Goal: Task Accomplishment & Management: Use online tool/utility

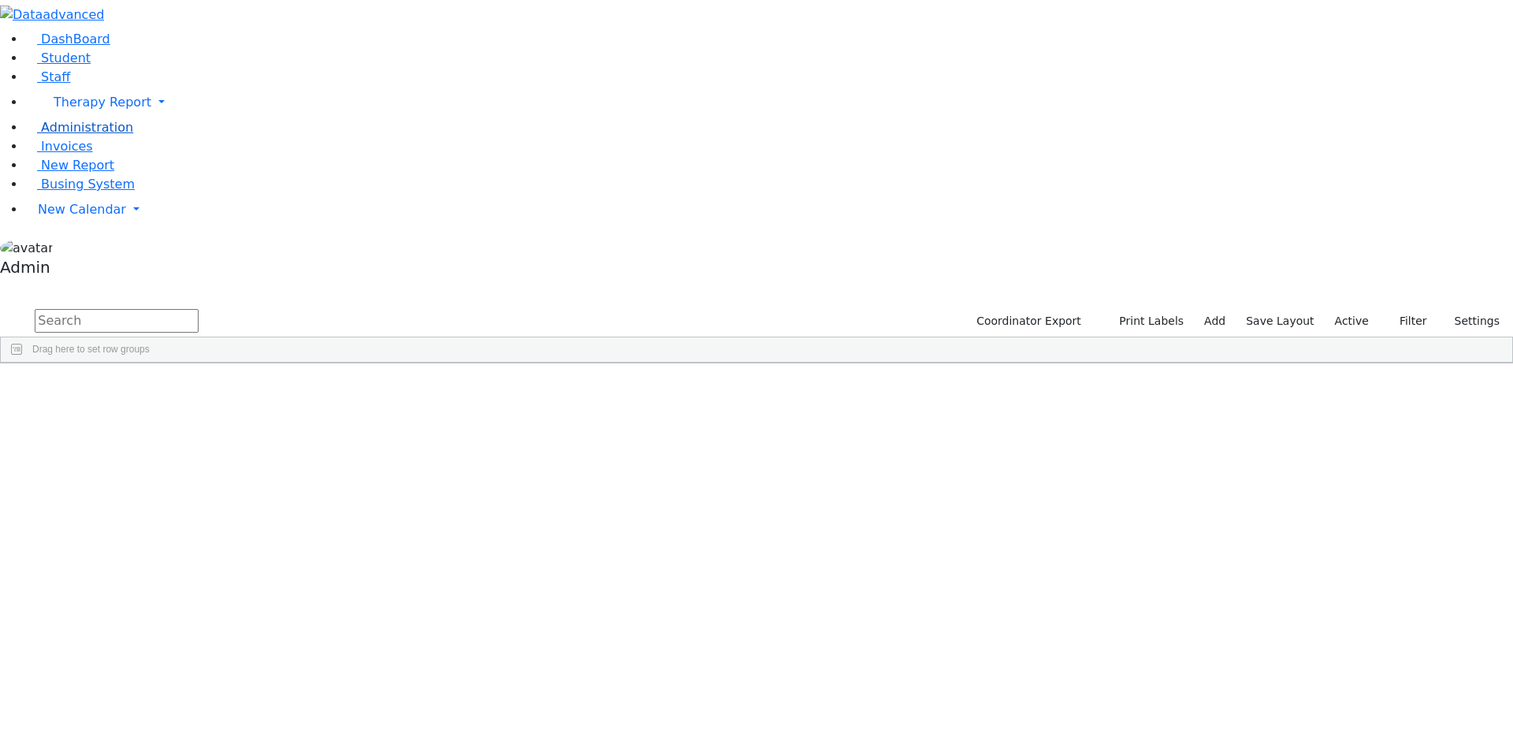
click at [82, 135] on span "Administration" at bounding box center [87, 127] width 92 height 15
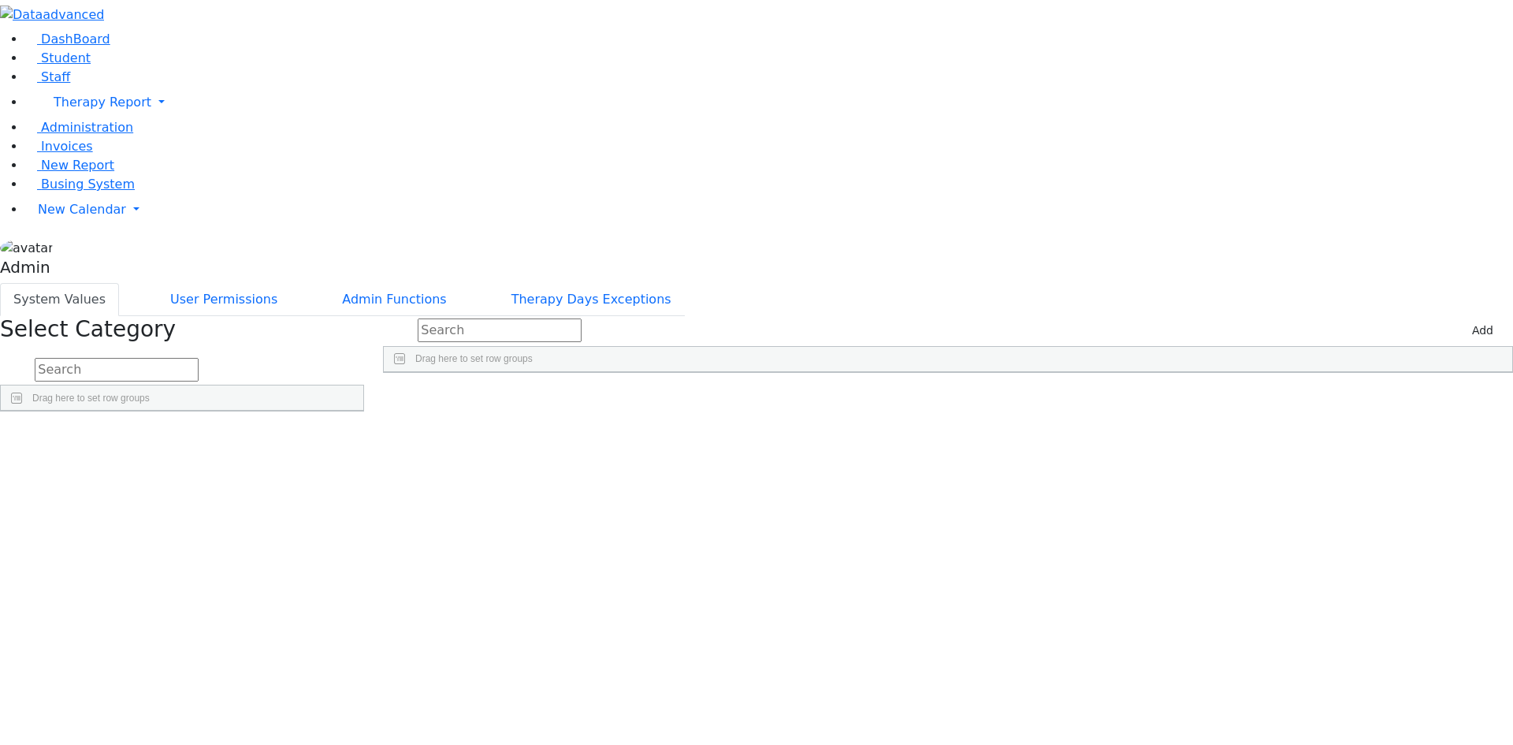
click at [199, 358] on input "text" at bounding box center [117, 370] width 164 height 24
type input "iep"
click at [352, 463] on link "Detail" at bounding box center [331, 475] width 43 height 24
click at [1488, 316] on div "Add" at bounding box center [1486, 331] width 54 height 30
click at [1477, 318] on button "Add" at bounding box center [1482, 330] width 35 height 24
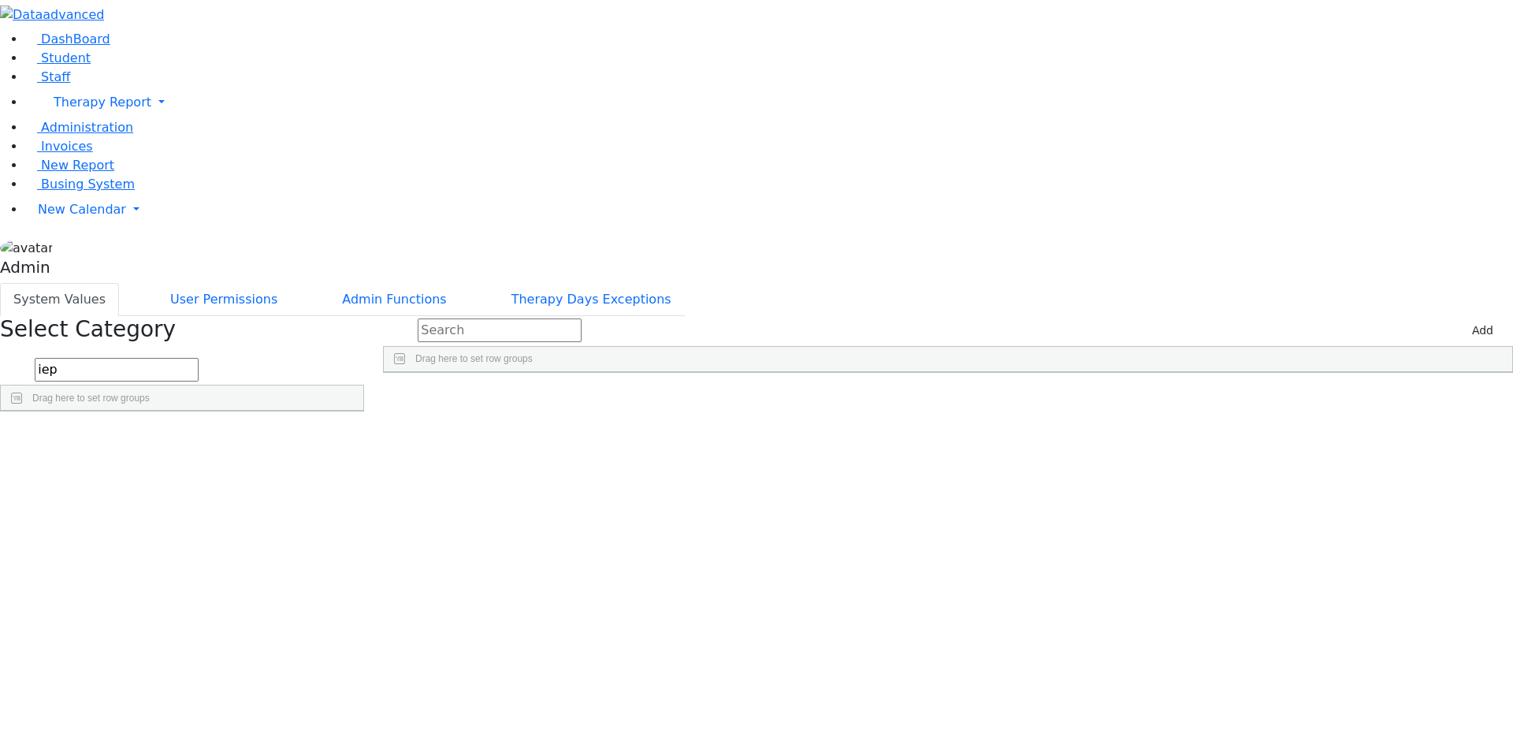
click at [1004, 398] on div "Press SPACE to select this row." at bounding box center [911, 409] width 189 height 22
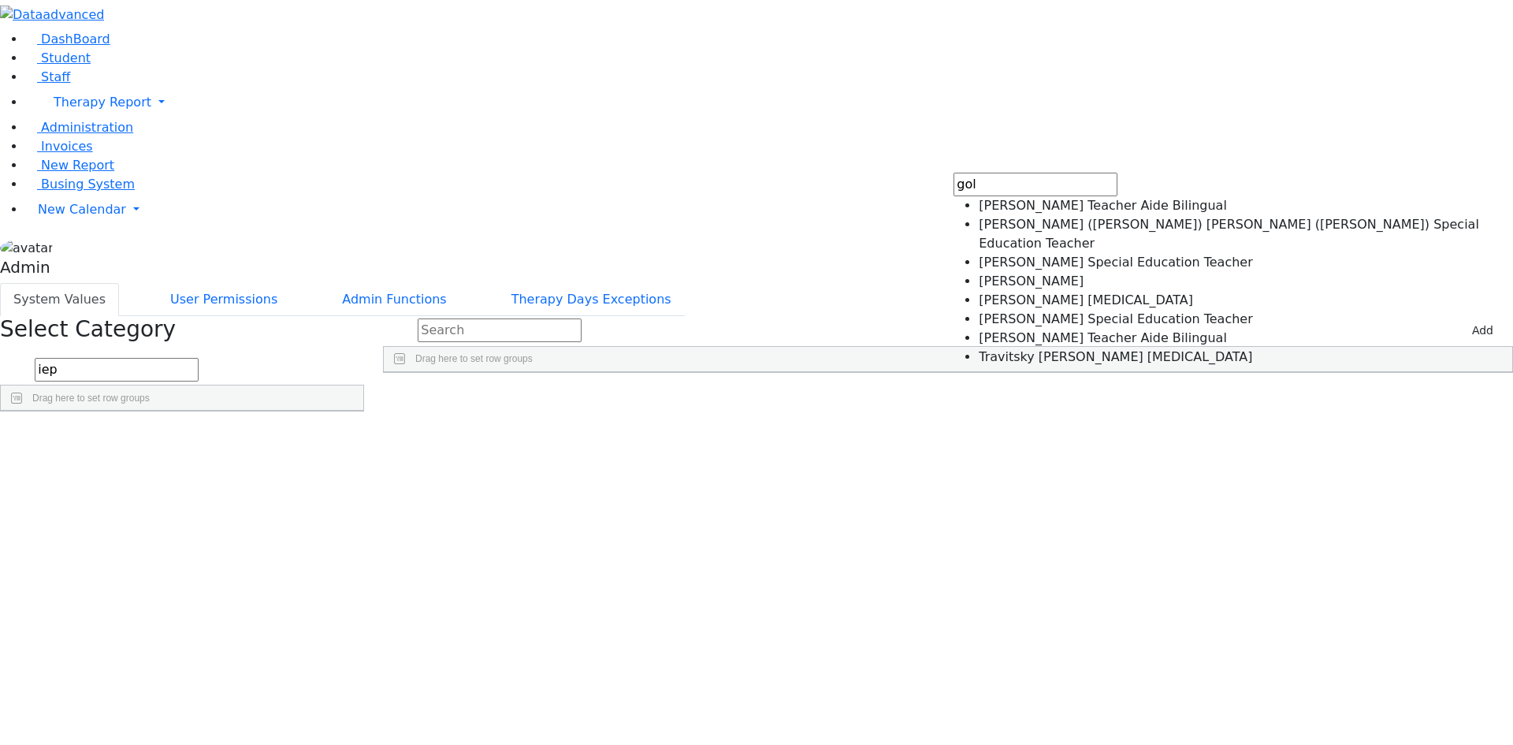
type input "gol"
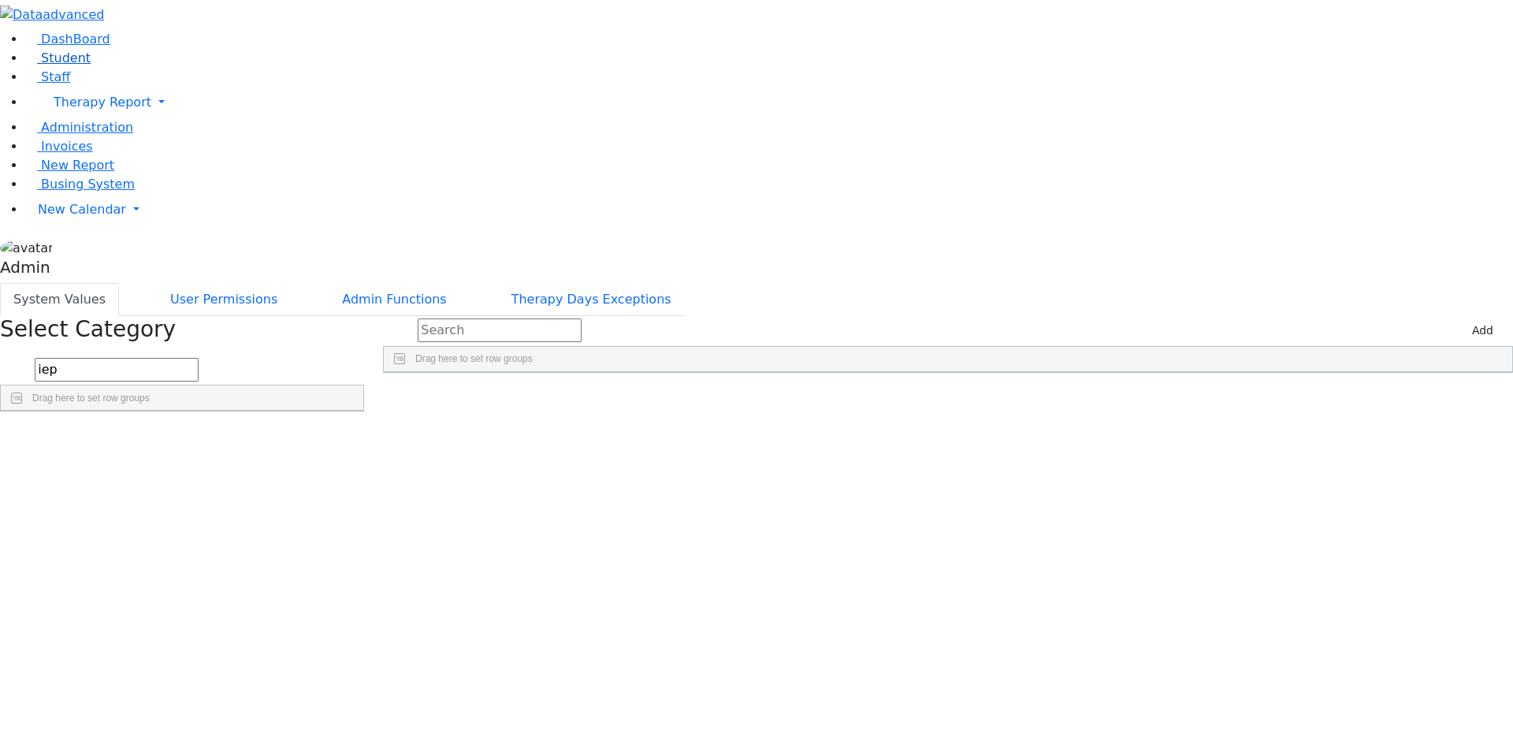
click at [69, 65] on span "Student" at bounding box center [66, 57] width 50 height 15
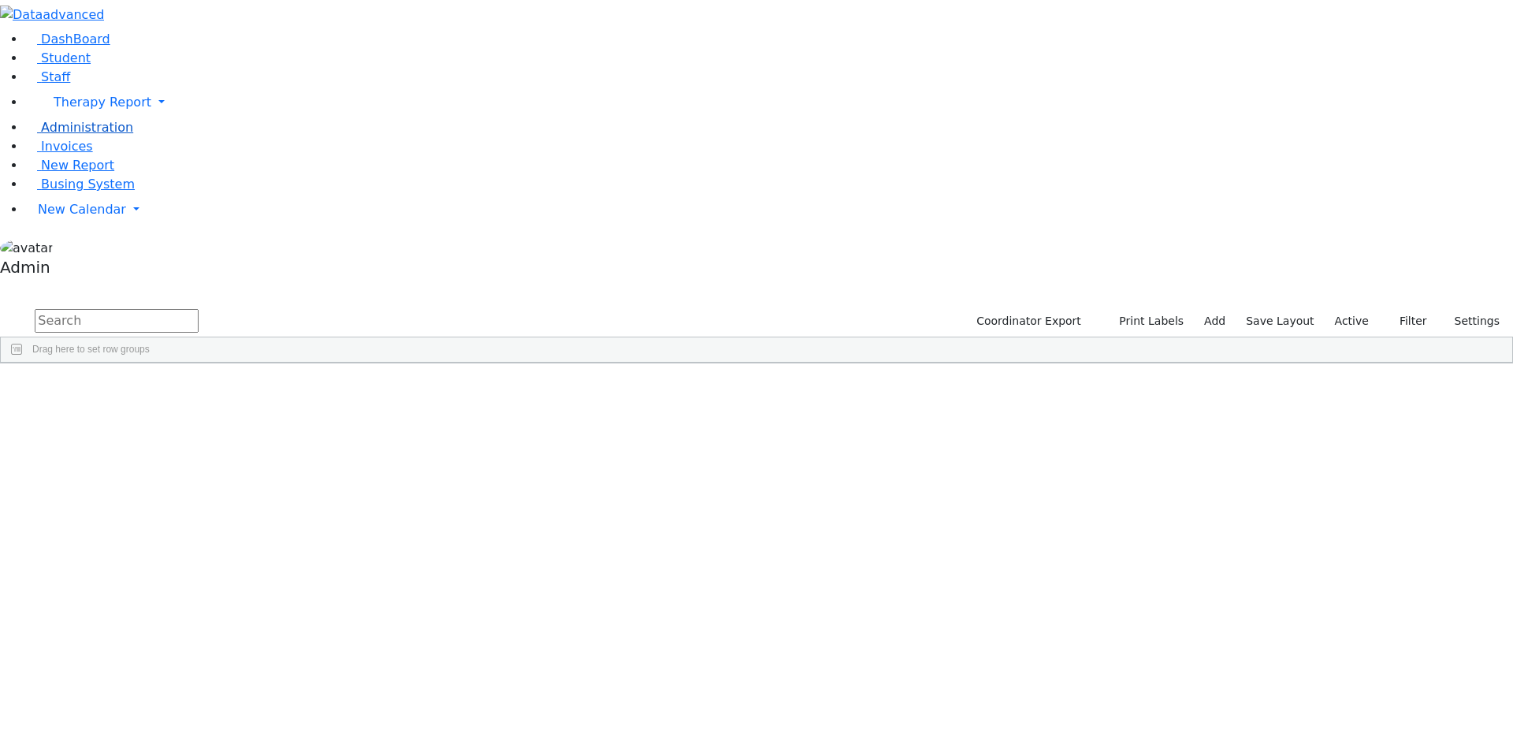
click at [72, 135] on span "Administration" at bounding box center [87, 127] width 92 height 15
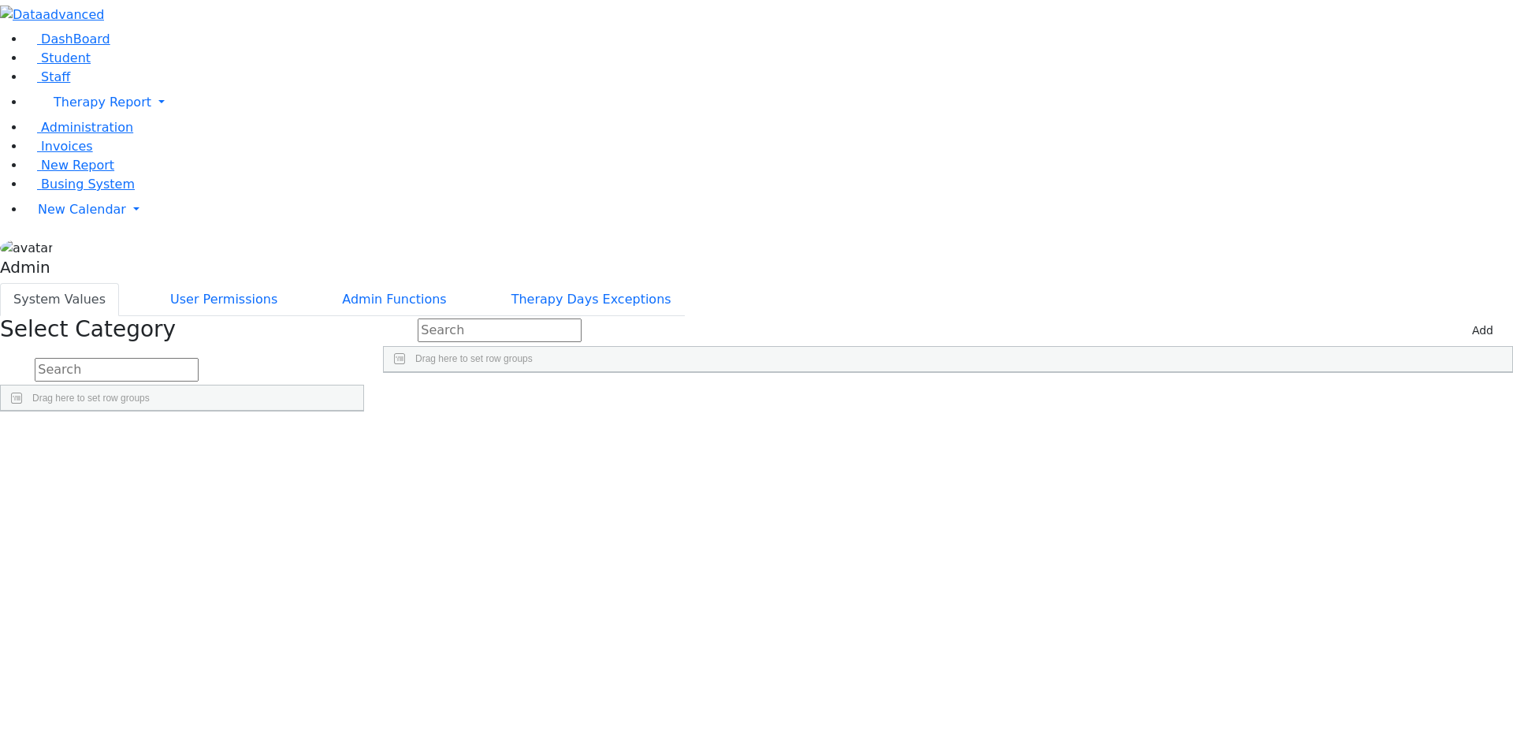
click at [199, 358] on input "text" at bounding box center [117, 370] width 164 height 24
type input "iep"
click at [352, 463] on link "Detail" at bounding box center [331, 475] width 43 height 24
click at [45, 65] on link "Student" at bounding box center [57, 57] width 65 height 15
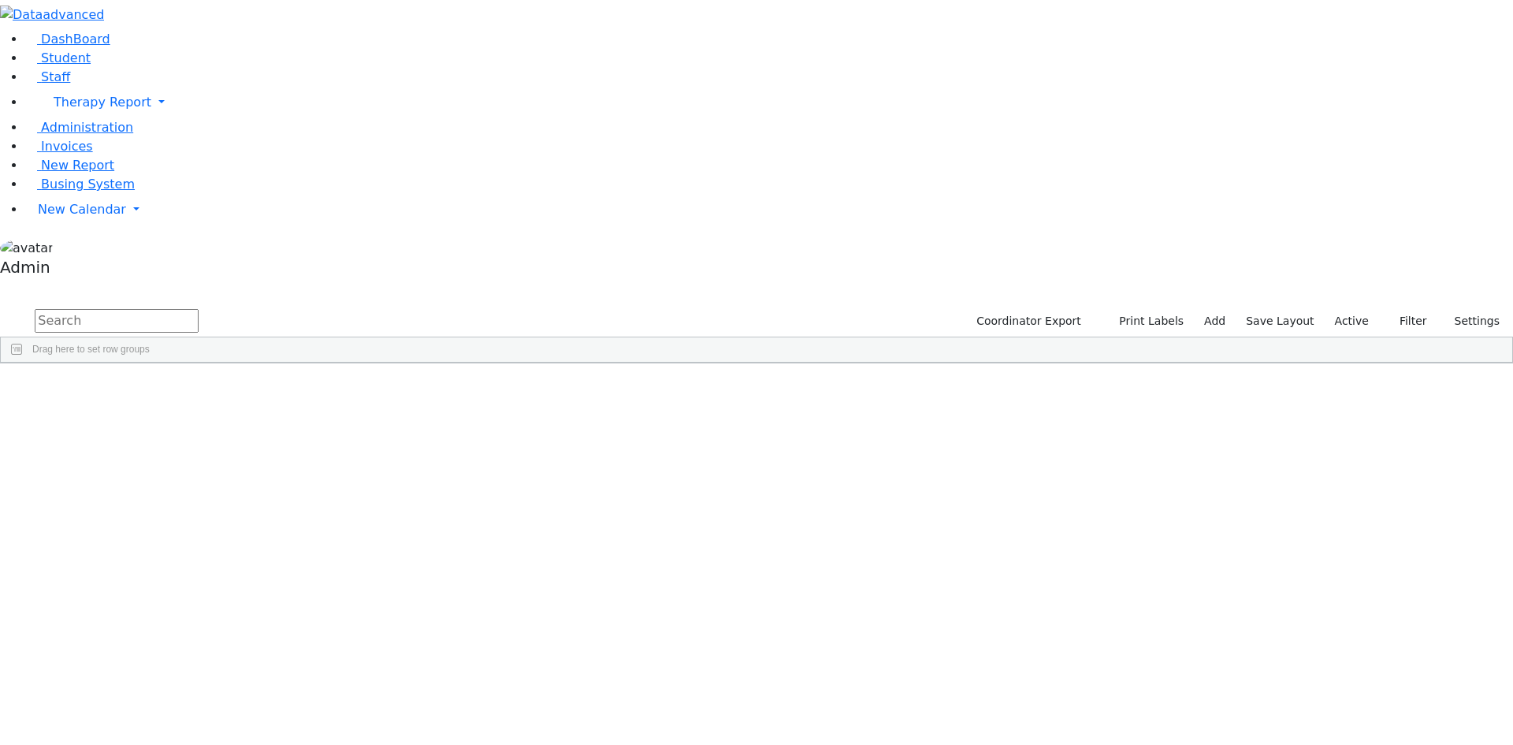
click at [199, 309] on input "text" at bounding box center [117, 321] width 164 height 24
type input "hell"
click at [259, 455] on div "Yehoshua" at bounding box center [194, 466] width 129 height 22
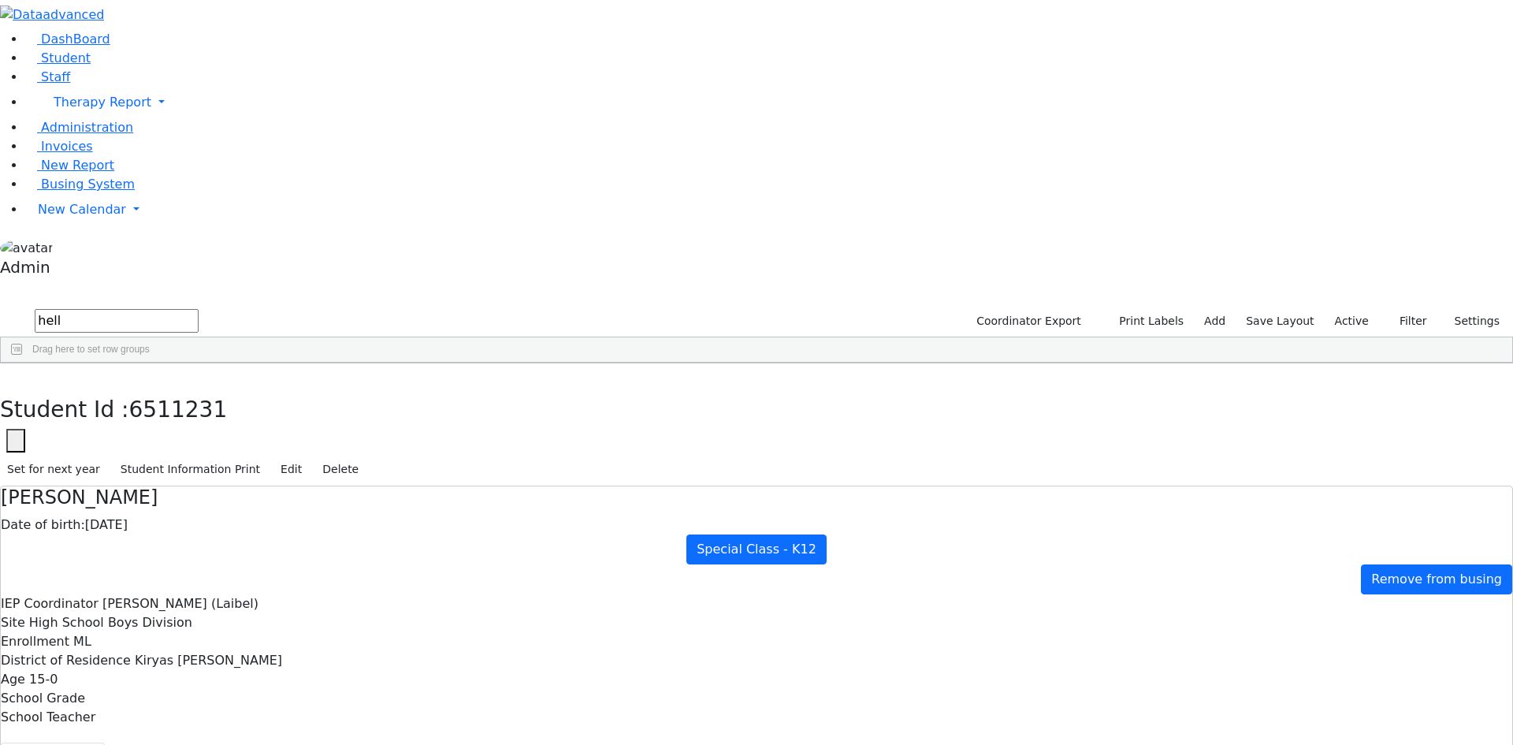
scroll to position [93, 0]
click at [16, 375] on icon "button" at bounding box center [11, 379] width 9 height 9
click at [55, 173] on span "New Report" at bounding box center [77, 165] width 73 height 15
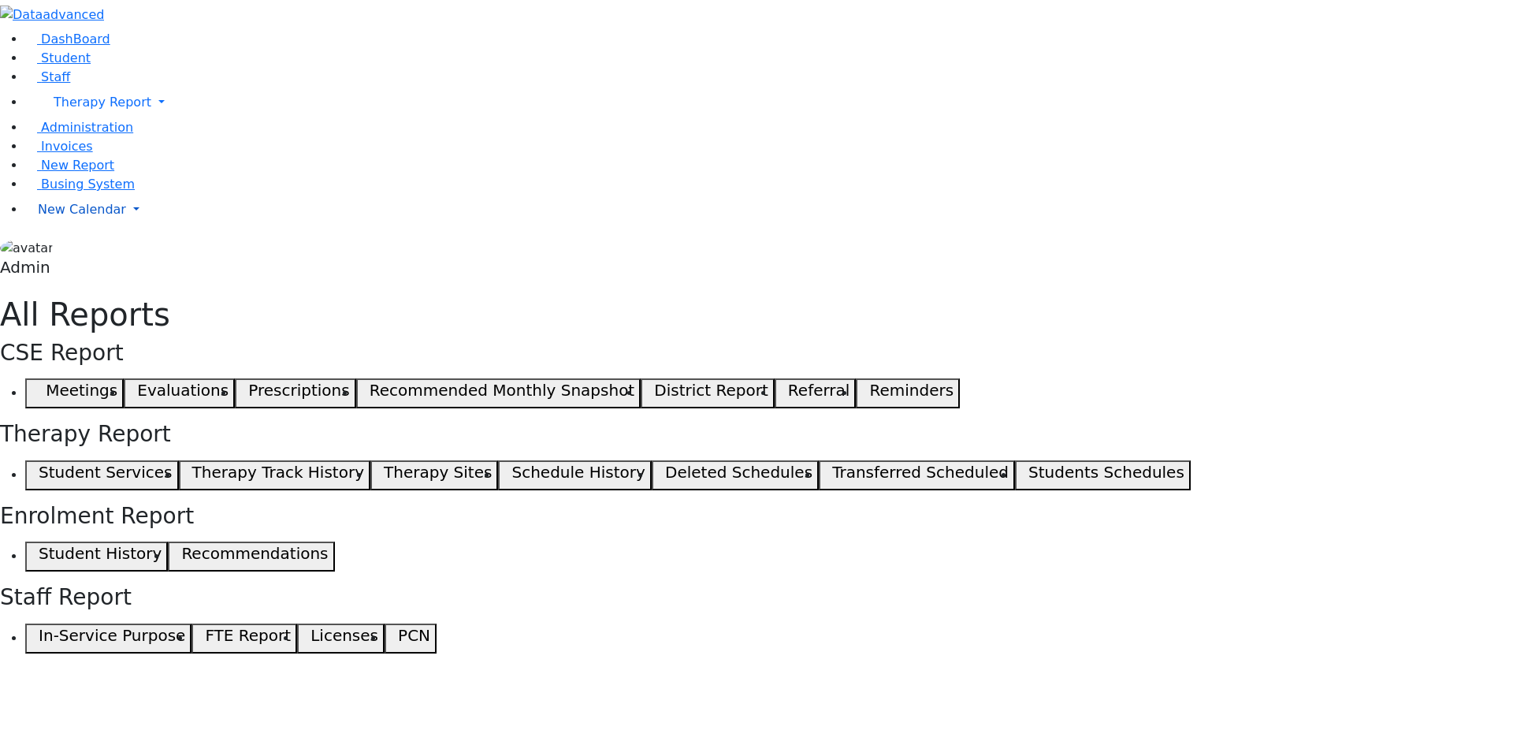
click at [73, 110] on span "New Calendar" at bounding box center [103, 102] width 98 height 15
click at [76, 267] on span "Teacher Report" at bounding box center [85, 259] width 95 height 15
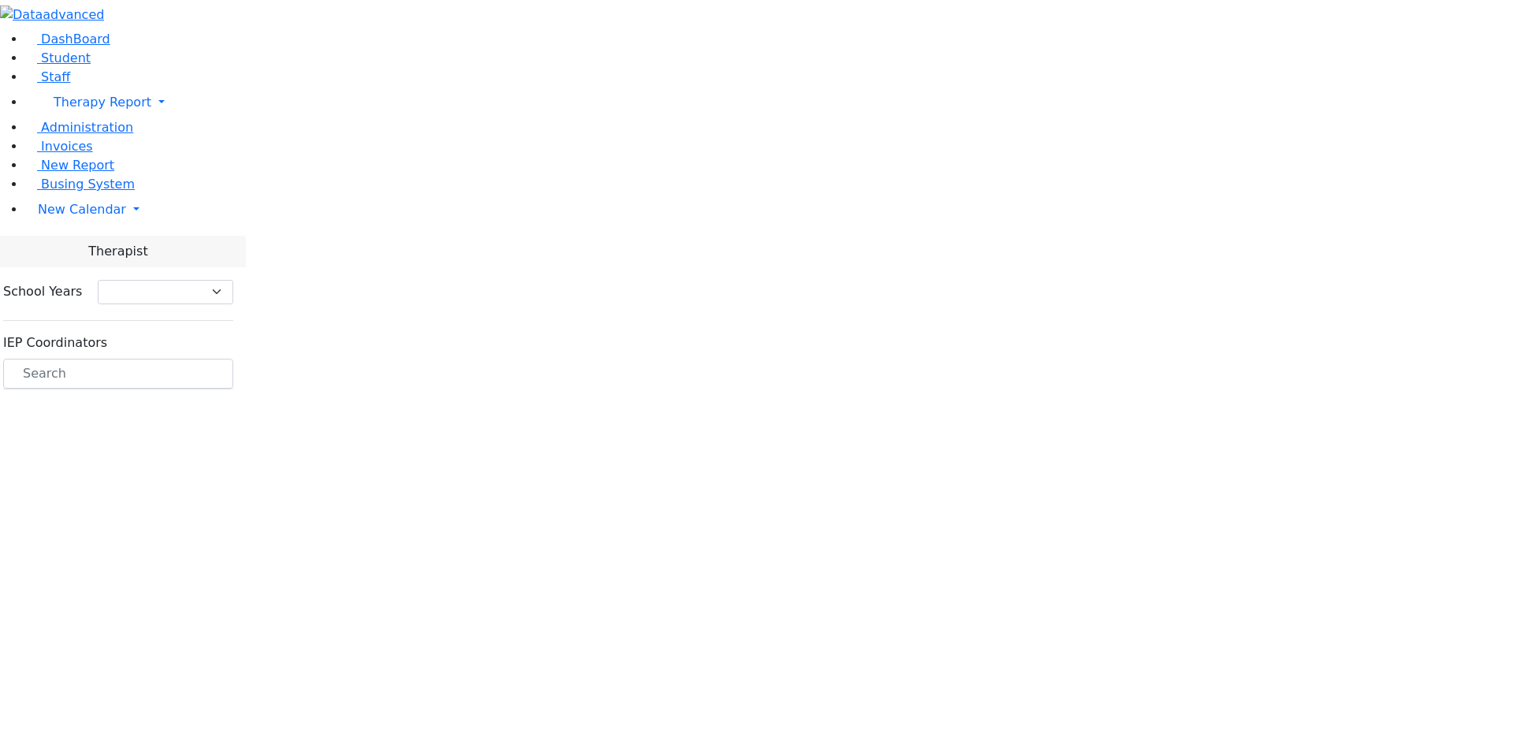
select select "212"
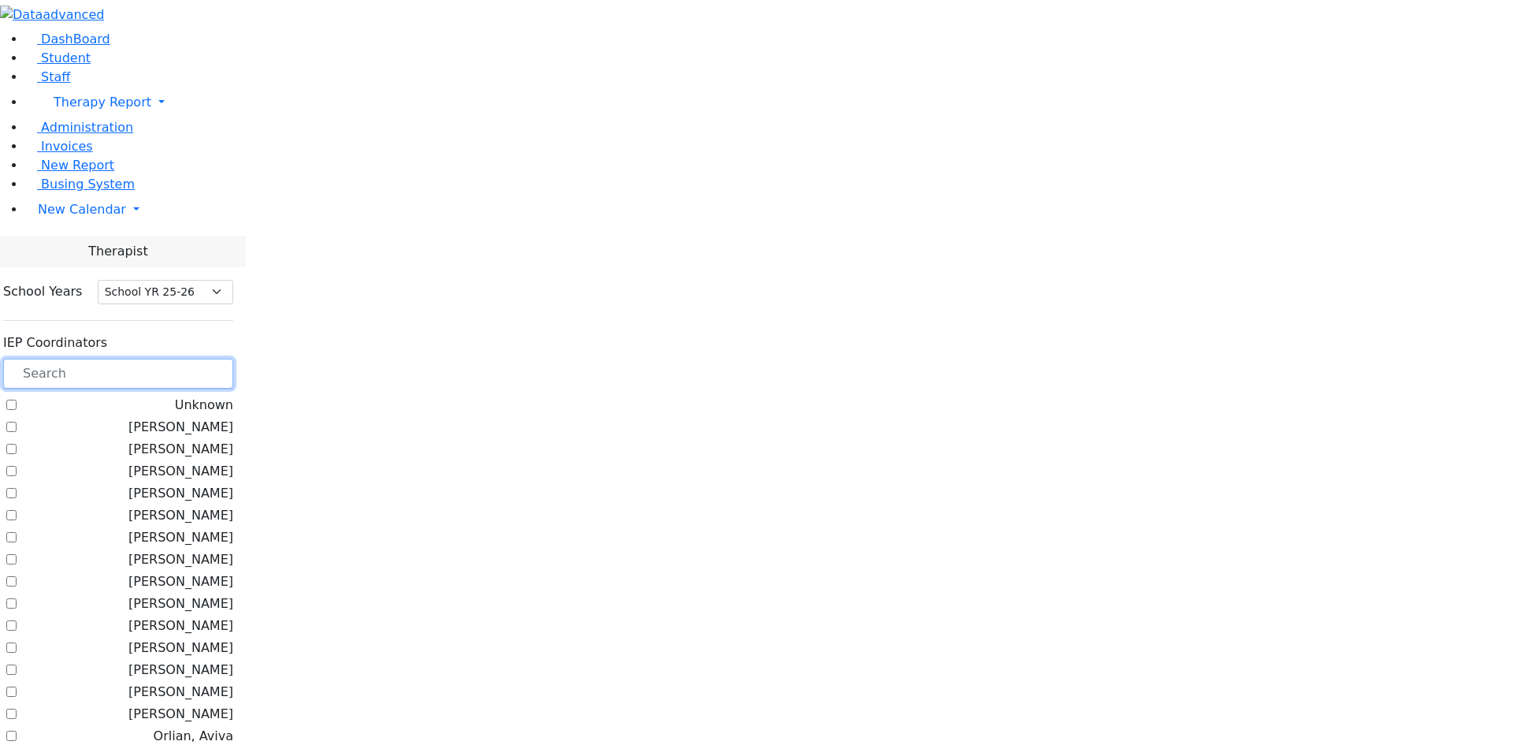
click at [233, 359] on input "text" at bounding box center [118, 374] width 230 height 30
type input "g"
click at [233, 396] on label "[PERSON_NAME]" at bounding box center [180, 405] width 105 height 19
click at [17, 400] on input "[PERSON_NAME]" at bounding box center [11, 405] width 10 height 10
checkbox input "true"
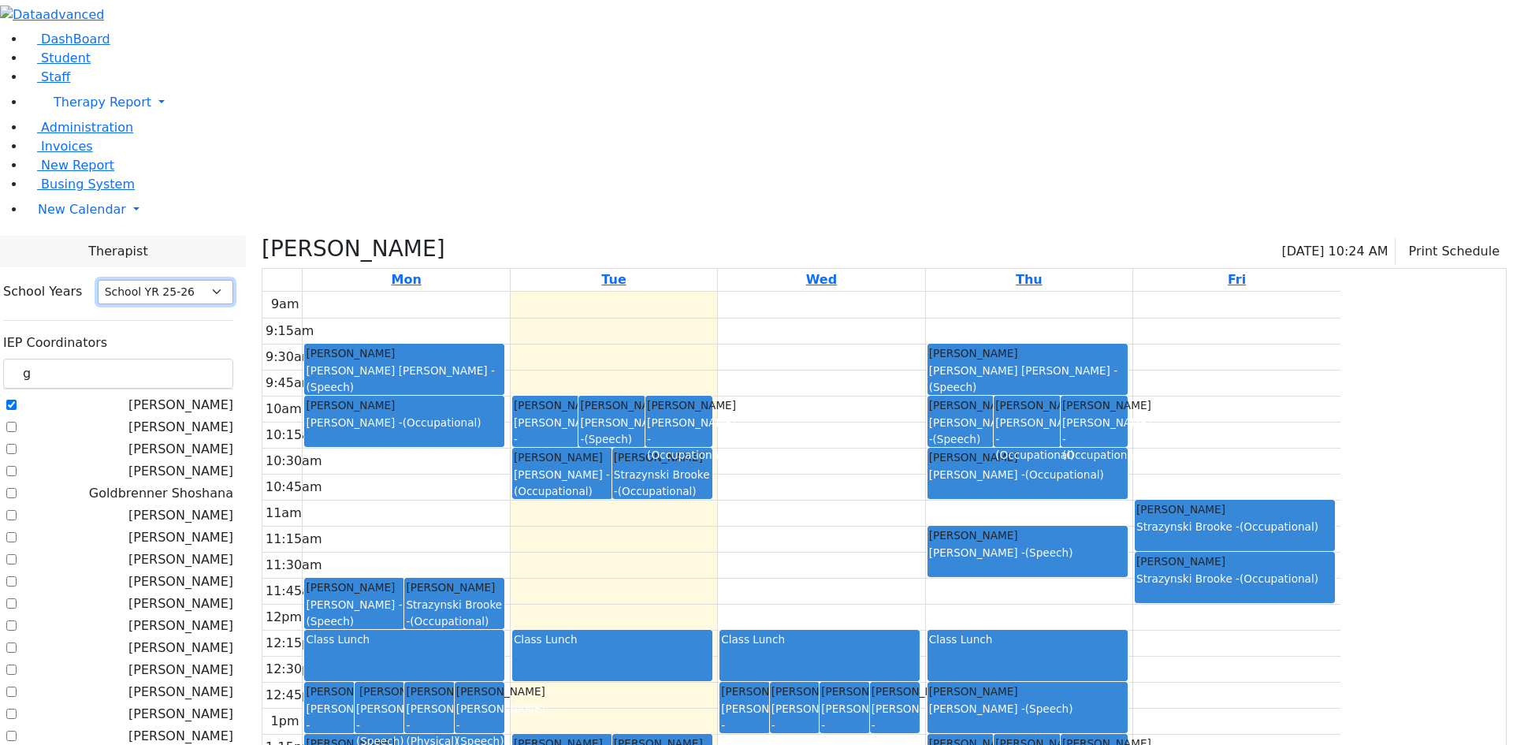
click at [233, 280] on select "Select School YR Summer YR 25 School YR 25-26 Summer YR 25 School YR 24-25 Summ…" at bounding box center [166, 292] width 136 height 24
select select "210"
click at [233, 280] on select "Select School YR Summer YR 25 School YR 25-26 Summer YR 25 School YR 24-25 Summ…" at bounding box center [166, 292] width 136 height 24
click at [233, 462] on label "Kosowsky, Elana" at bounding box center [180, 471] width 105 height 19
click at [17, 466] on input "Kosowsky, Elana" at bounding box center [11, 471] width 10 height 10
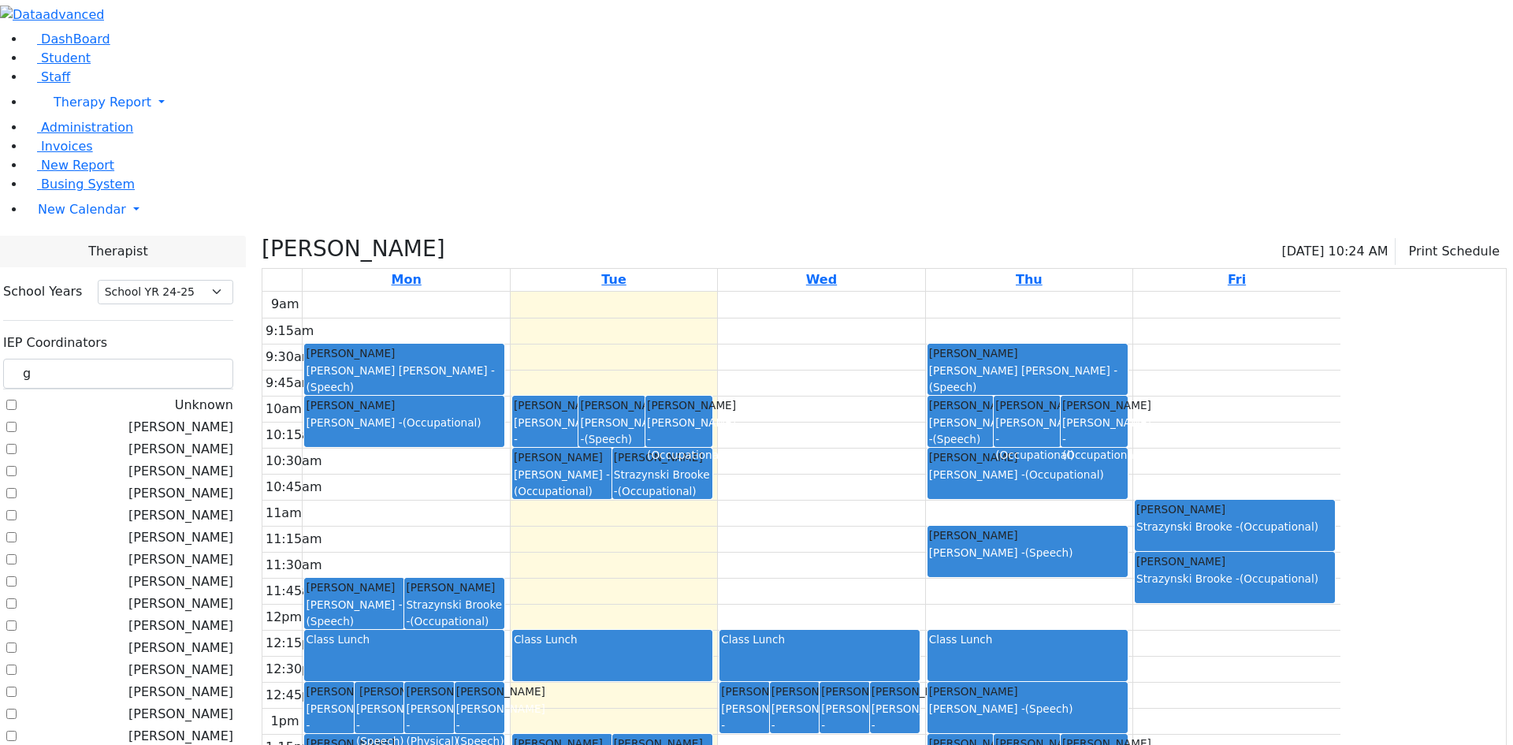
checkbox input "true"
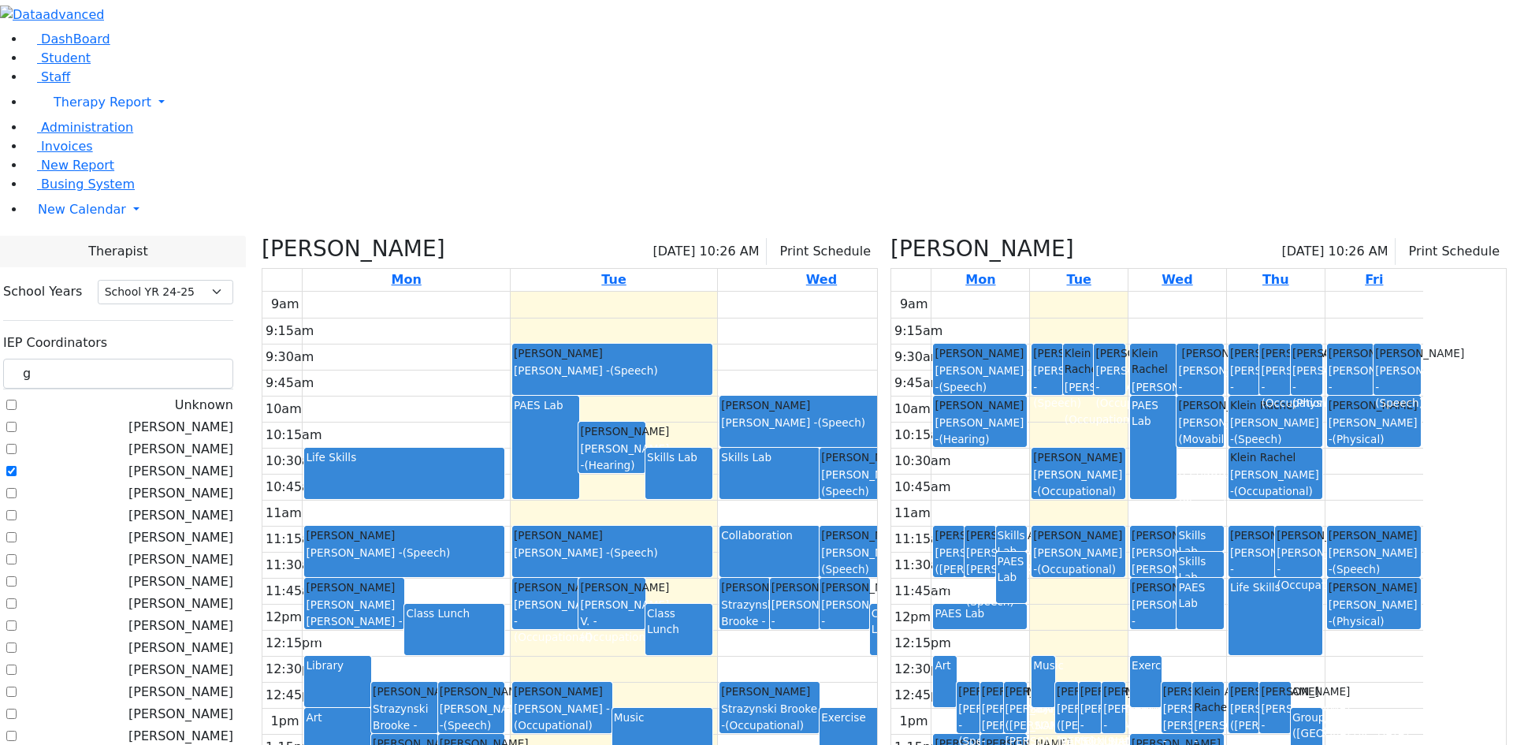
click at [233, 484] on label "Wajsfeld, Sarah" at bounding box center [180, 493] width 105 height 19
click at [17, 488] on input "Wajsfeld, Sarah" at bounding box center [11, 493] width 10 height 10
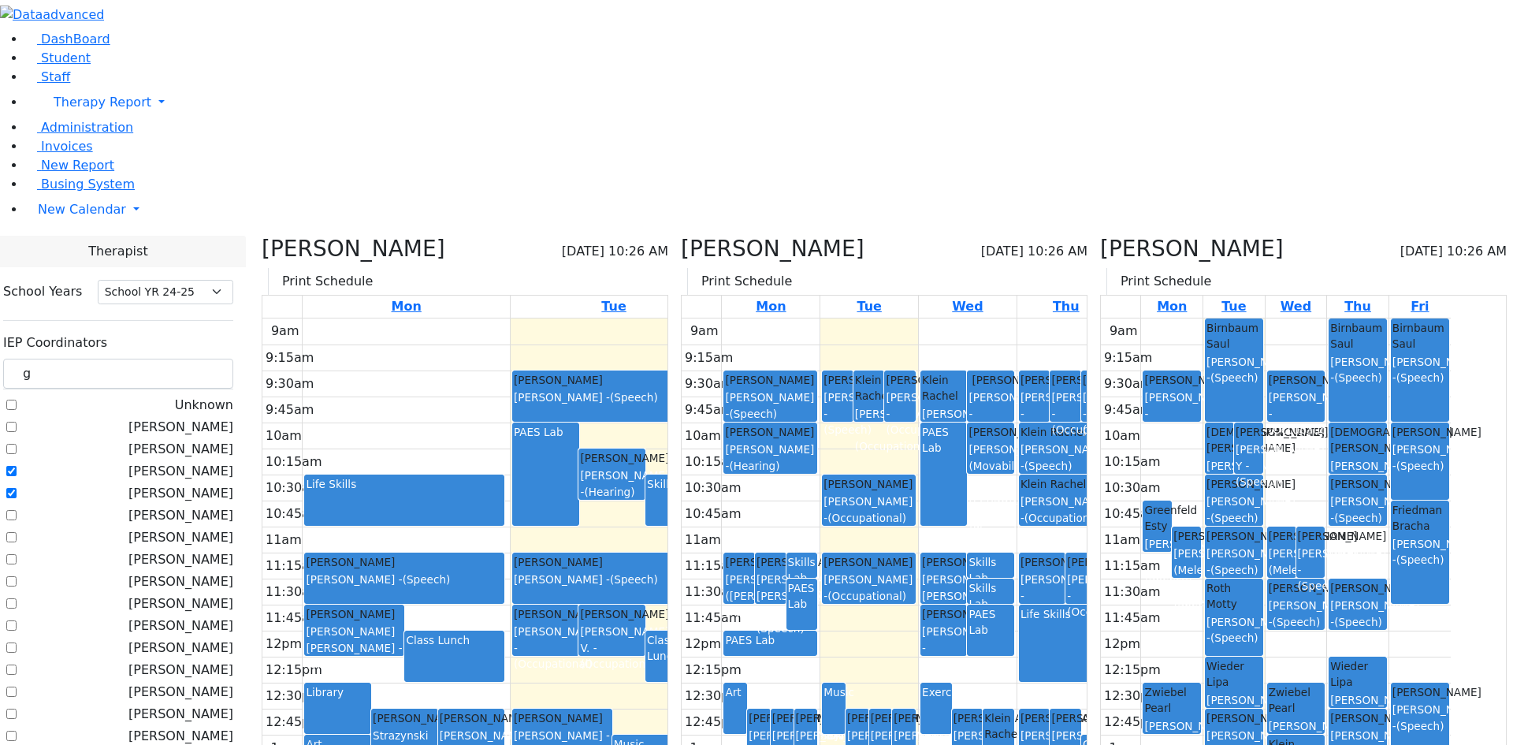
click at [233, 484] on label "Wajsfeld, Sarah" at bounding box center [180, 493] width 105 height 19
click at [17, 488] on input "Wajsfeld, Sarah" at bounding box center [11, 493] width 10 height 10
checkbox input "false"
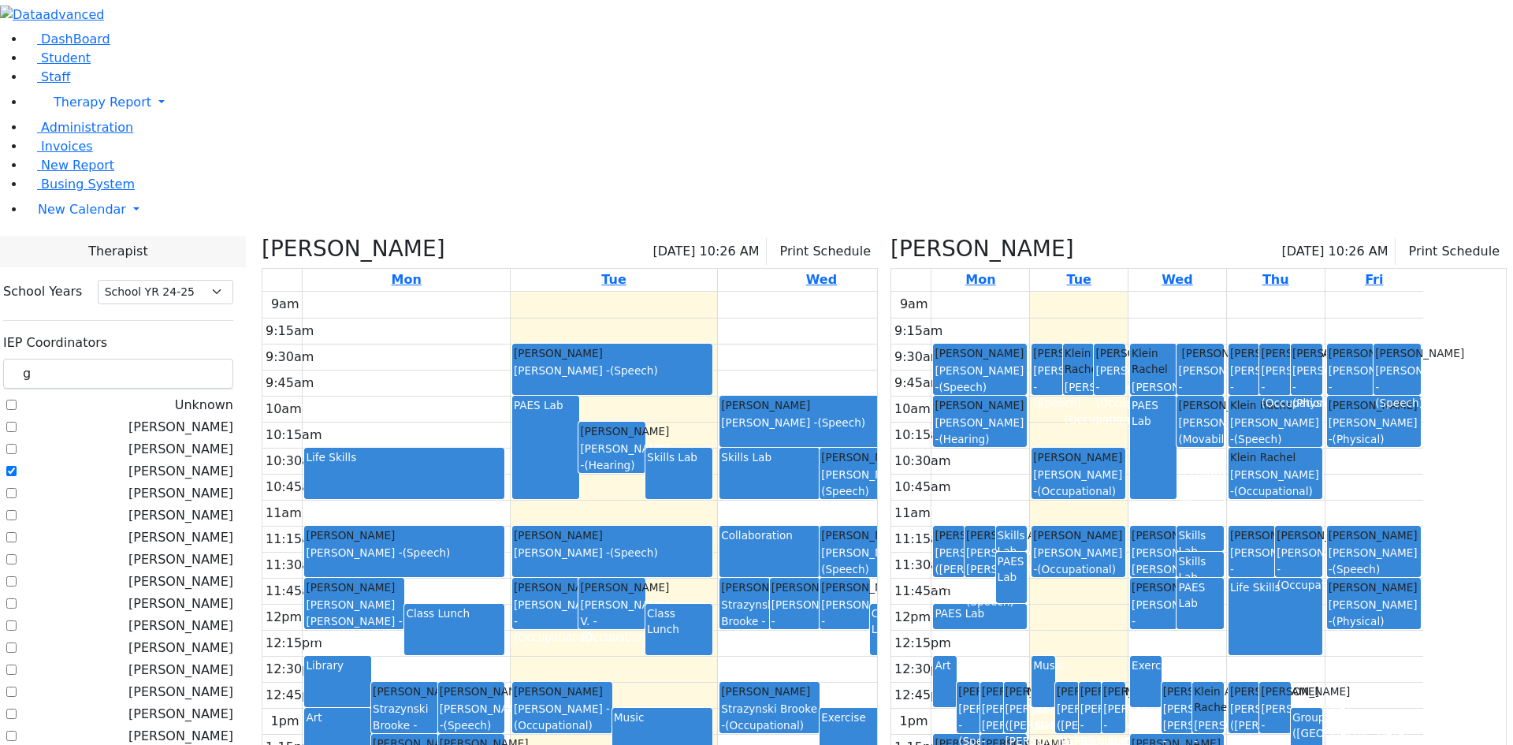
click at [233, 462] on label "[PERSON_NAME]" at bounding box center [180, 471] width 105 height 19
click at [17, 466] on input "[PERSON_NAME]" at bounding box center [11, 471] width 10 height 10
checkbox input "false"
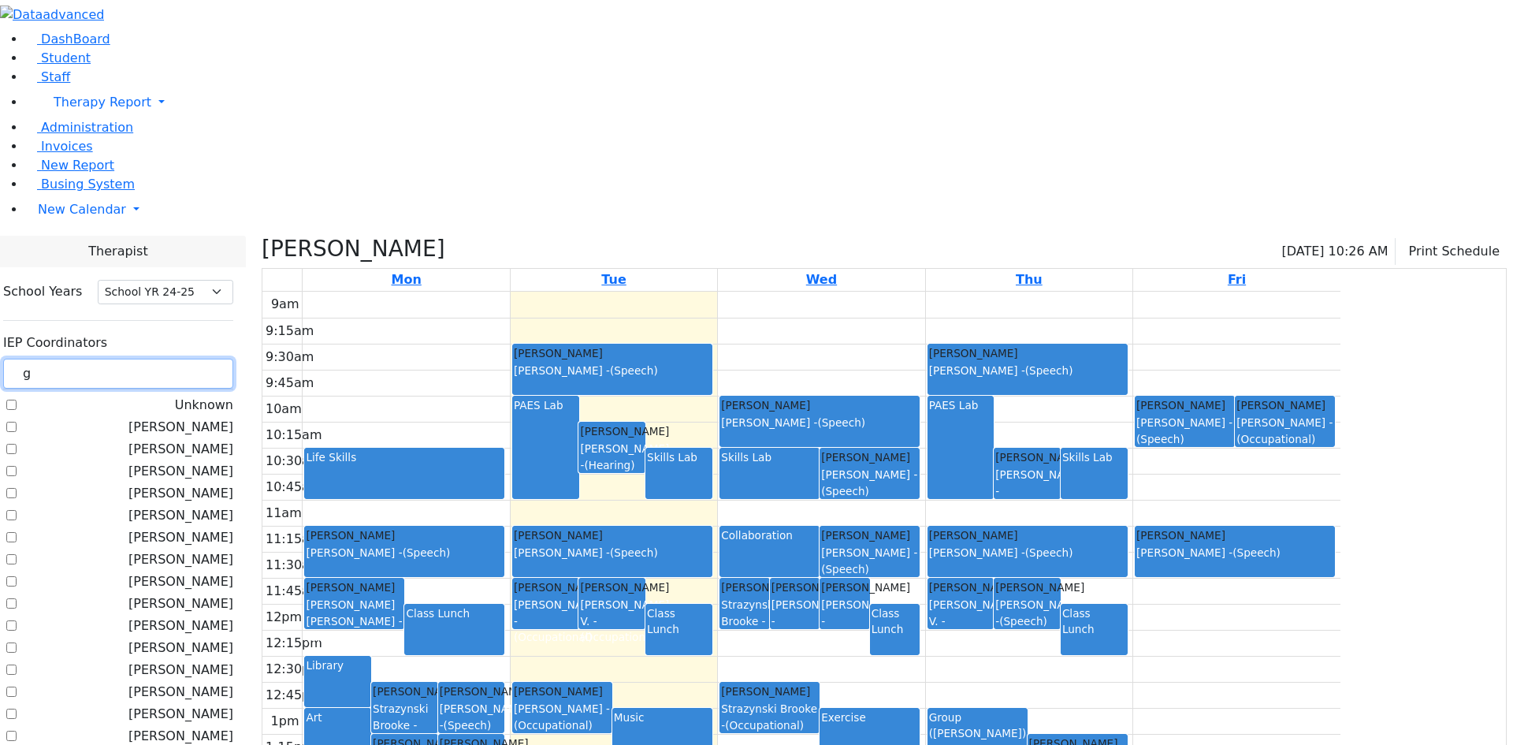
click at [233, 359] on input "g" at bounding box center [118, 374] width 230 height 30
click at [262, 236] on icon at bounding box center [262, 249] width 0 height 26
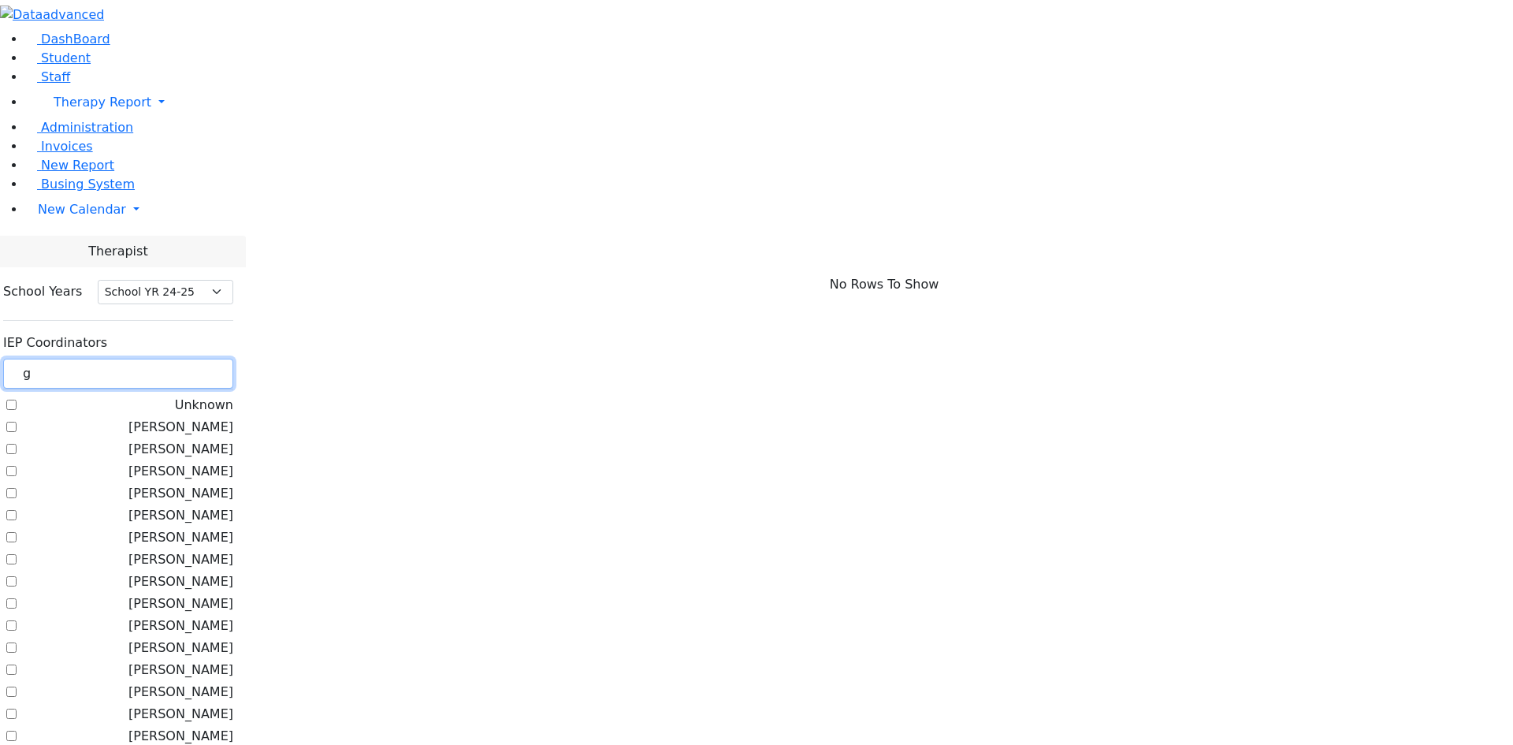
click at [233, 359] on input "g" at bounding box center [118, 374] width 230 height 30
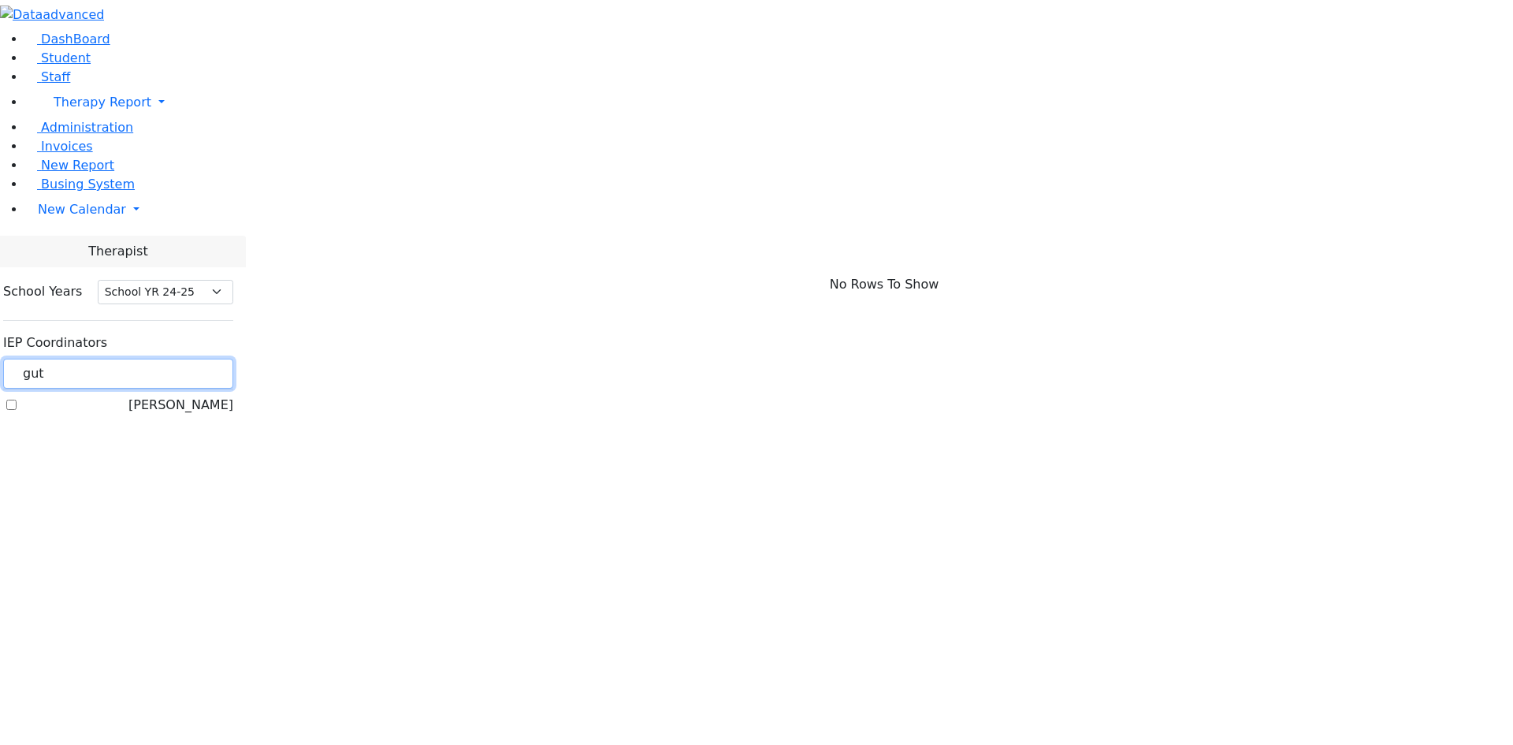
type input "gut"
click at [233, 396] on label "Guttman, Chesky" at bounding box center [180, 405] width 105 height 19
click at [17, 400] on input "Guttman, Chesky" at bounding box center [11, 405] width 10 height 10
checkbox input "true"
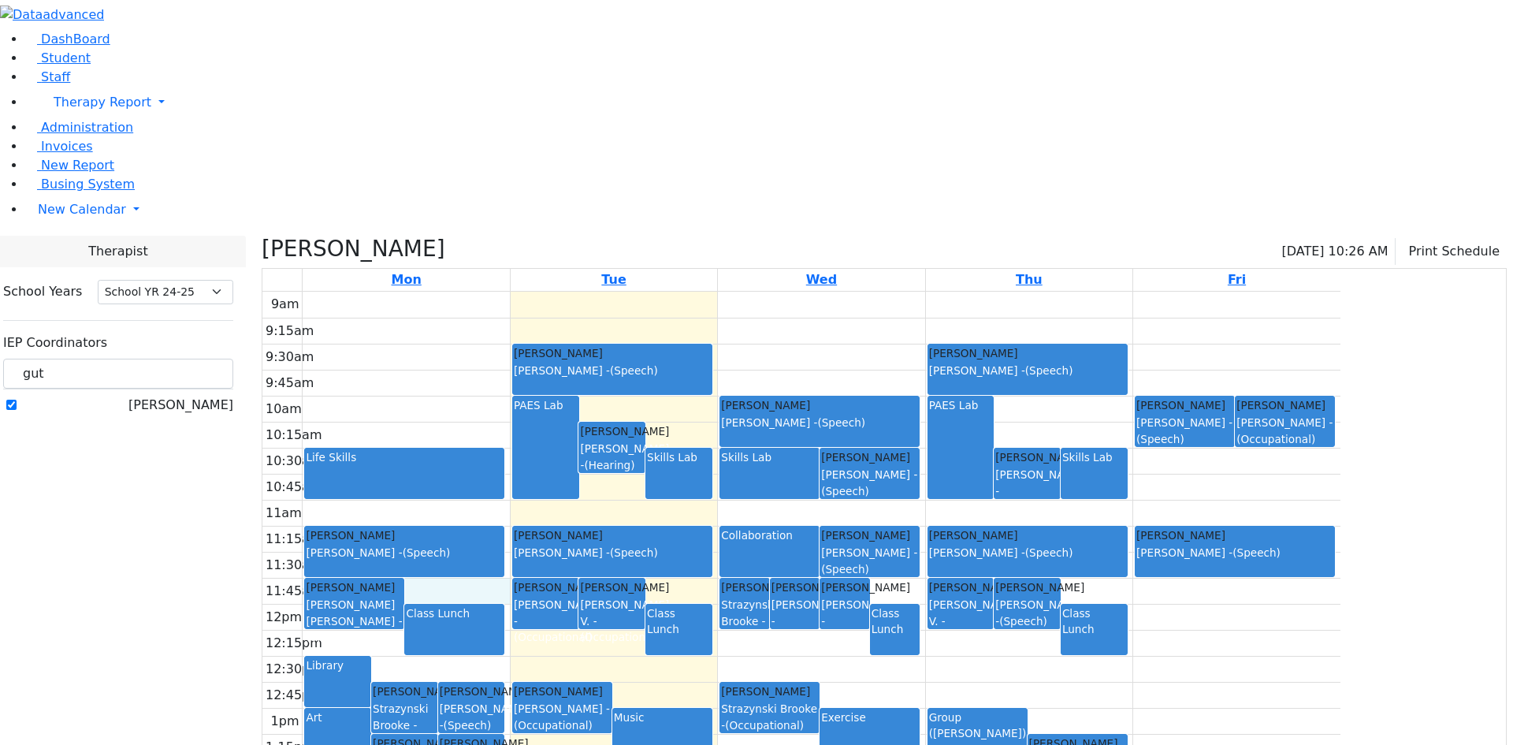
click at [606, 370] on div "9am 9:15am 9:30am 9:45am 10am 10:15am 10:30am 10:45am 11am 11:15am 11:30am 11:4…" at bounding box center [801, 604] width 1078 height 624
click at [664, 483] on div "9am 9:15am 9:30am 9:45am 10am 10:15am 10:30am 10:45am 11am 11:15am 11:30am 11:4…" at bounding box center [801, 604] width 1078 height 624
click at [504, 683] on div "Schonbrun Shlome Asok Pradeep - (Speech)" at bounding box center [471, 708] width 65 height 50
click at [233, 359] on input "gut" at bounding box center [118, 374] width 230 height 30
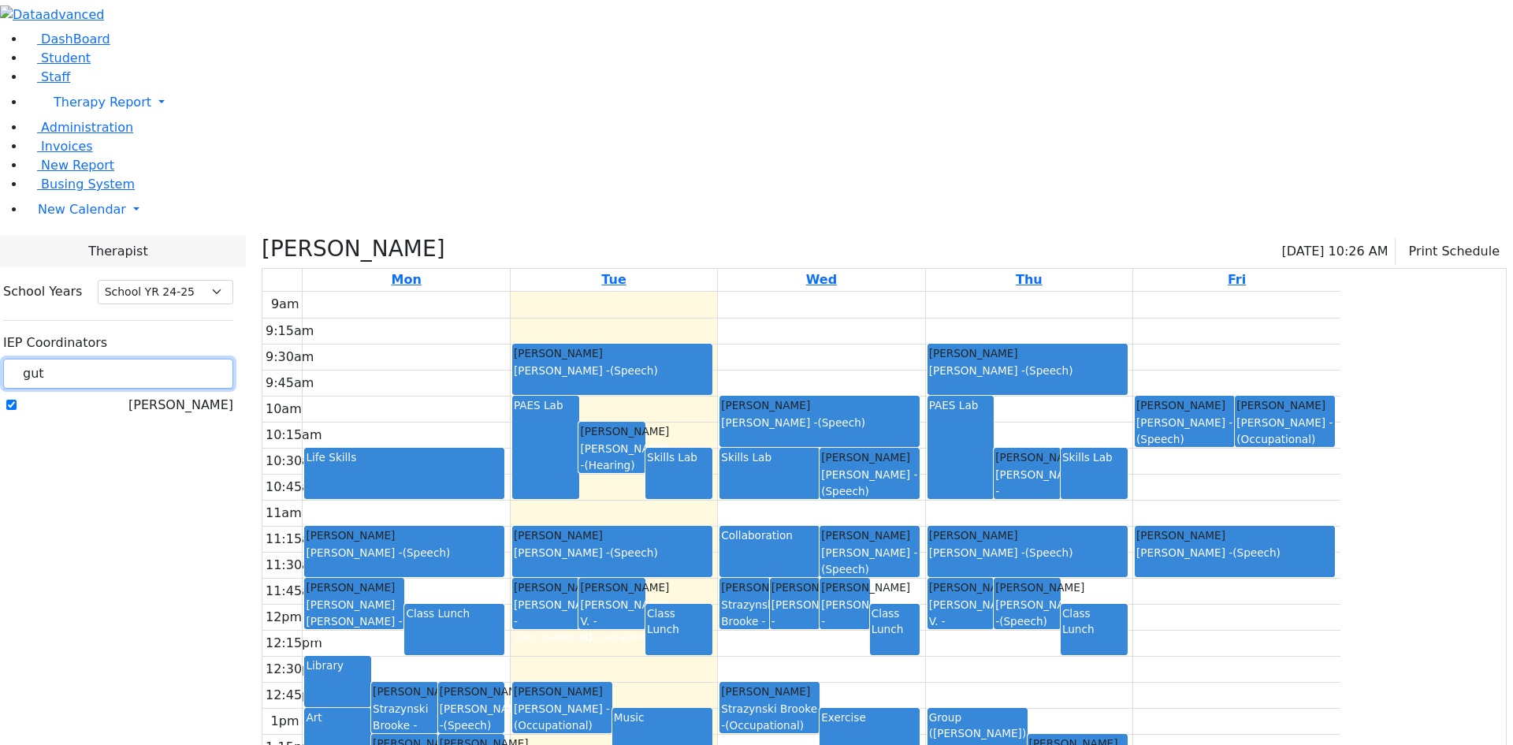
click at [233, 359] on input "gut" at bounding box center [118, 374] width 230 height 30
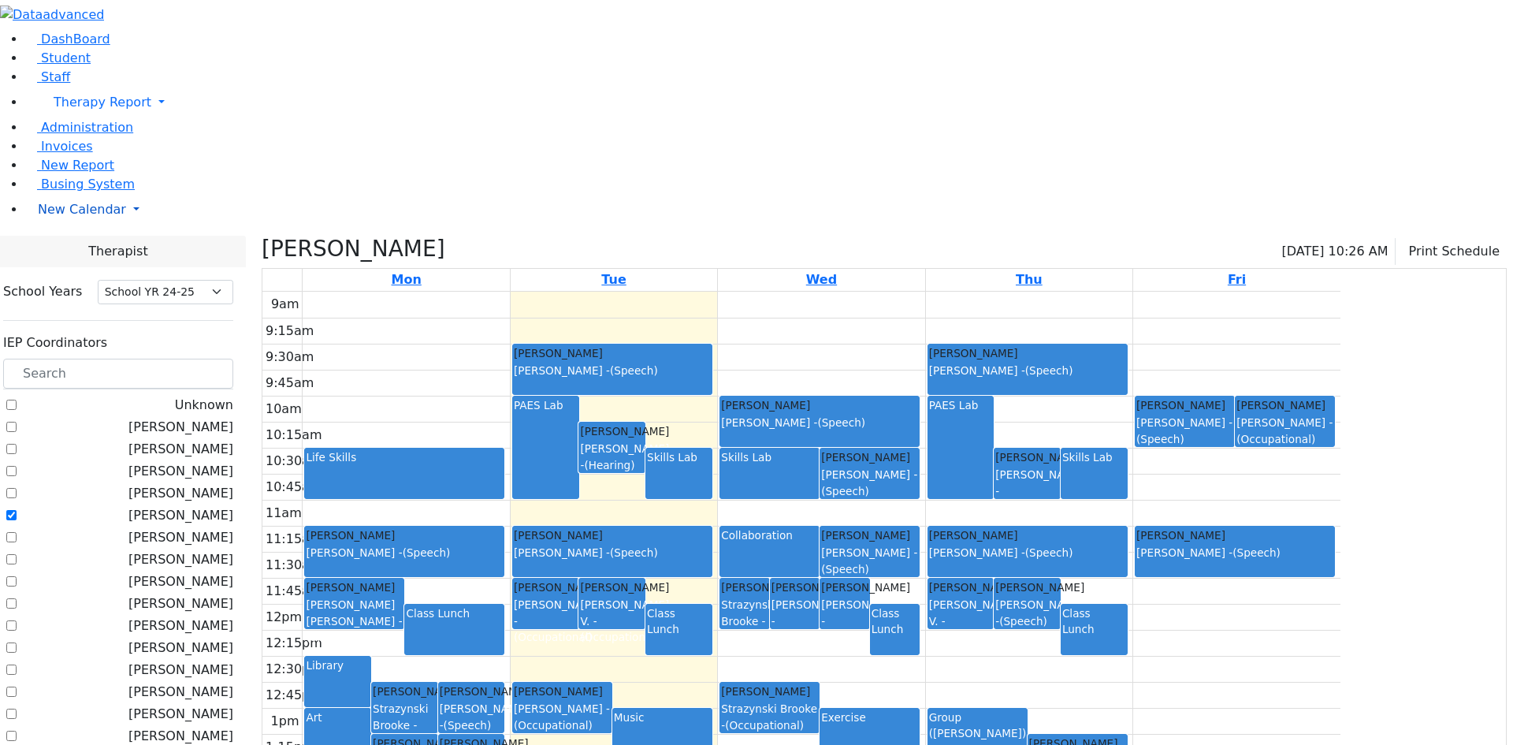
click at [150, 118] on link "New Calendar" at bounding box center [769, 103] width 1488 height 32
click at [78, 267] on span "Teacher Report" at bounding box center [85, 259] width 95 height 15
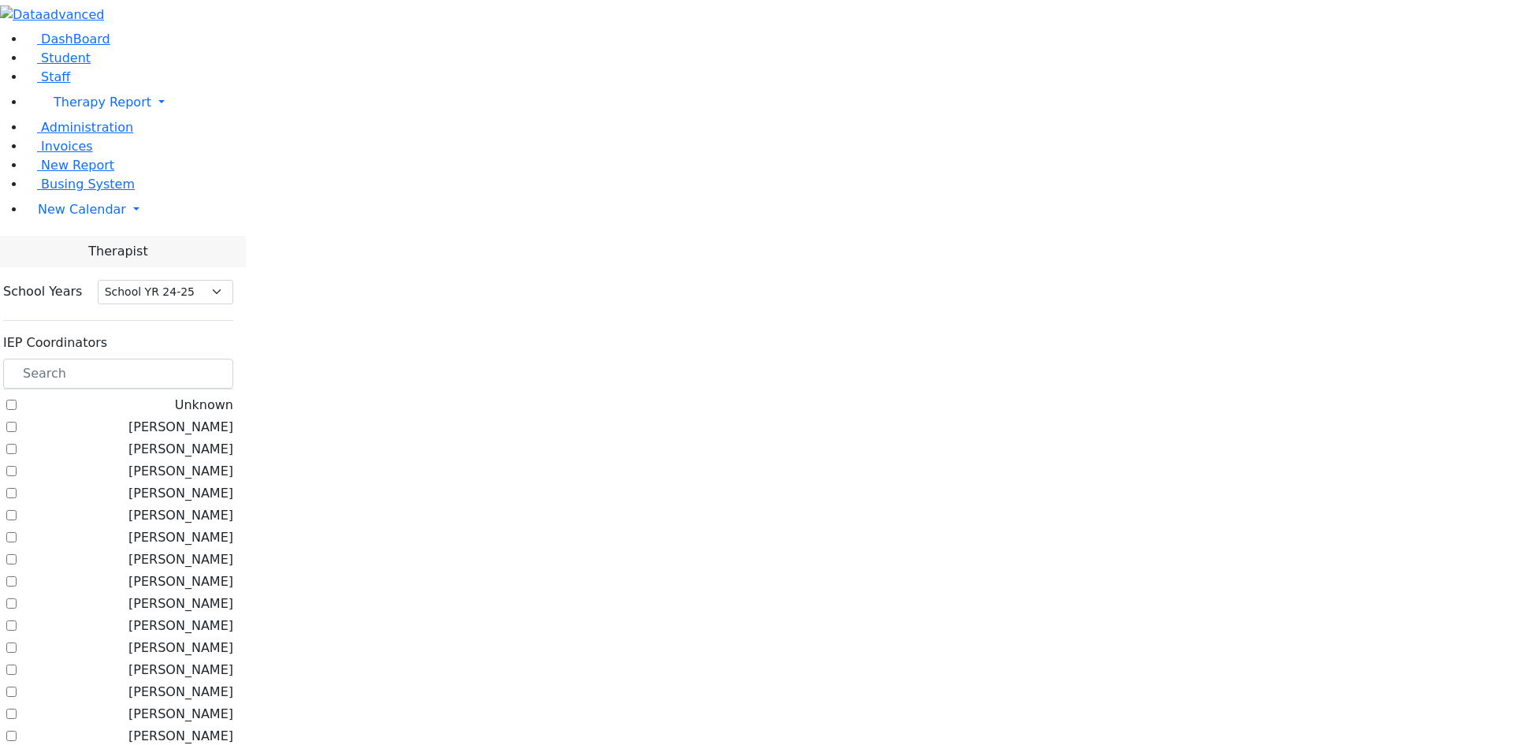
select select "210"
click at [217, 572] on label "Benisz, Elizabeth" at bounding box center [180, 581] width 105 height 19
click at [17, 576] on input "Benisz, Elizabeth" at bounding box center [11, 581] width 10 height 10
checkbox input "true"
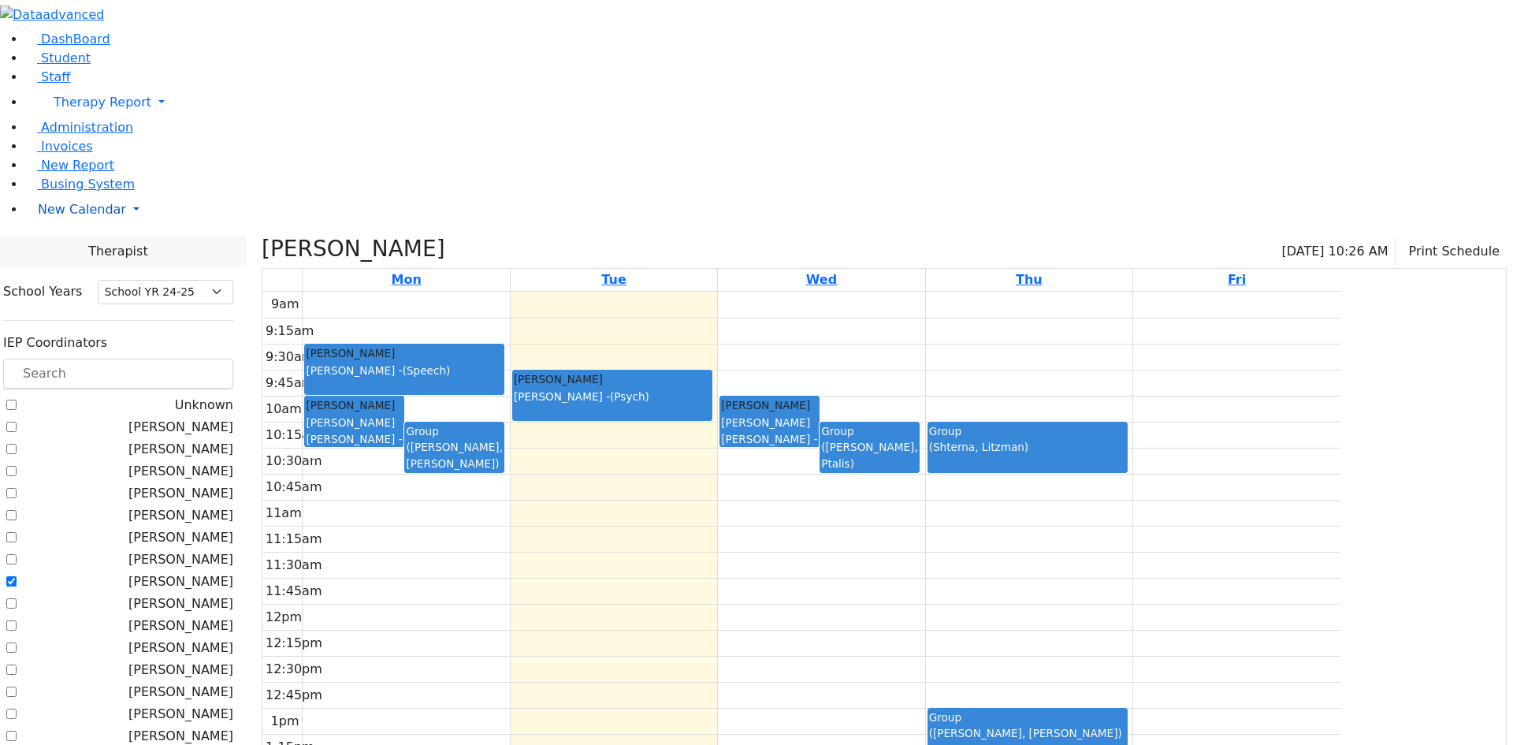
click at [150, 118] on link "New Calendar" at bounding box center [769, 103] width 1488 height 32
click at [113, 286] on span "School Teacher Report" at bounding box center [108, 278] width 140 height 15
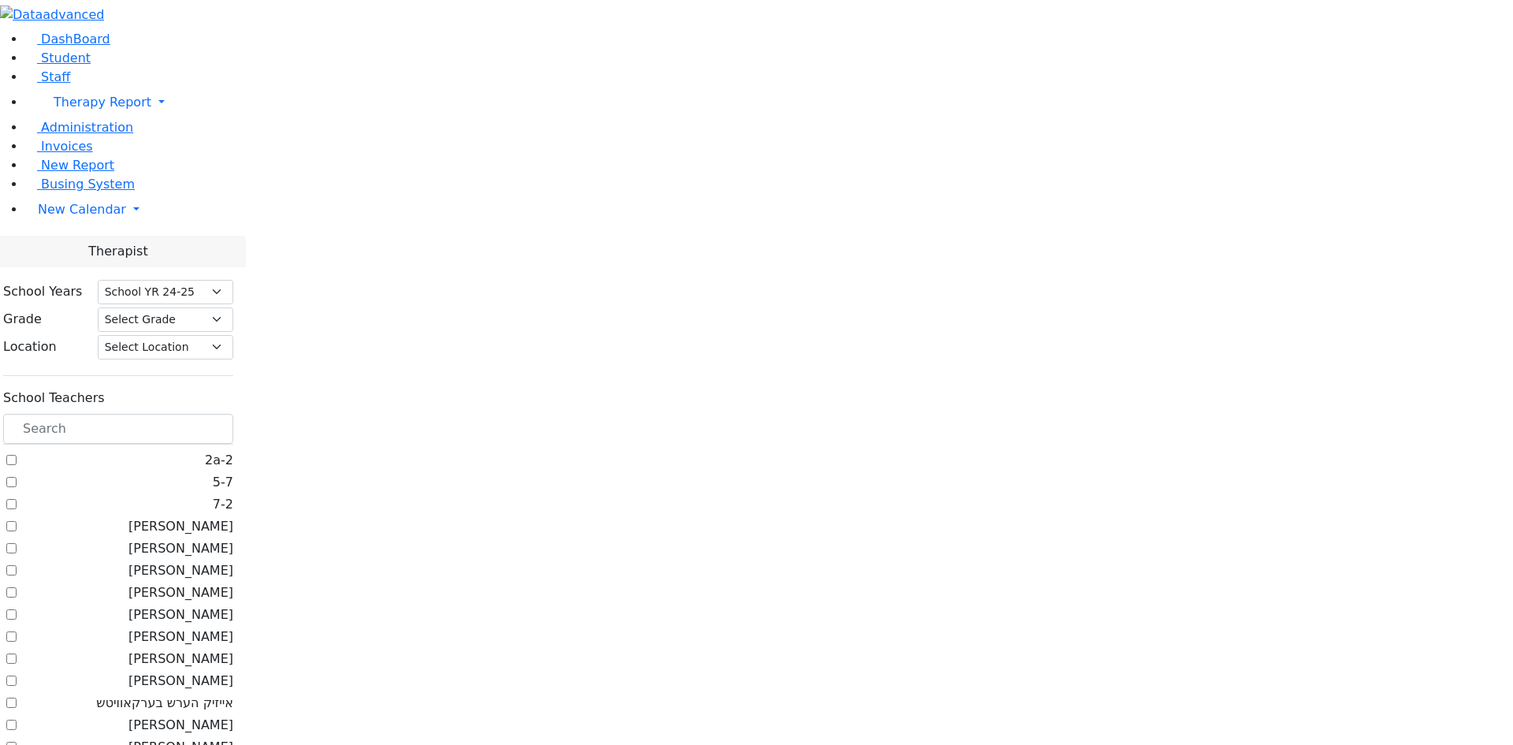
select select "210"
click at [214, 627] on label "[PERSON_NAME]" at bounding box center [180, 636] width 105 height 19
click at [17, 631] on input "[PERSON_NAME]" at bounding box center [11, 636] width 10 height 10
checkbox input "true"
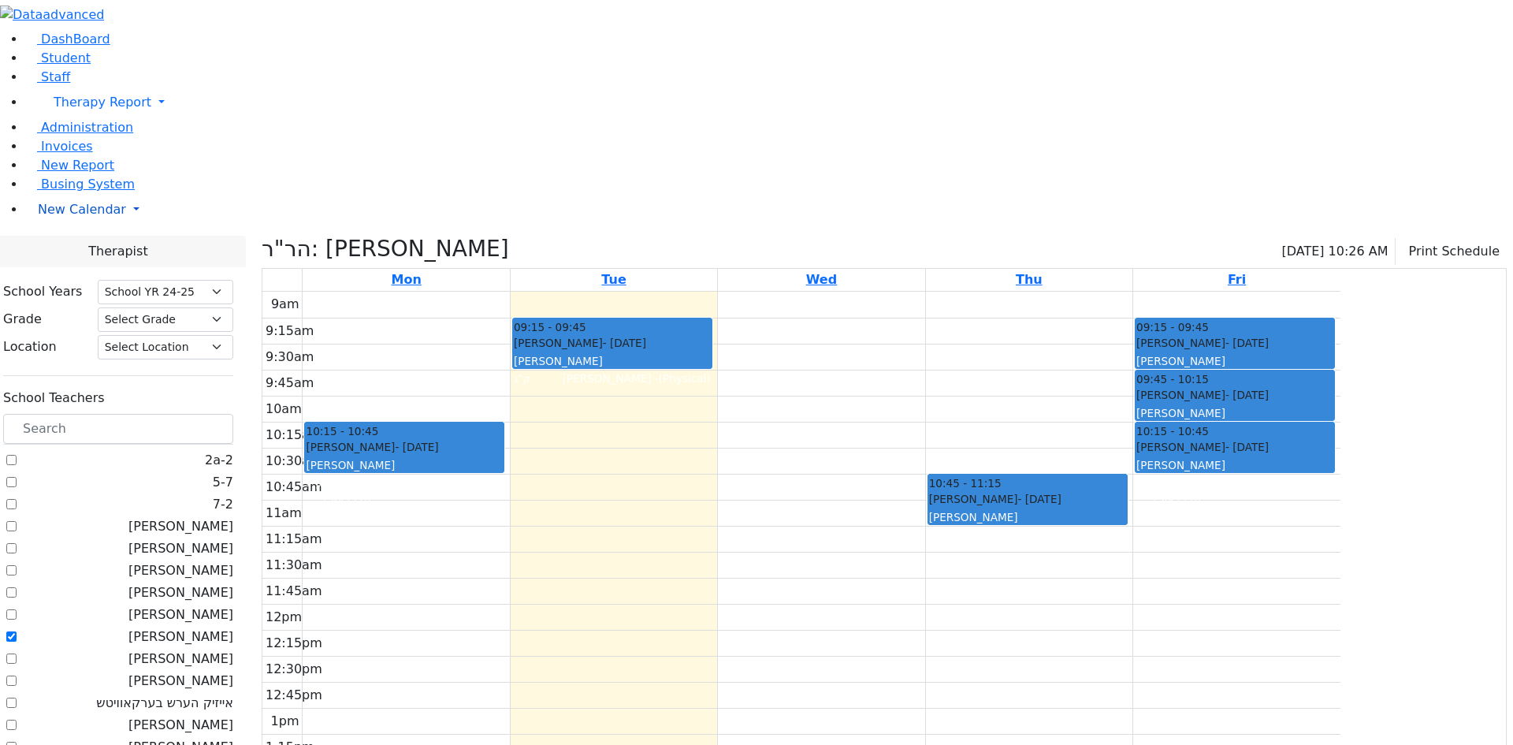
click at [149, 118] on link "New Calendar" at bounding box center [769, 103] width 1488 height 32
click at [71, 305] on span "Unscheduled Student Report" at bounding box center [128, 297] width 181 height 15
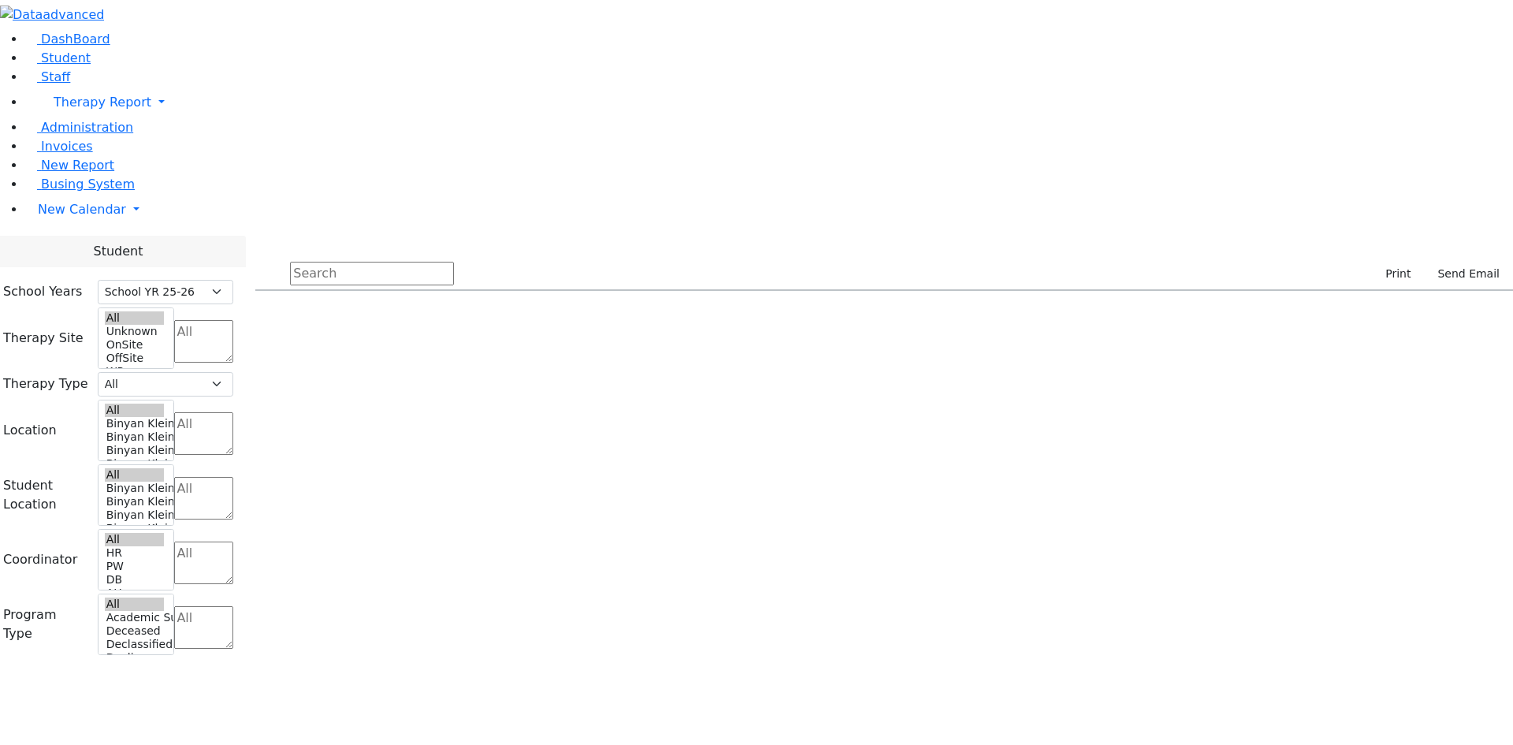
select select "212"
click at [155, 118] on link "New Calendar" at bounding box center [769, 103] width 1488 height 32
click at [87, 251] on link "Calendar" at bounding box center [62, 241] width 57 height 19
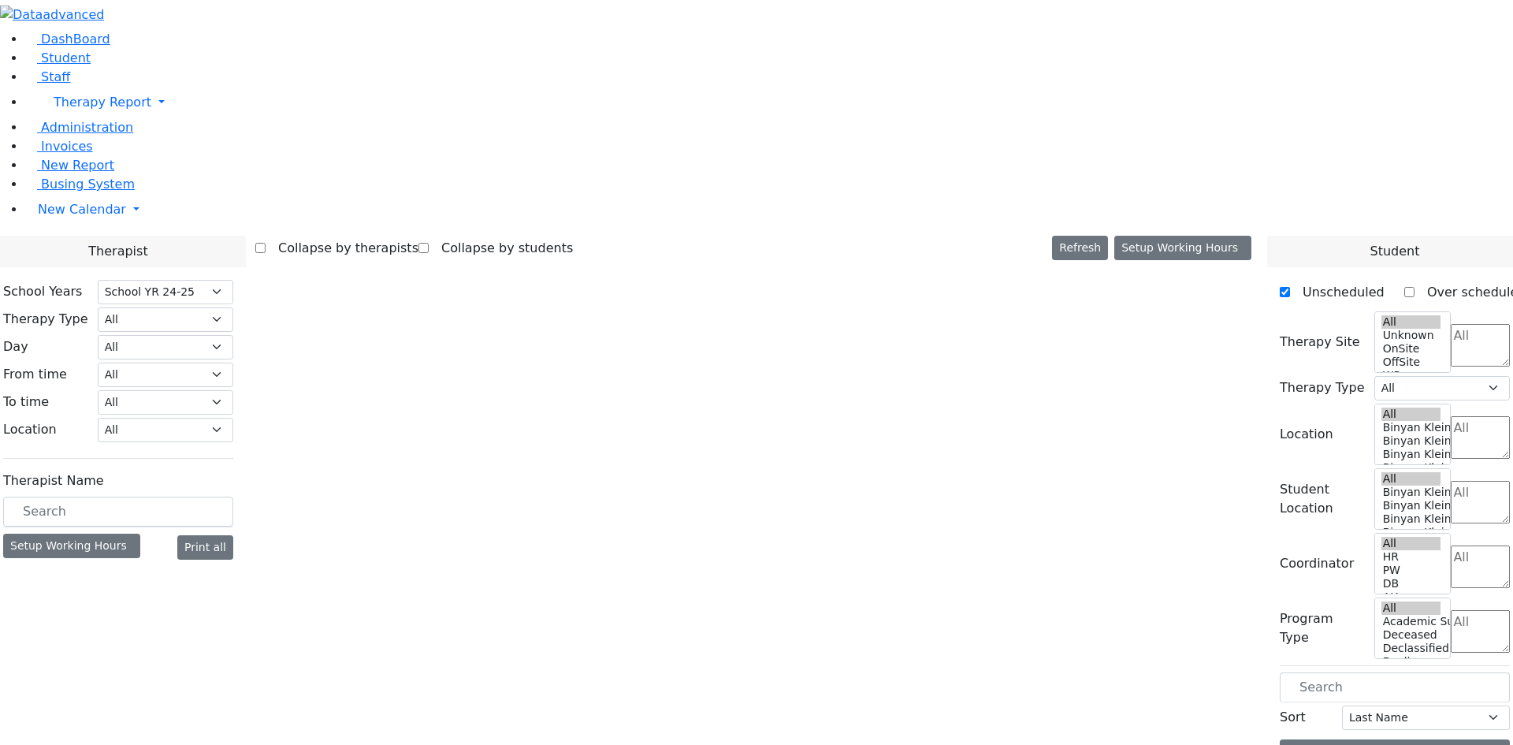
select select "210"
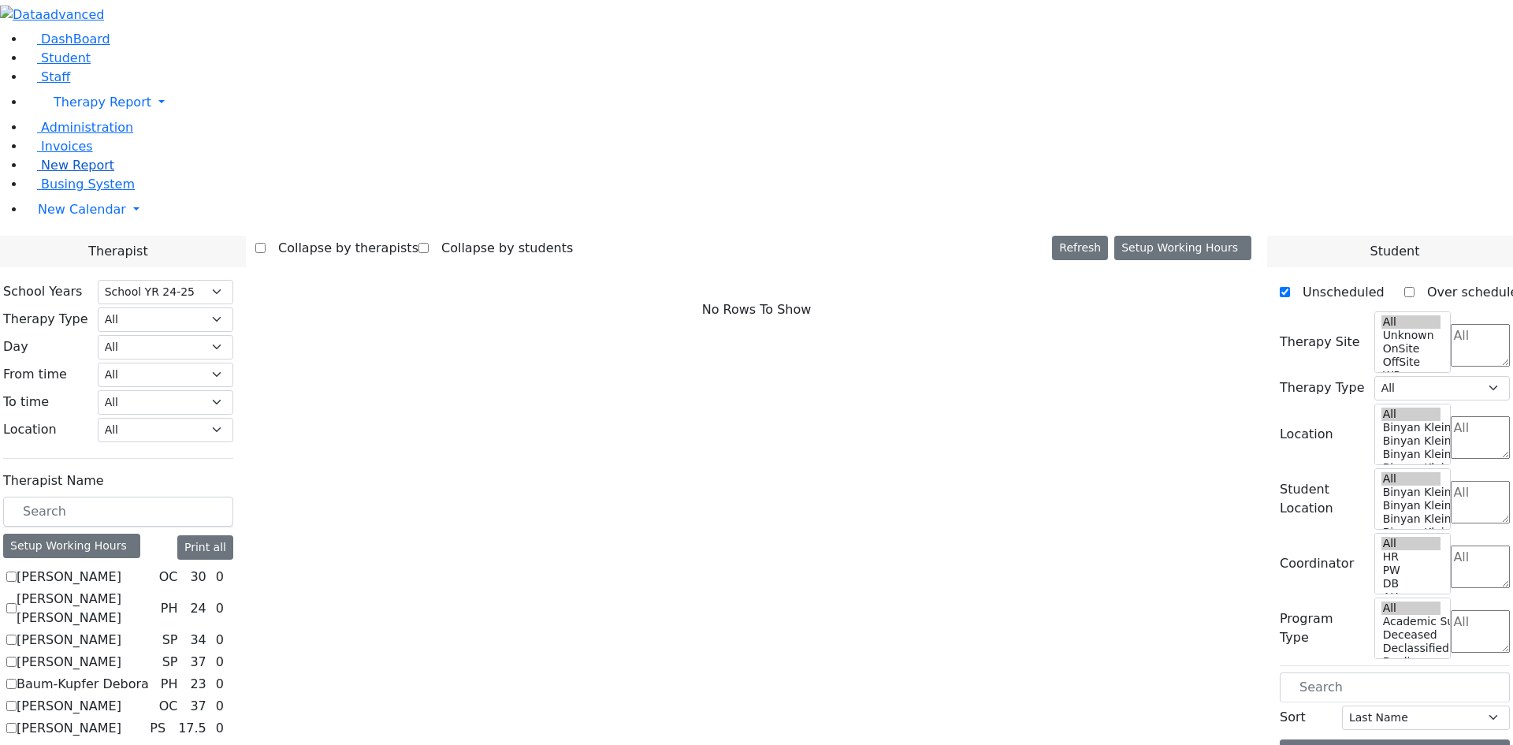
click at [77, 173] on span "New Report" at bounding box center [77, 165] width 73 height 15
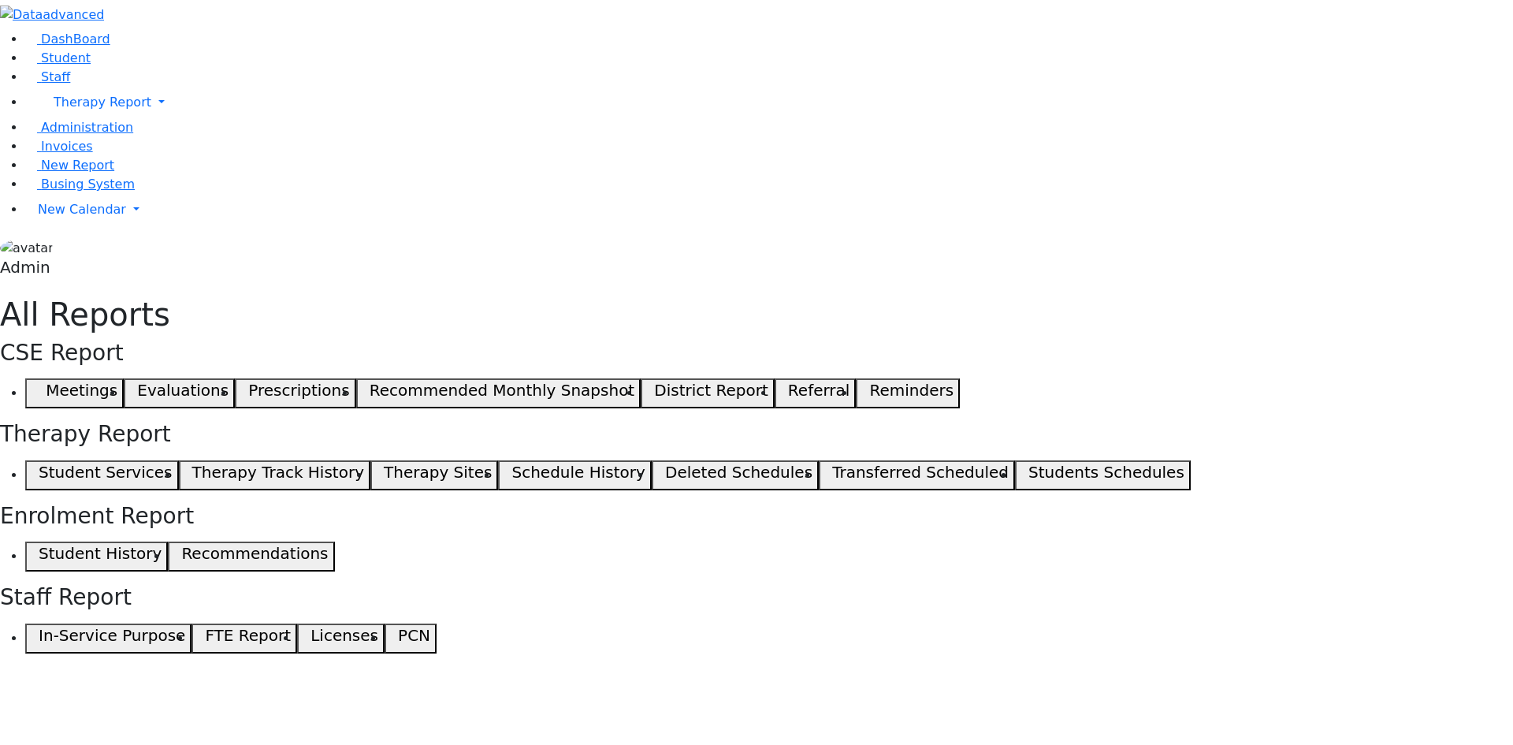
click at [168, 542] on button "Student History" at bounding box center [96, 557] width 143 height 30
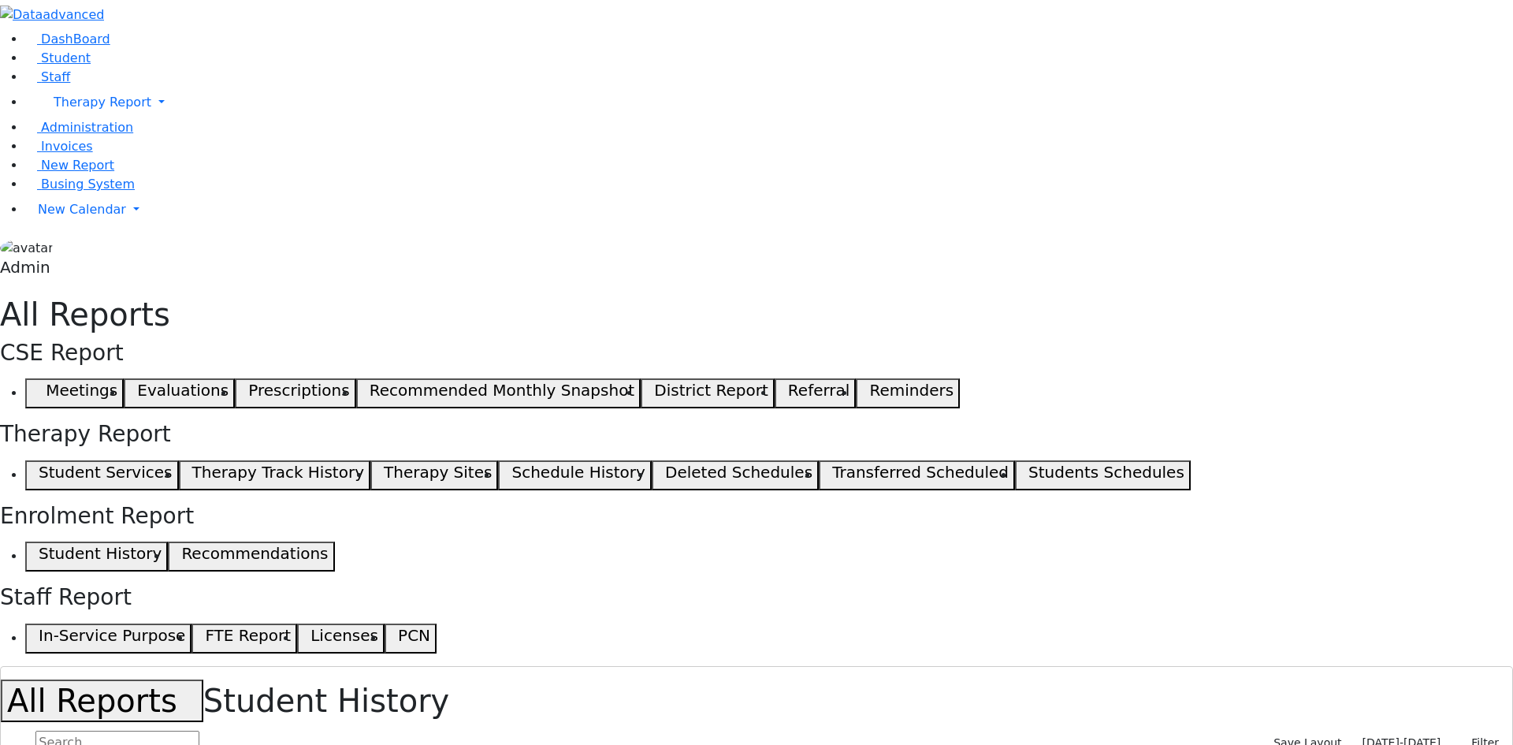
click at [221, 666] on div "All Reports Student History Save Layout [DATE]-[DATE] Filter Program Type IEPCo…" at bounding box center [756, 726] width 1513 height 120
click at [203, 679] on button "All Reports" at bounding box center [102, 700] width 203 height 43
click at [179, 460] on button "Student Services" at bounding box center [102, 475] width 154 height 30
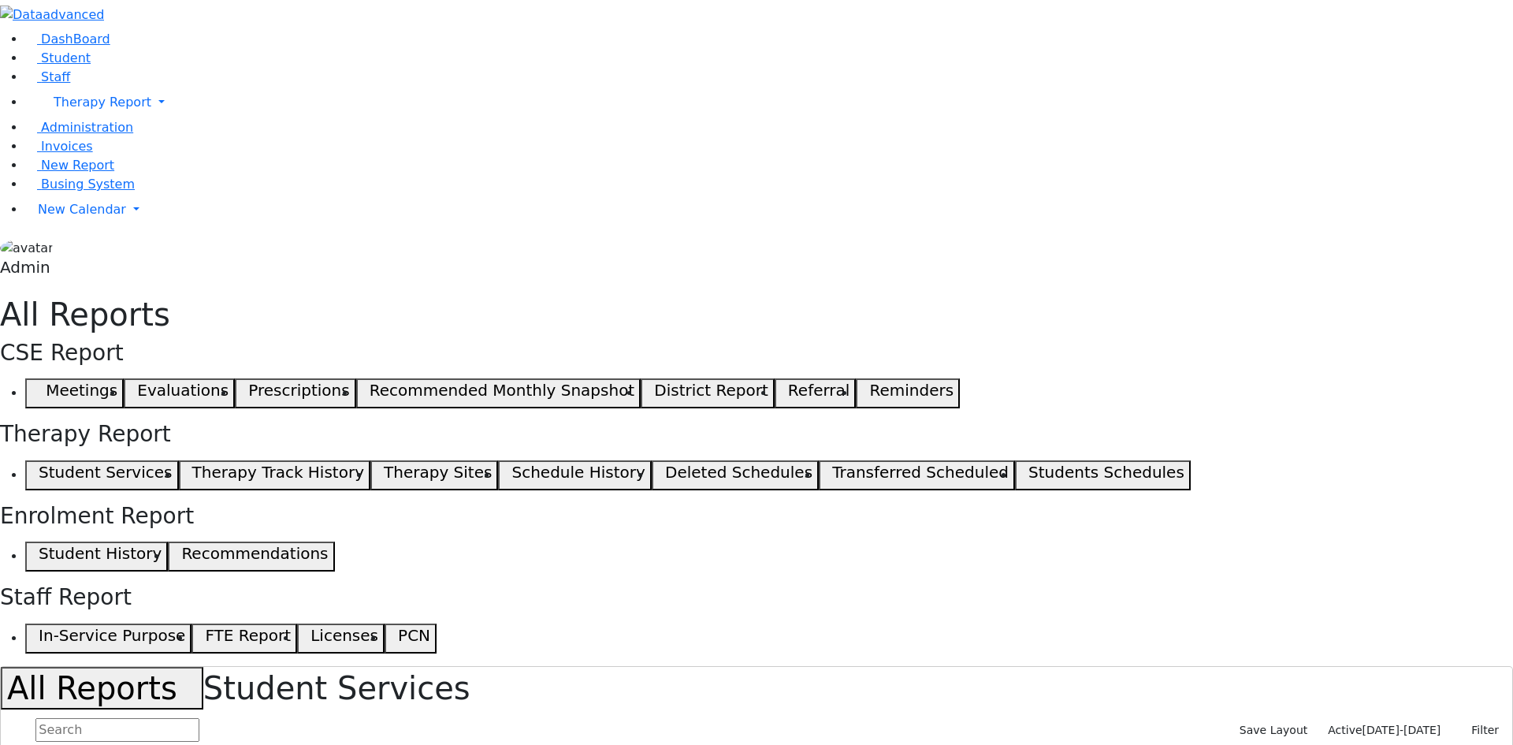
drag, startPoint x: 792, startPoint y: 4, endPoint x: 938, endPoint y: 43, distance: 151.1
click at [0, 0] on div "Group Services OT 1 PT 0 SL 23 Psych 18" at bounding box center [0, 0] width 0 height 0
click at [47, 84] on span "Staff" at bounding box center [55, 76] width 29 height 15
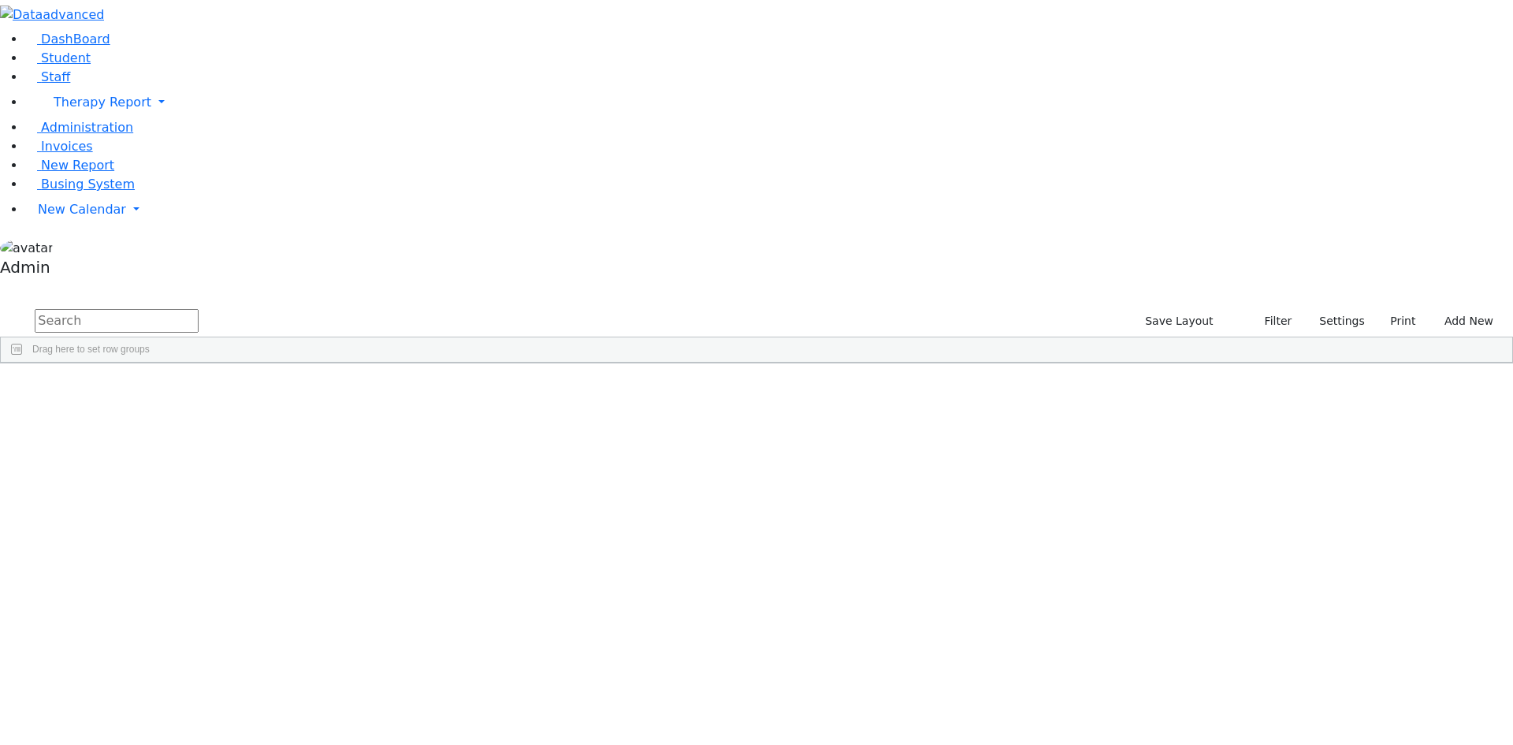
click at [199, 309] on input "text" at bounding box center [117, 321] width 164 height 24
type input "gross"
click at [187, 433] on div "Jodi" at bounding box center [141, 444] width 92 height 22
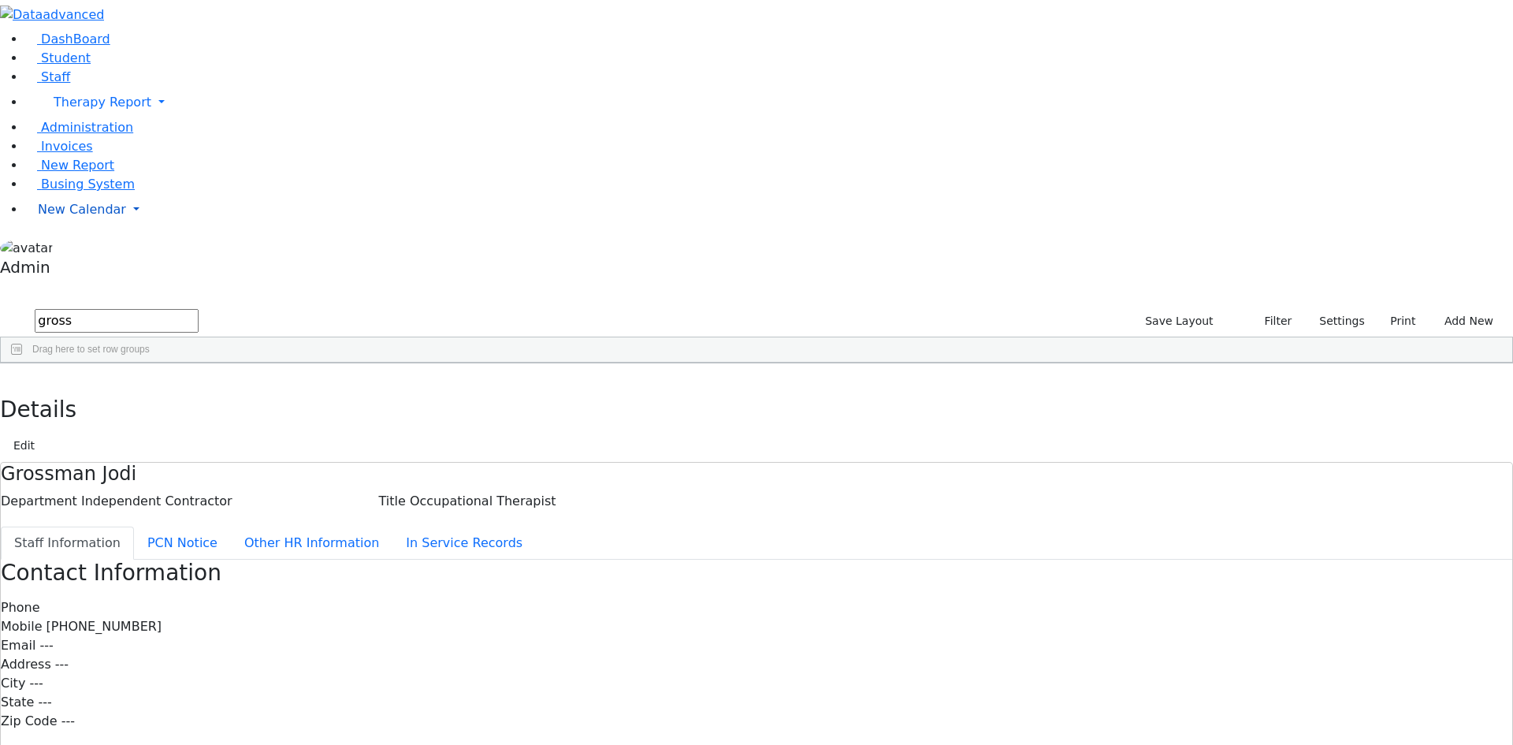
click at [65, 110] on span "New Calendar" at bounding box center [103, 102] width 98 height 15
click at [76, 248] on span "Calendar" at bounding box center [62, 240] width 57 height 15
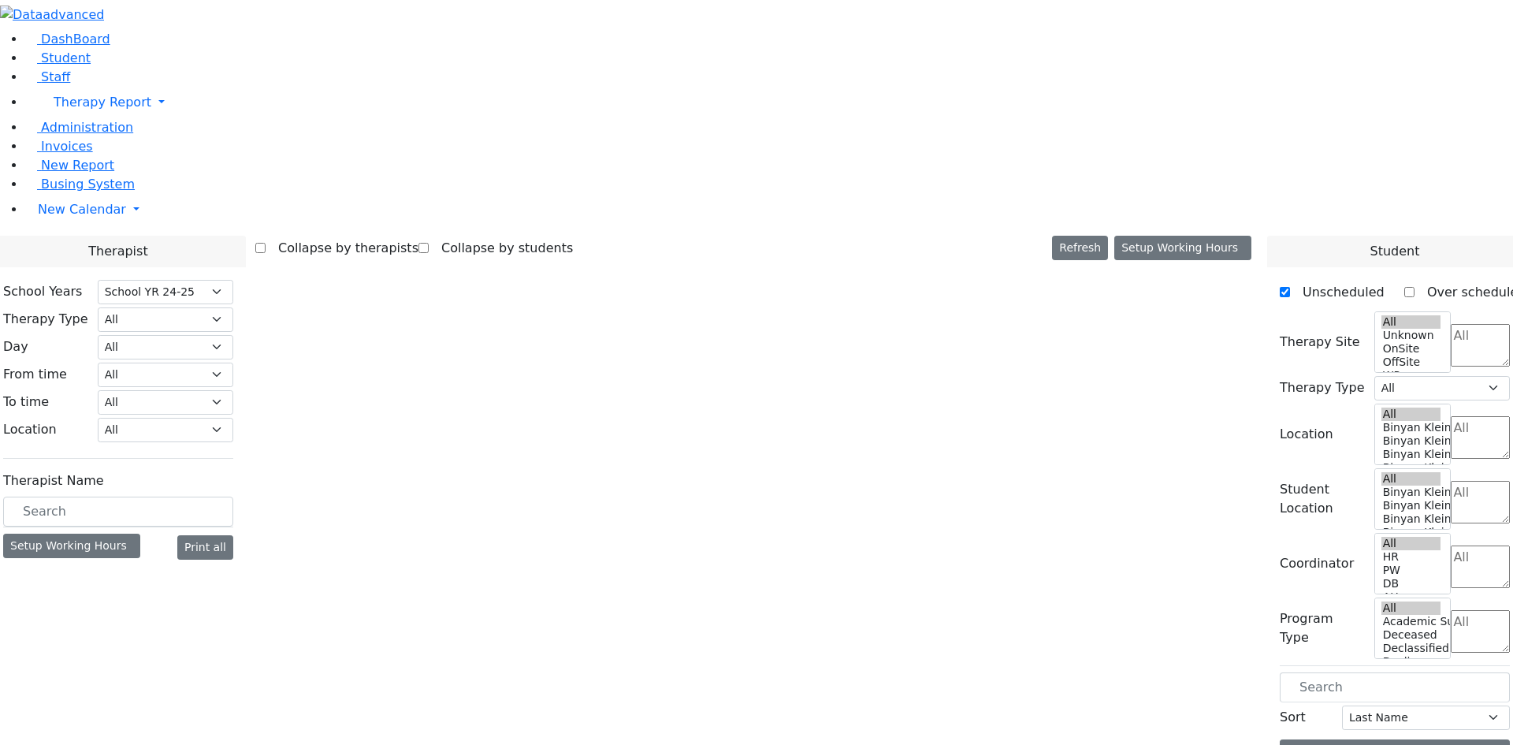
select select "210"
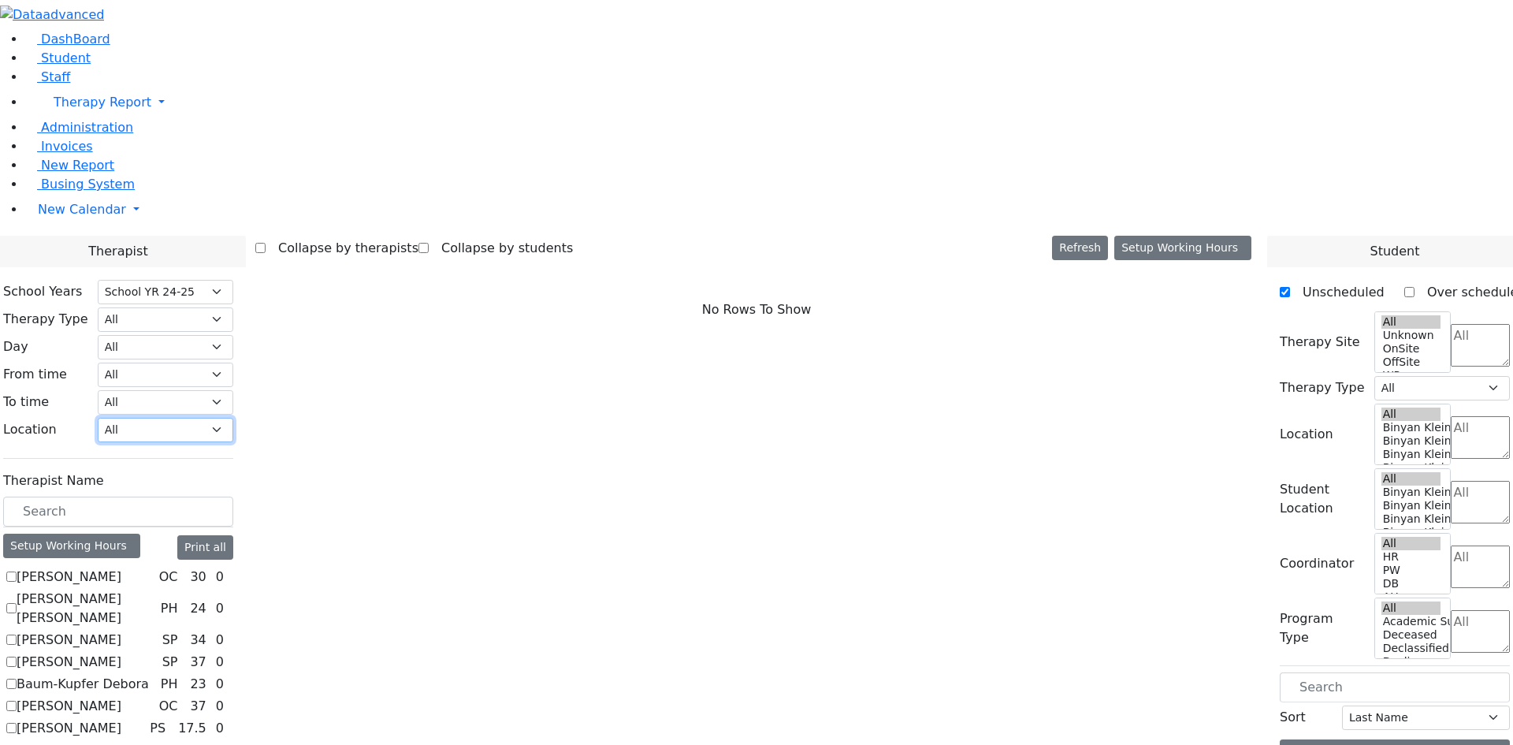
click at [233, 418] on select "All [PERSON_NAME] 5 [PERSON_NAME] 4 [PERSON_NAME] 3 [PERSON_NAME] 2 [PERSON_NAM…" at bounding box center [166, 430] width 136 height 24
select select "33"
click at [233, 418] on select "All [PERSON_NAME] 5 [PERSON_NAME] 4 [PERSON_NAME] 3 [PERSON_NAME] 2 [PERSON_NAM…" at bounding box center [166, 430] width 136 height 24
click at [121, 675] on label "[PERSON_NAME]" at bounding box center [69, 684] width 105 height 19
click at [17, 679] on input "[PERSON_NAME]" at bounding box center [11, 684] width 10 height 10
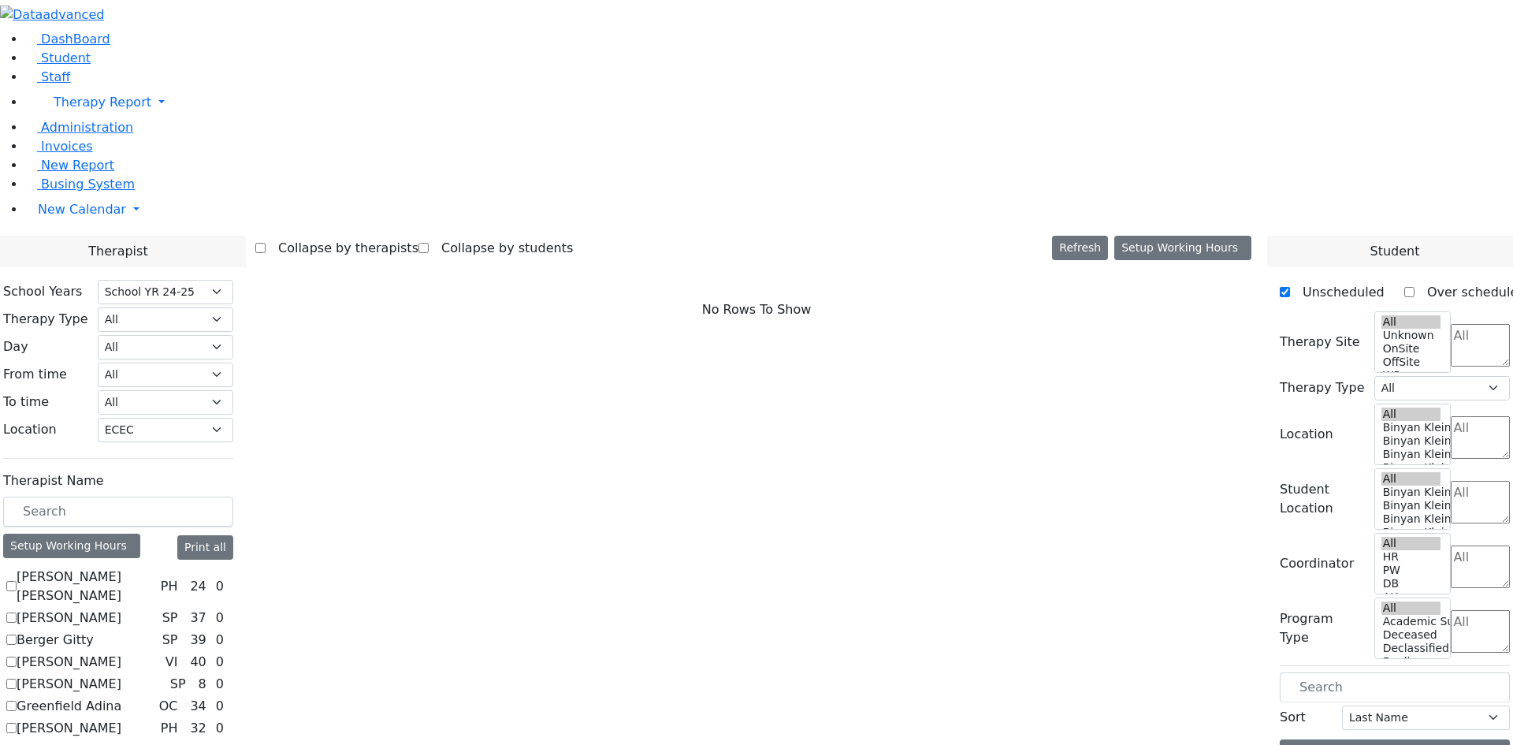
checkbox input "true"
select select "3"
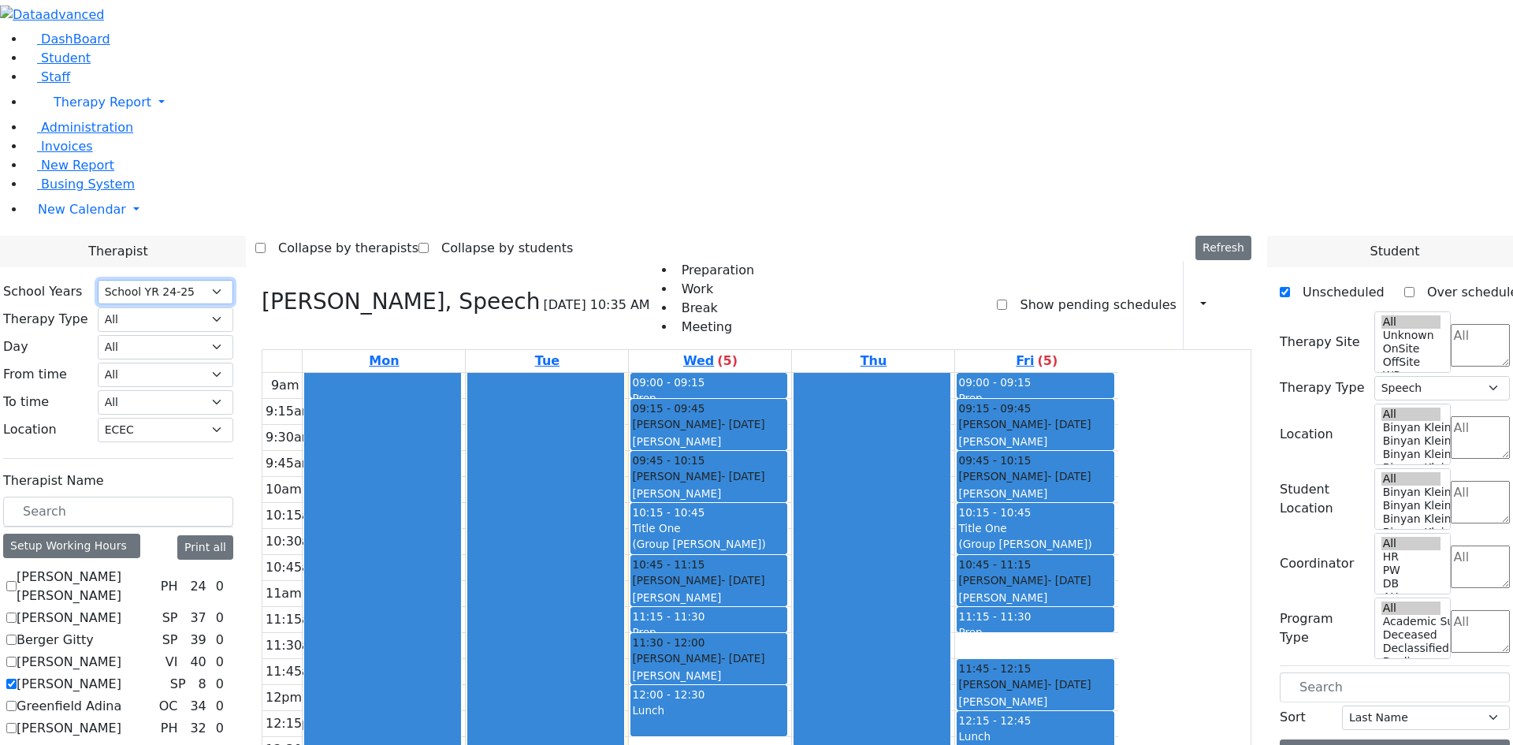
click at [233, 280] on select "Select School YR Summer YR 25 School YR 25-26 Summer YR 25 School YR 24-25 Summ…" at bounding box center [166, 292] width 136 height 24
select select "212"
click at [233, 280] on select "Select School YR Summer YR 25 School YR 25-26 Summer YR 25 School YR 24-25 Summ…" at bounding box center [166, 292] width 136 height 24
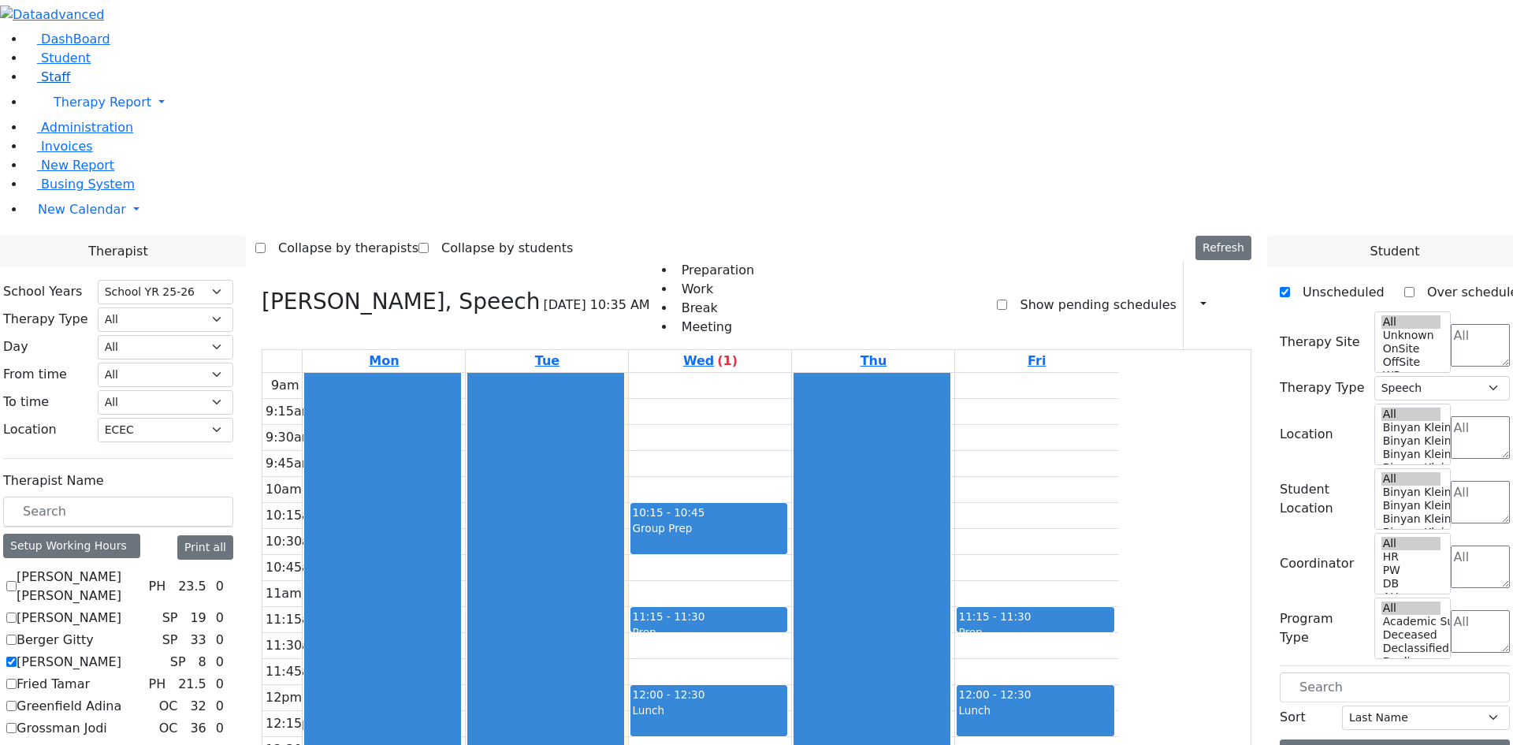
click at [48, 84] on link "Staff" at bounding box center [47, 76] width 45 height 15
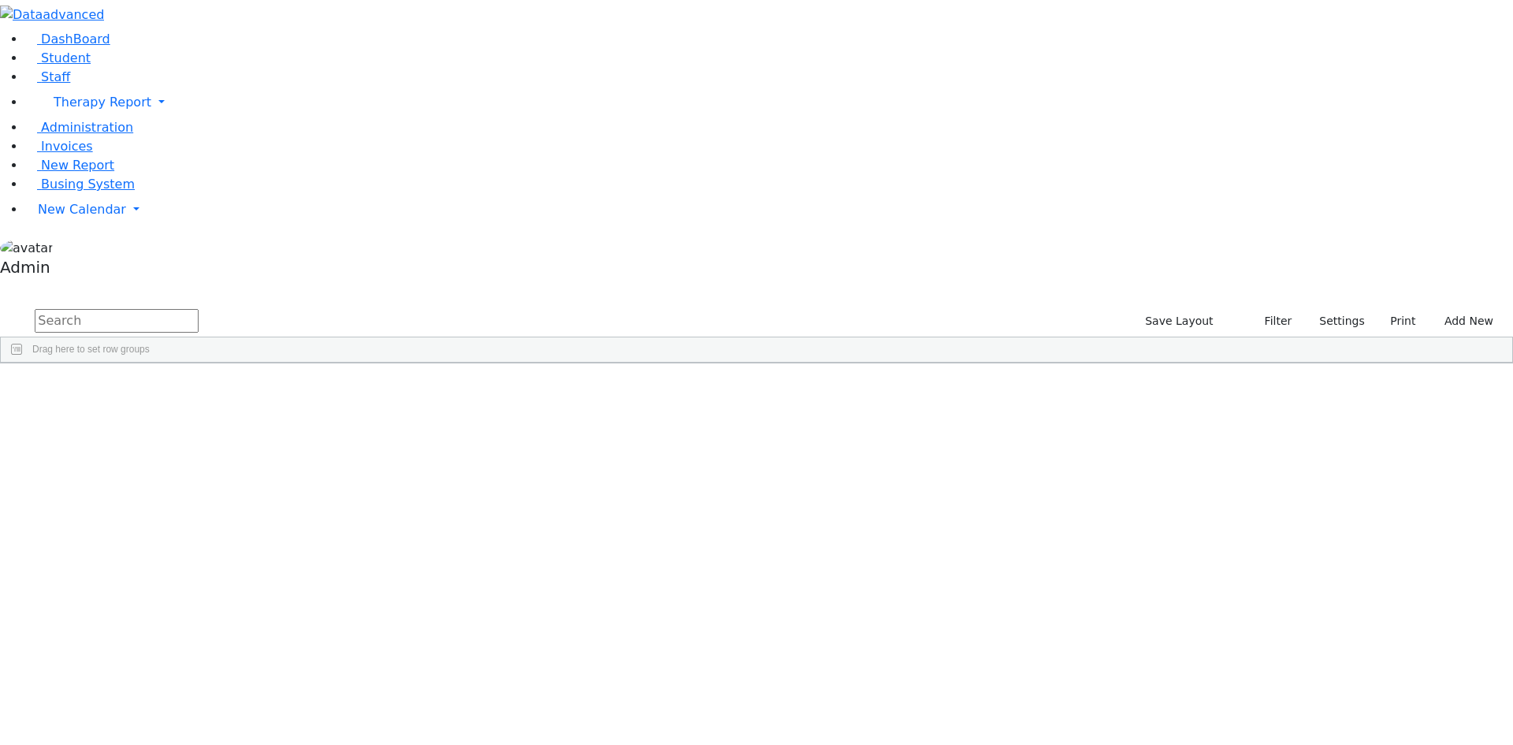
click at [199, 309] on input "text" at bounding box center [117, 321] width 164 height 24
click at [187, 389] on div "Esther S" at bounding box center [141, 400] width 92 height 22
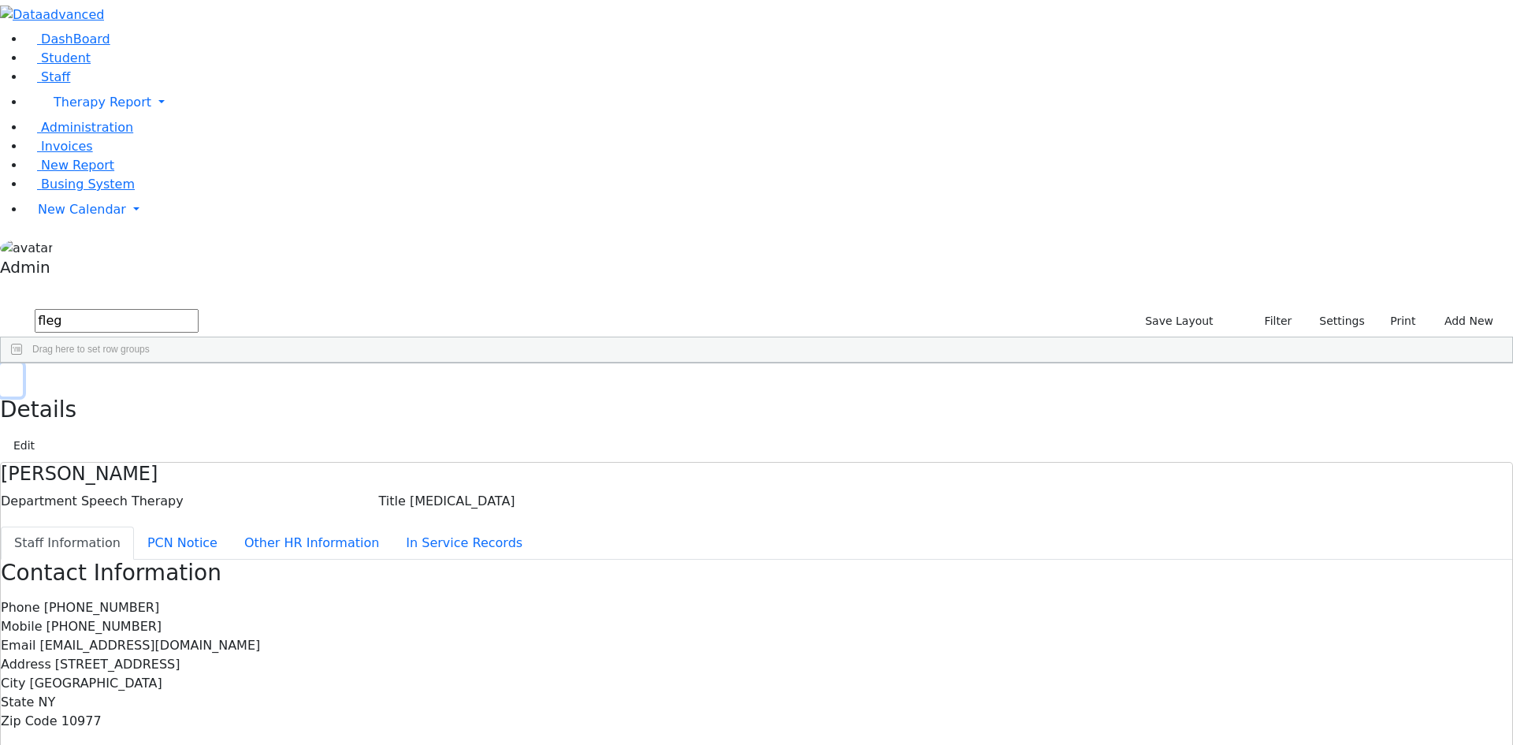
click at [16, 375] on icon "button" at bounding box center [11, 379] width 9 height 9
click at [199, 309] on input "fleg" at bounding box center [117, 321] width 164 height 24
type input "f"
type input "gree"
click at [187, 433] on div "Adina" at bounding box center [141, 444] width 92 height 22
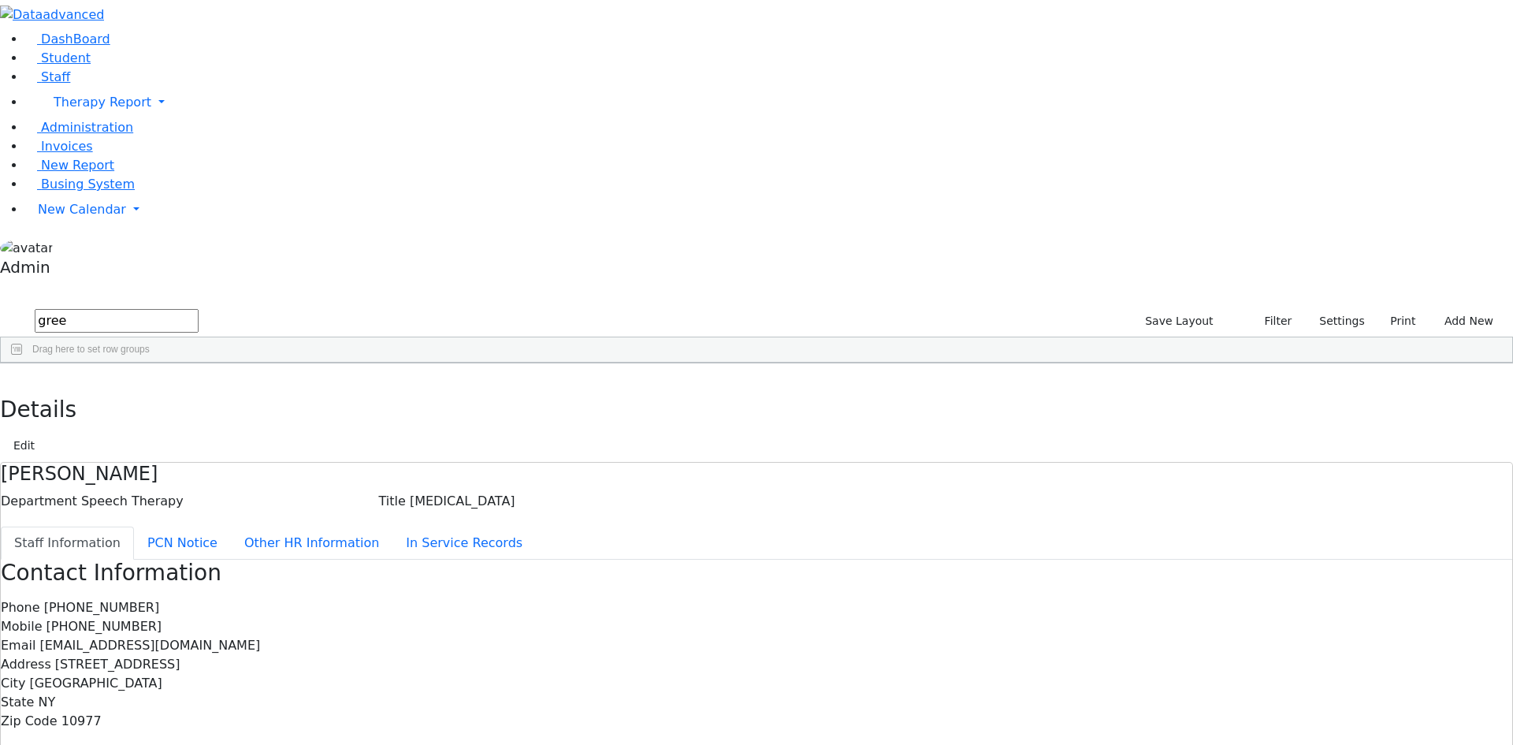
click at [187, 433] on div "Adina" at bounding box center [141, 444] width 92 height 22
click at [88, 118] on link "New Calendar" at bounding box center [769, 103] width 1488 height 32
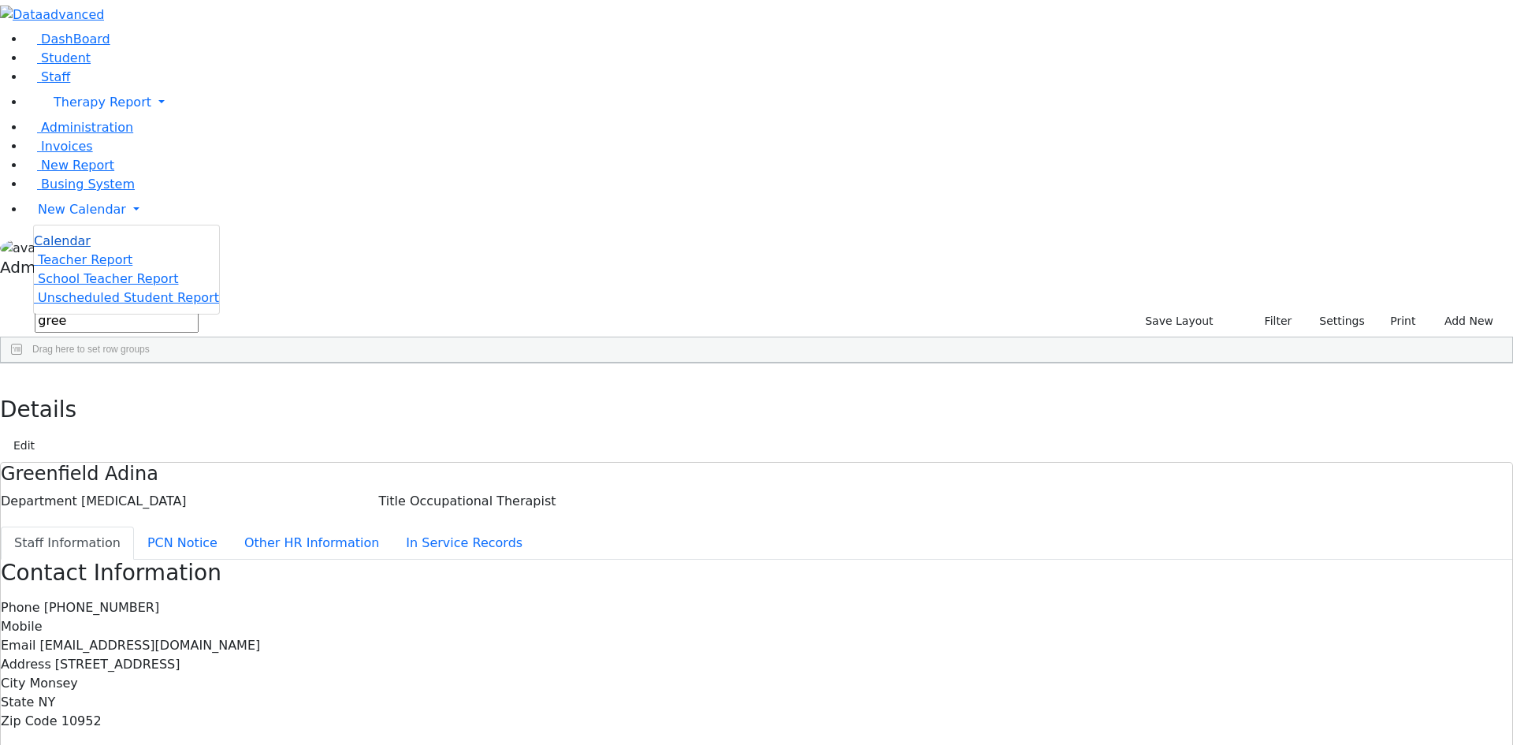
click at [78, 248] on span "Calendar" at bounding box center [62, 240] width 57 height 15
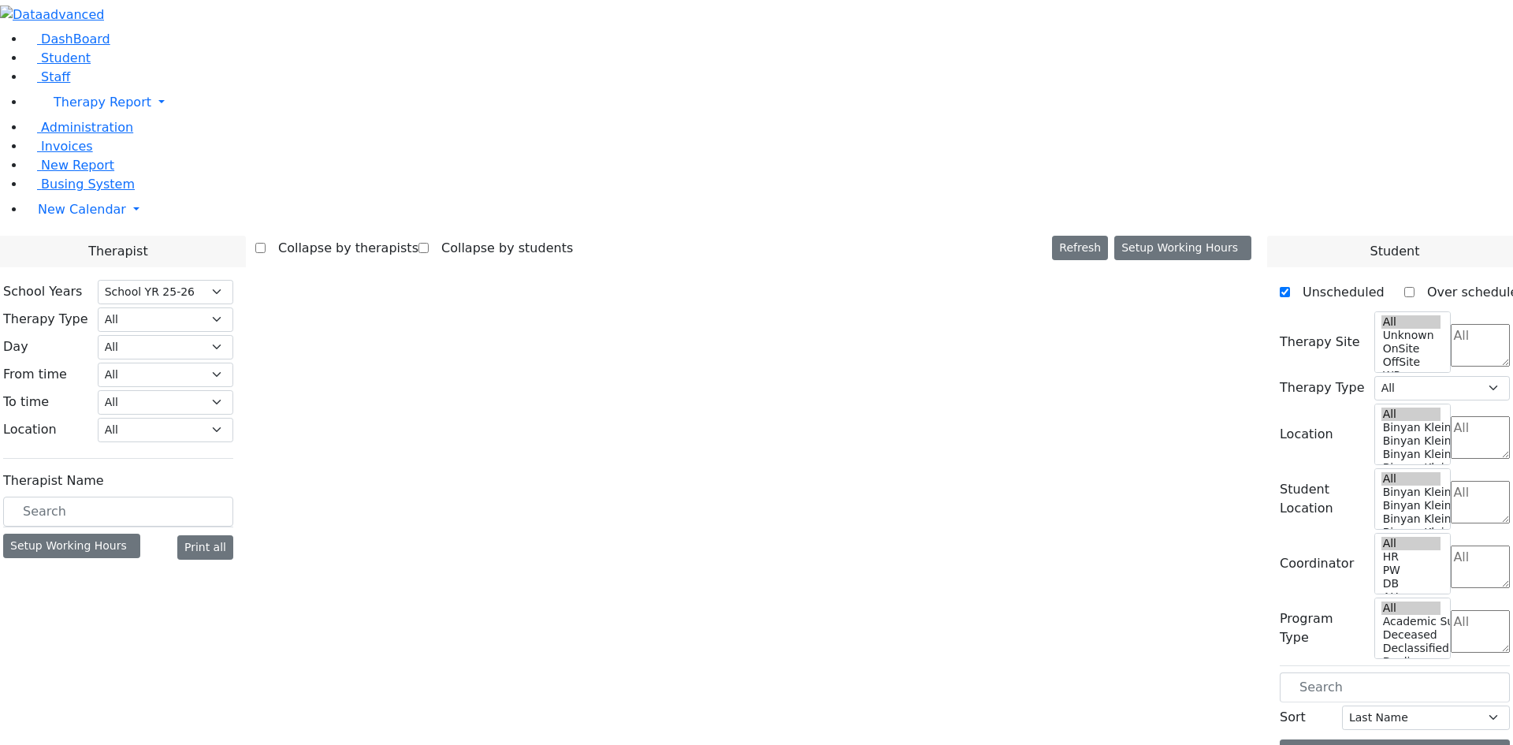
select select "212"
select select "3"
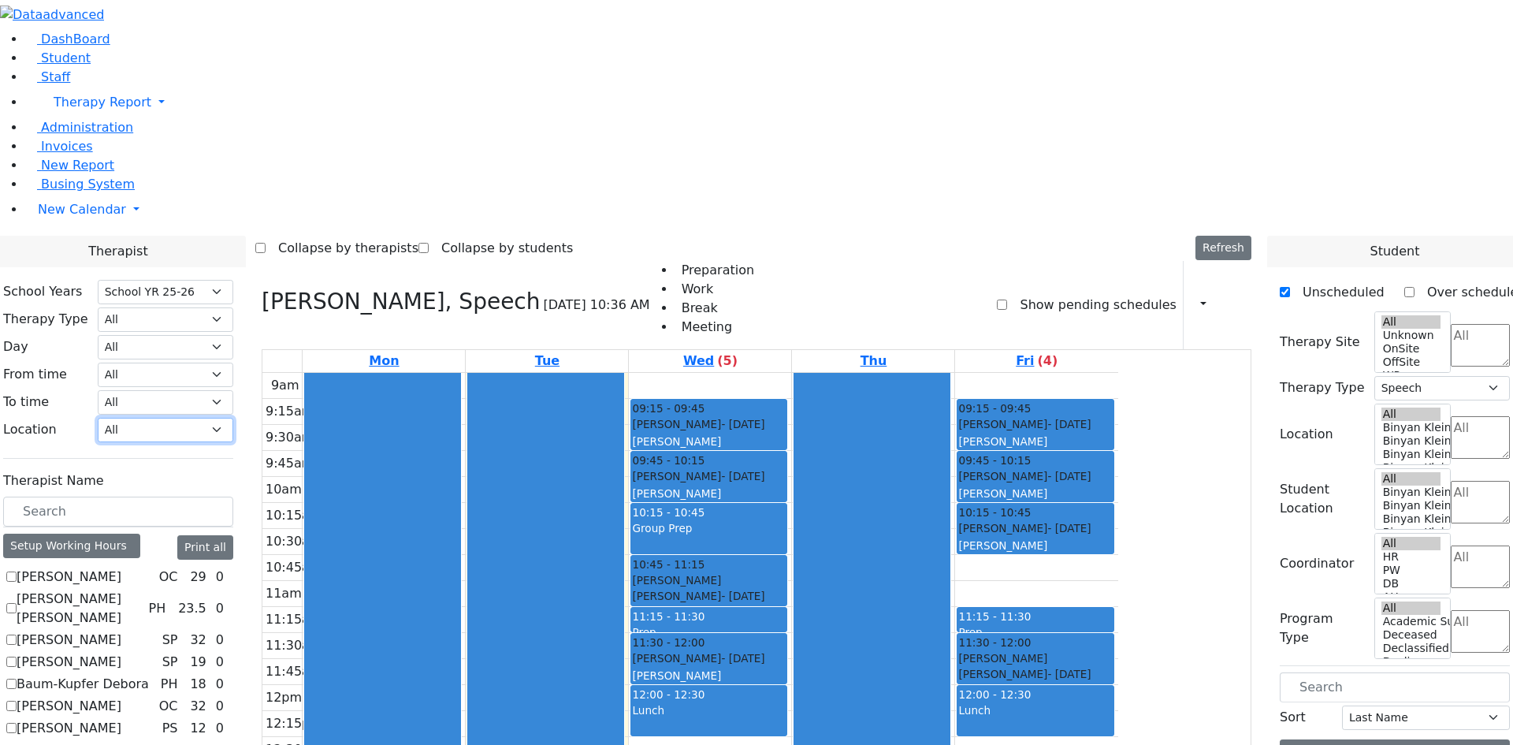
click at [233, 418] on select "All Binyan Klein 5 Binyan Klein 4 Binyan Klein 3 Binyan Klein 2 Binyan Klein 1 …" at bounding box center [166, 430] width 136 height 24
select select "33"
click at [233, 418] on select "All Binyan Klein 5 Binyan Klein 4 Binyan Klein 3 Binyan Klein 2 Binyan Klein 1 …" at bounding box center [166, 430] width 136 height 24
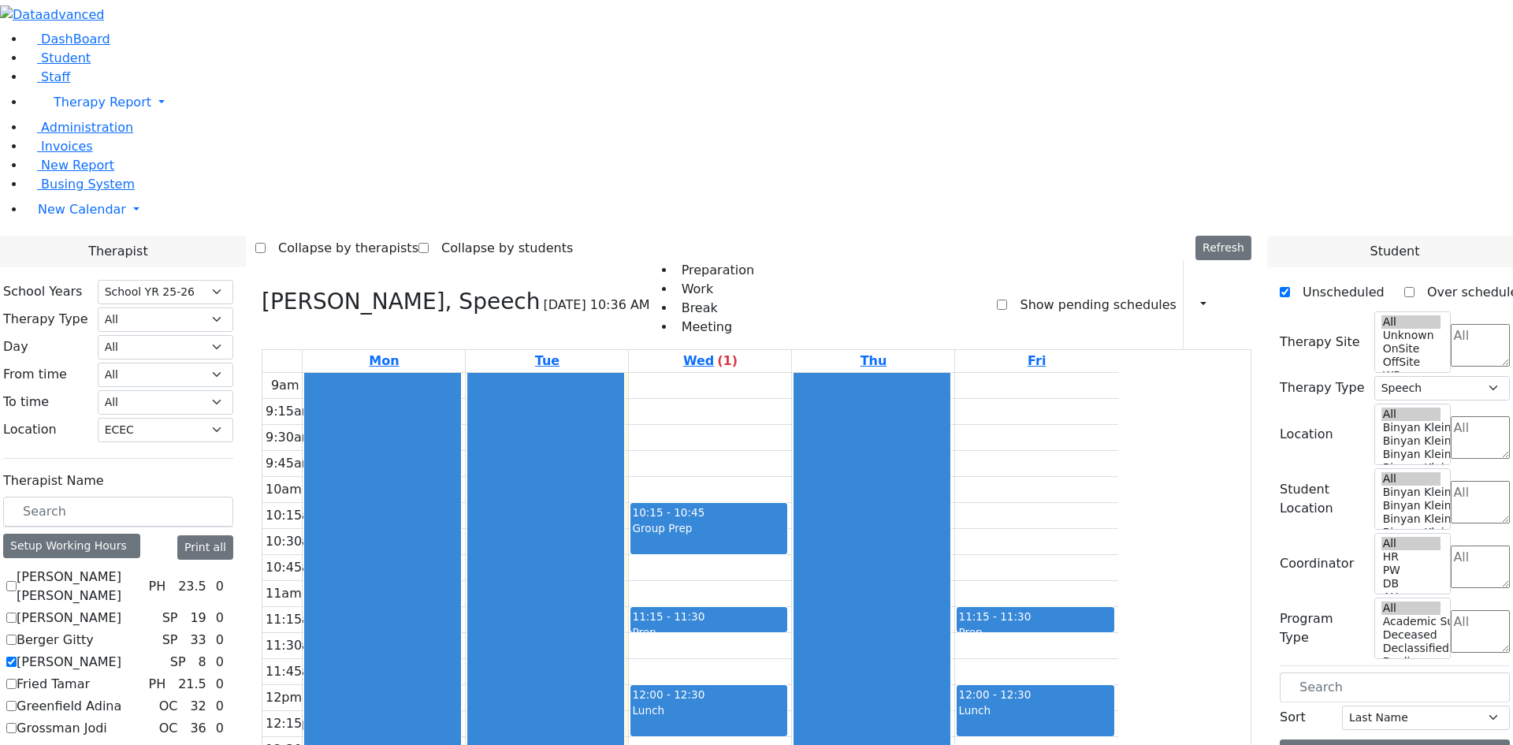
click at [121, 653] on label "Flegmann Esther S" at bounding box center [69, 662] width 105 height 19
click at [17, 657] on input "Flegmann Esther S" at bounding box center [11, 662] width 10 height 10
checkbox input "false"
select select
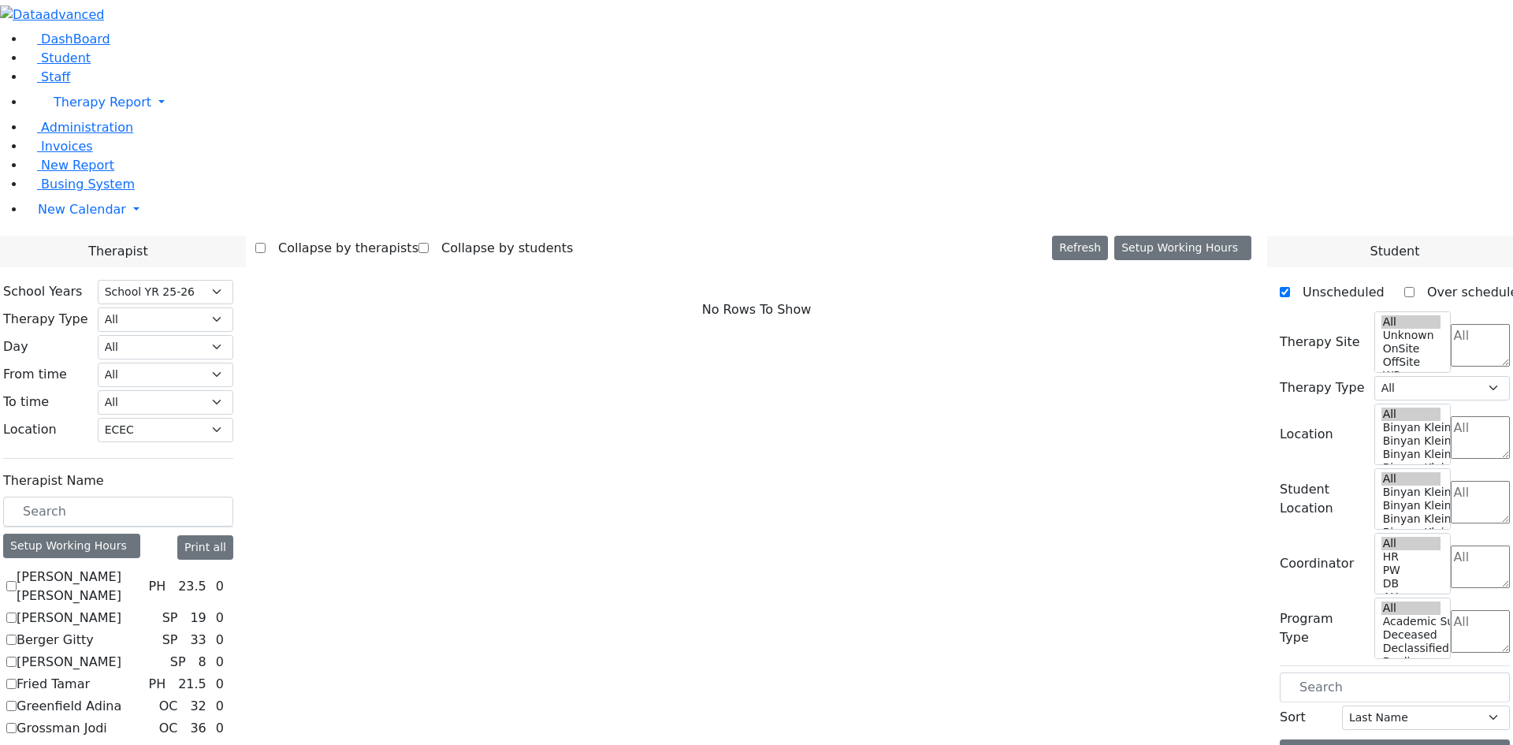
click at [121, 697] on label "Greenfield Adina" at bounding box center [69, 706] width 105 height 19
click at [17, 701] on input "Greenfield Adina" at bounding box center [11, 706] width 10 height 10
checkbox input "true"
select select "1"
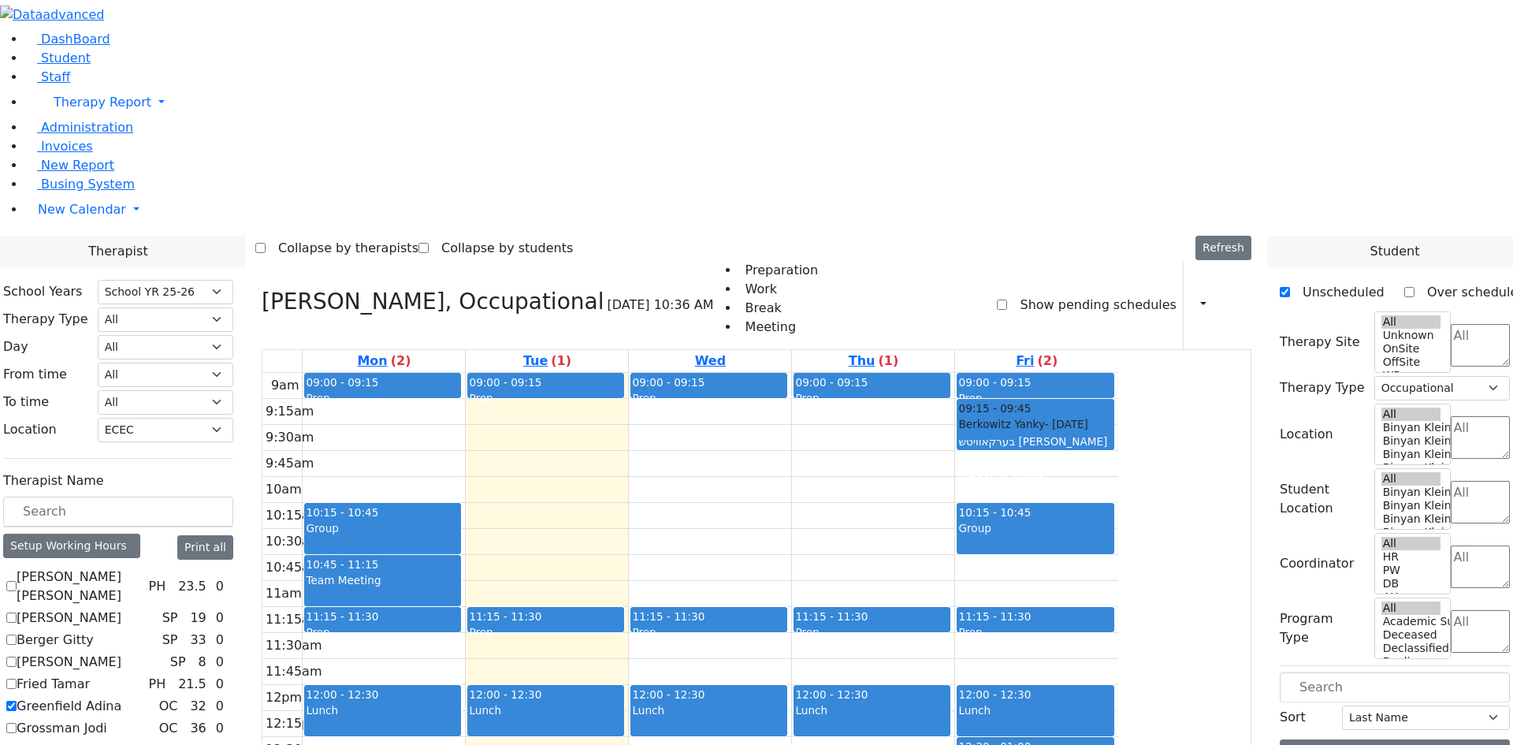
click at [1232, 297] on icon at bounding box center [1232, 304] width 0 height 15
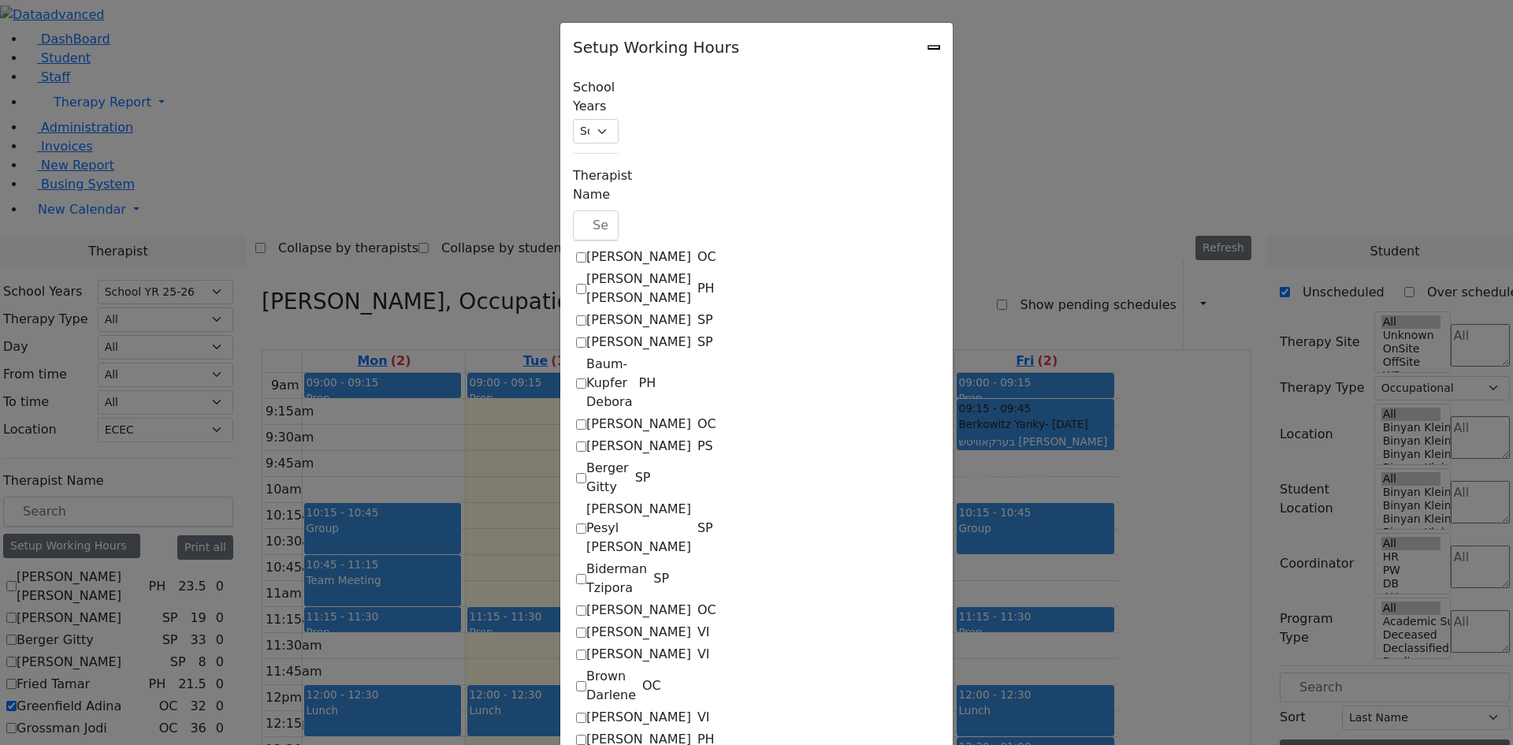
checkbox input "true"
select select "09:00:00"
select select "15:00:00"
select select "33"
select select "15:00:00"
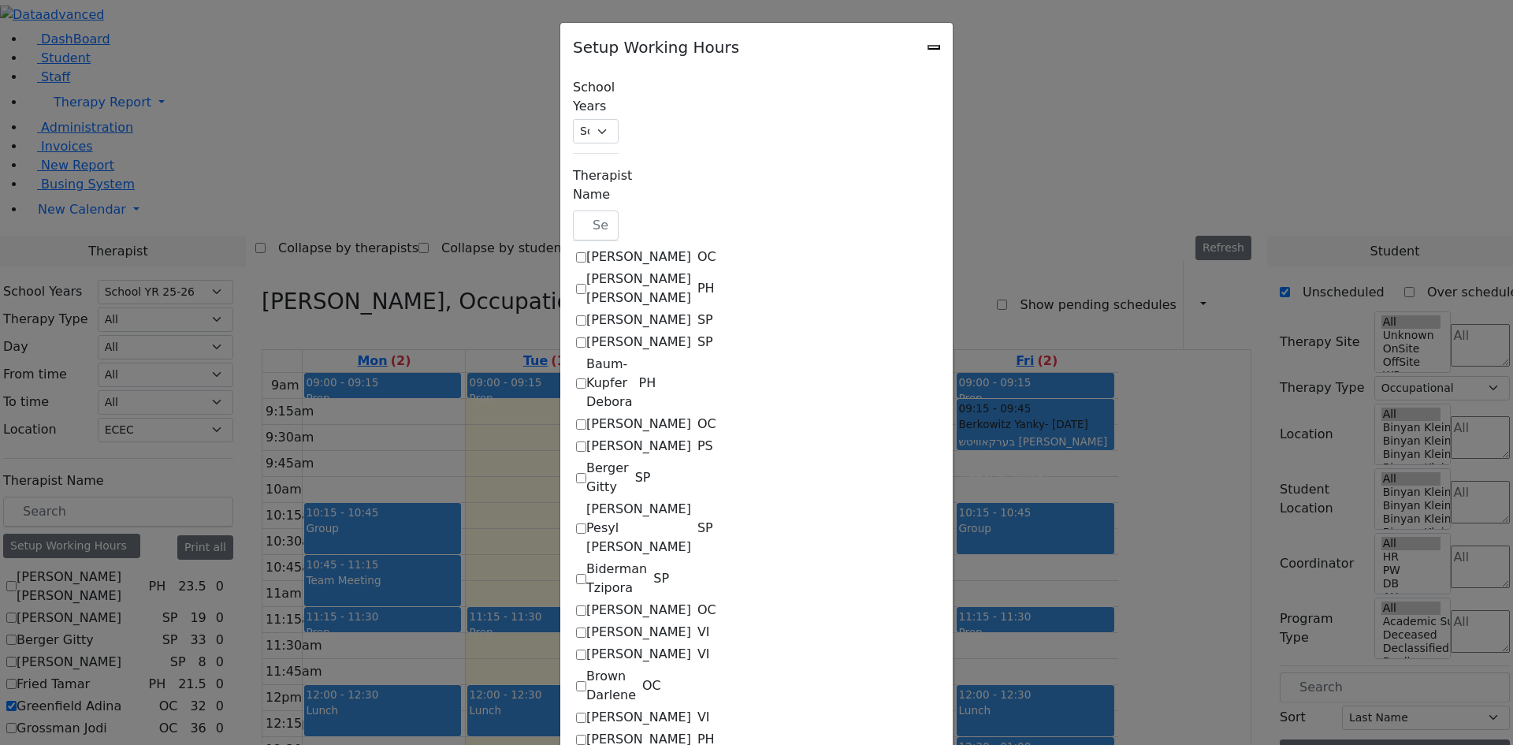
select select "19:00:00"
select select "09:00:00"
select select "15:00:00"
select select "33"
select select "15:00:00"
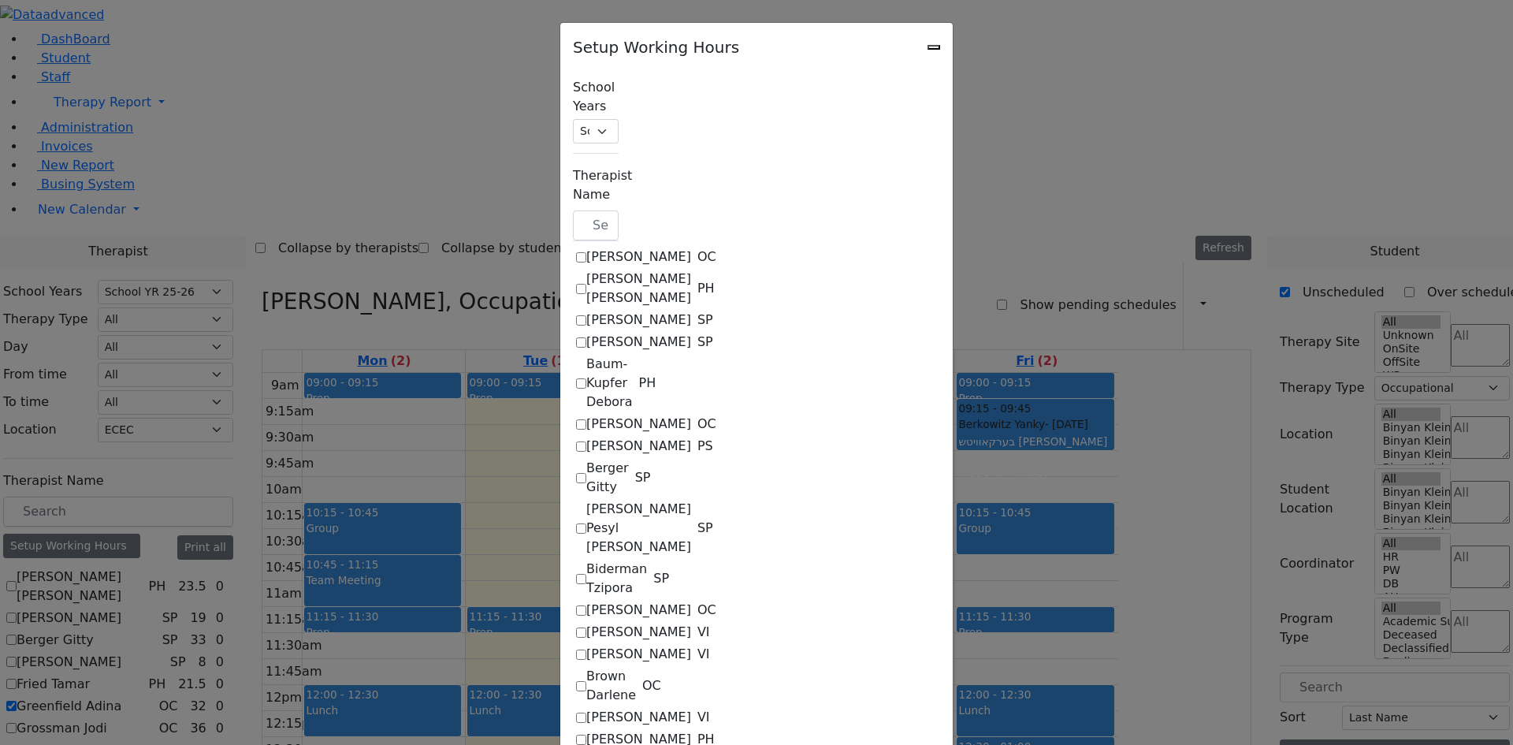
select select "19:00:00"
select select "09:00:00"
select select "15:00:00"
select select "33"
select select "15:00:00"
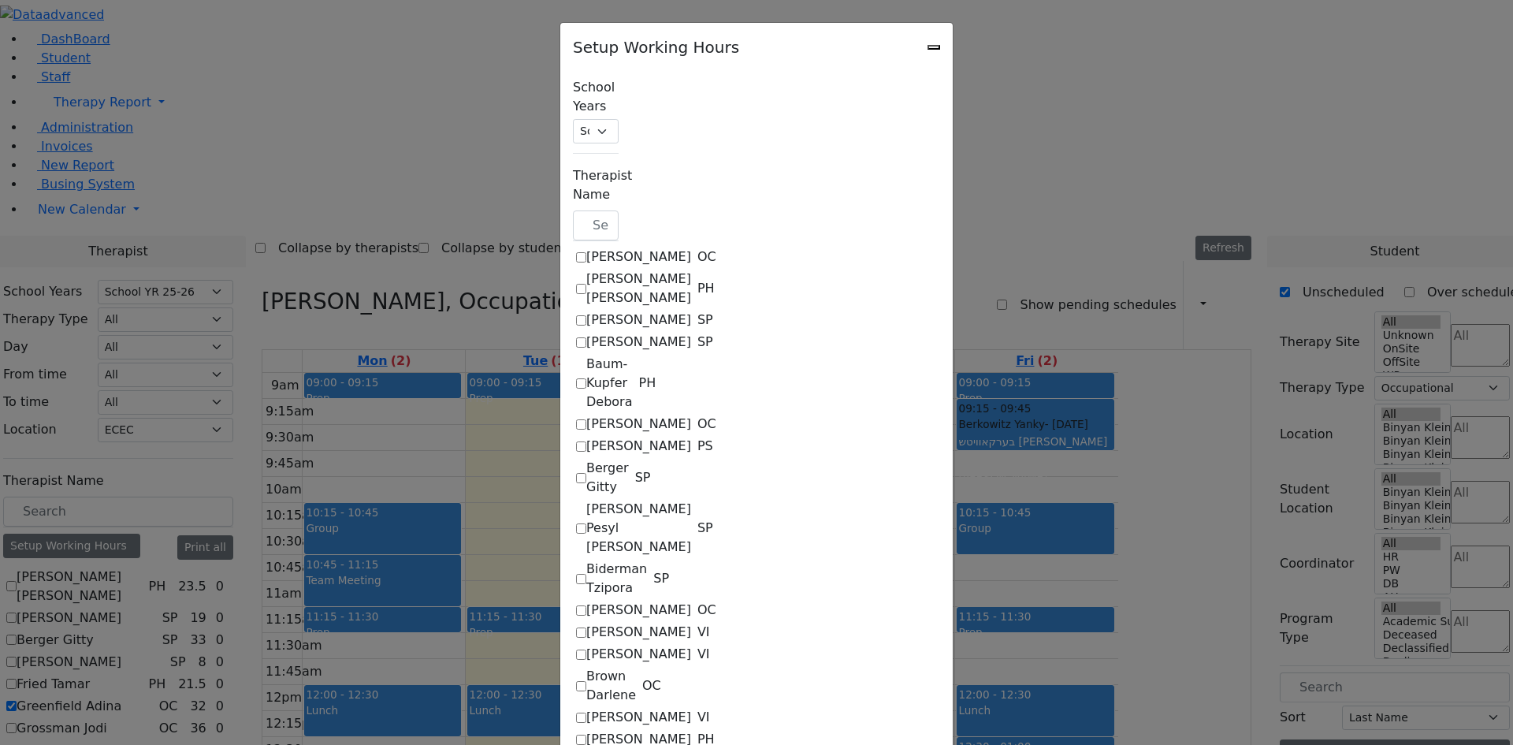
select select "19:00:00"
select select "09:00:00"
select select "15:00:00"
select select "33"
select select "15:00:00"
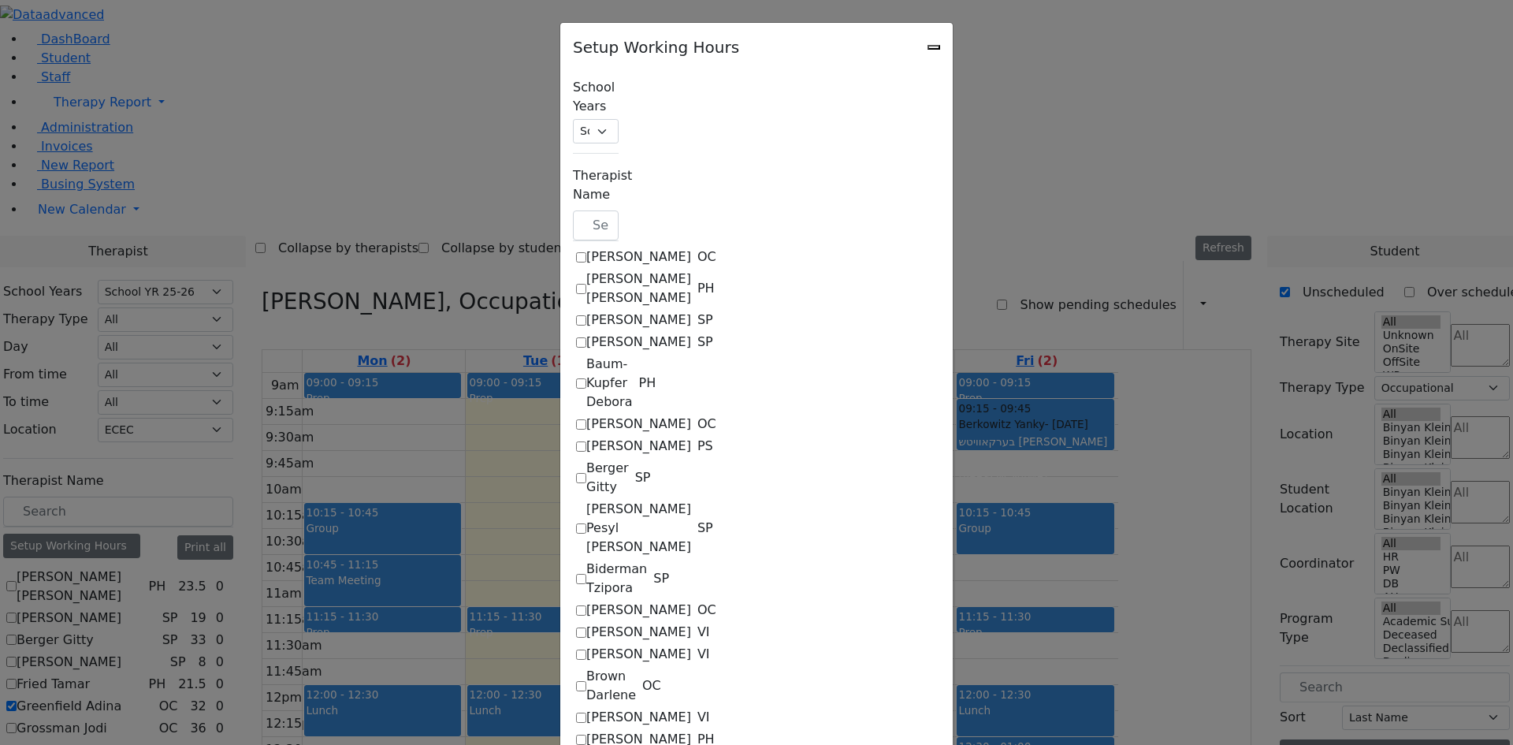
select select "19:00:00"
select select "09:00:00"
select select "13:00:00"
select select "33"
select select "15:00:00"
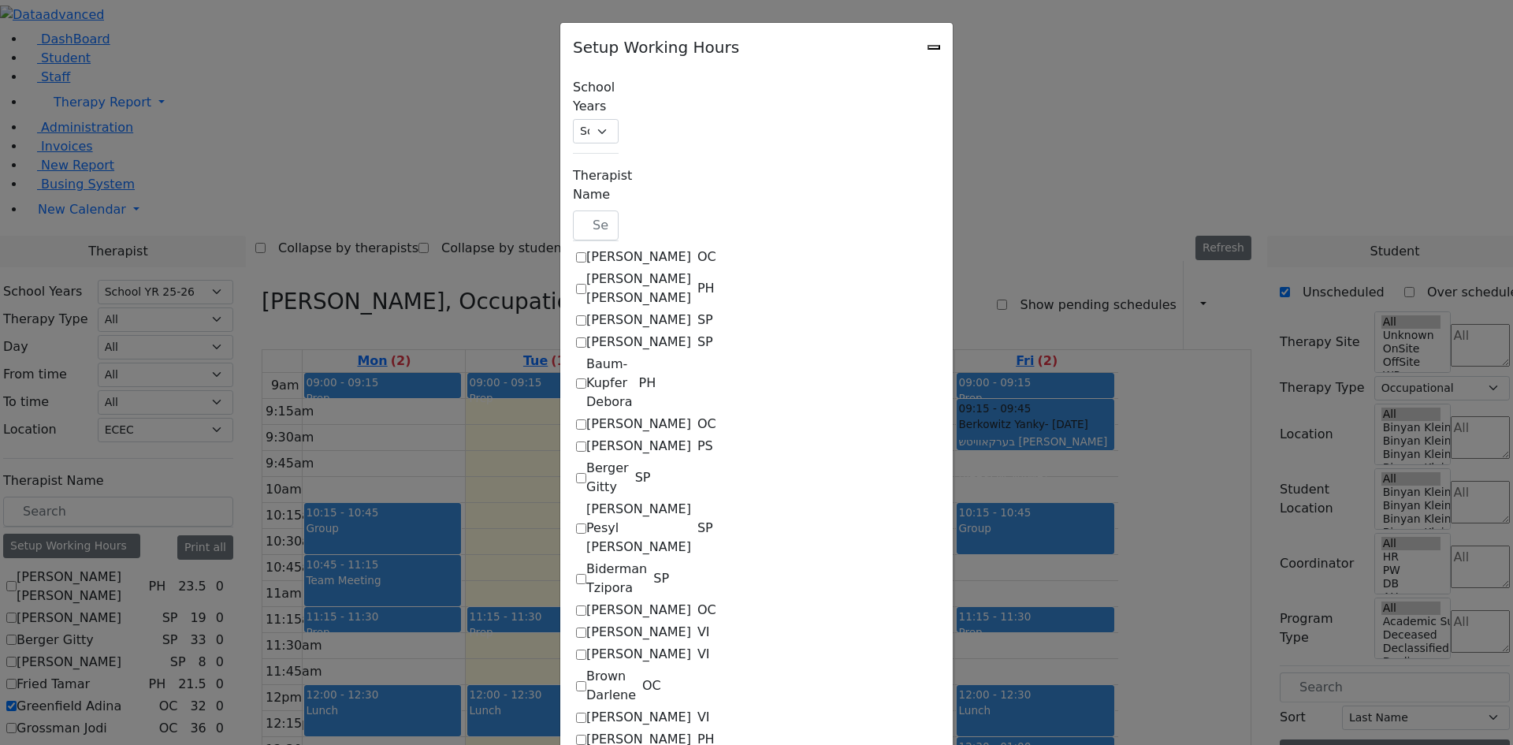
select select "19:00:00"
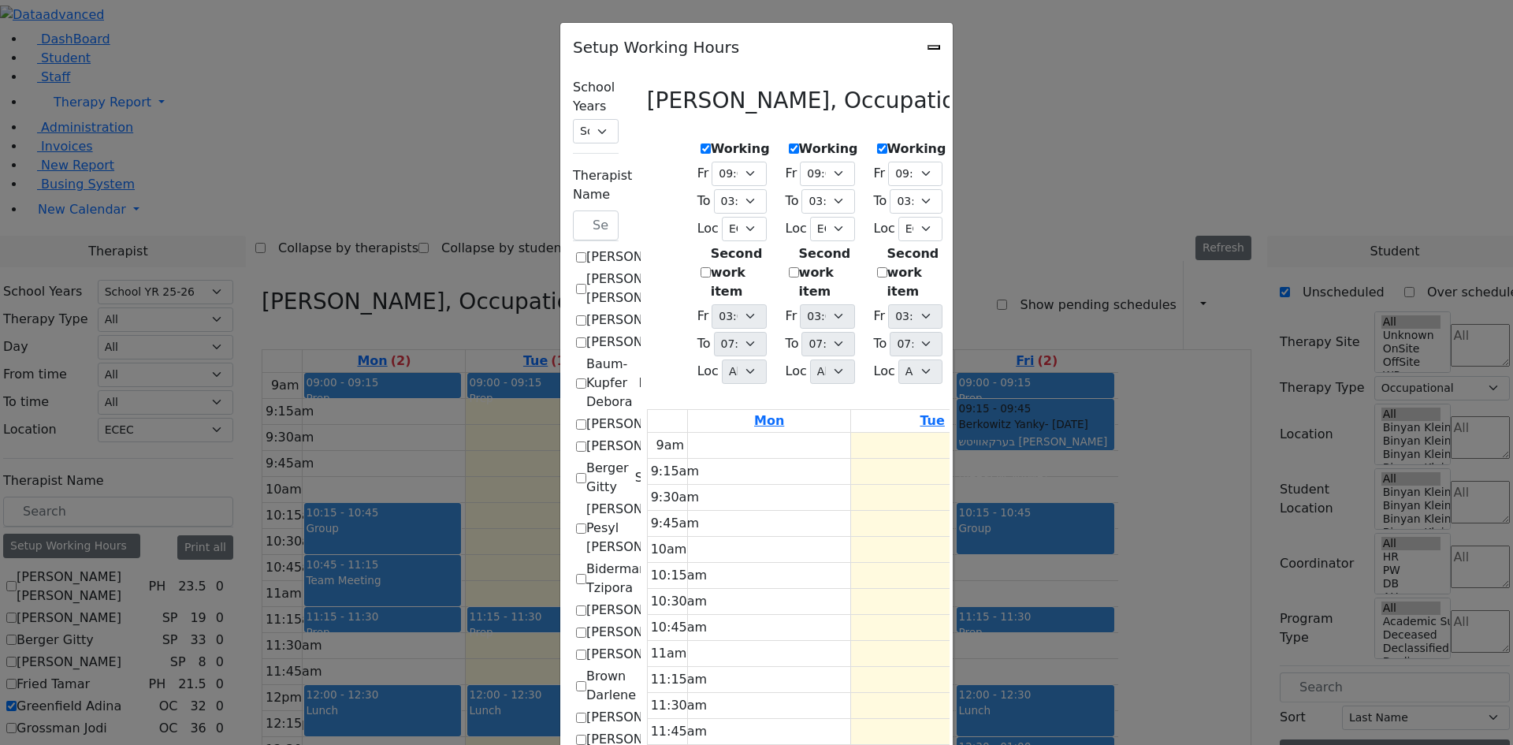
click at [934, 47] on icon "Close" at bounding box center [934, 47] width 0 height 0
checkbox input "false"
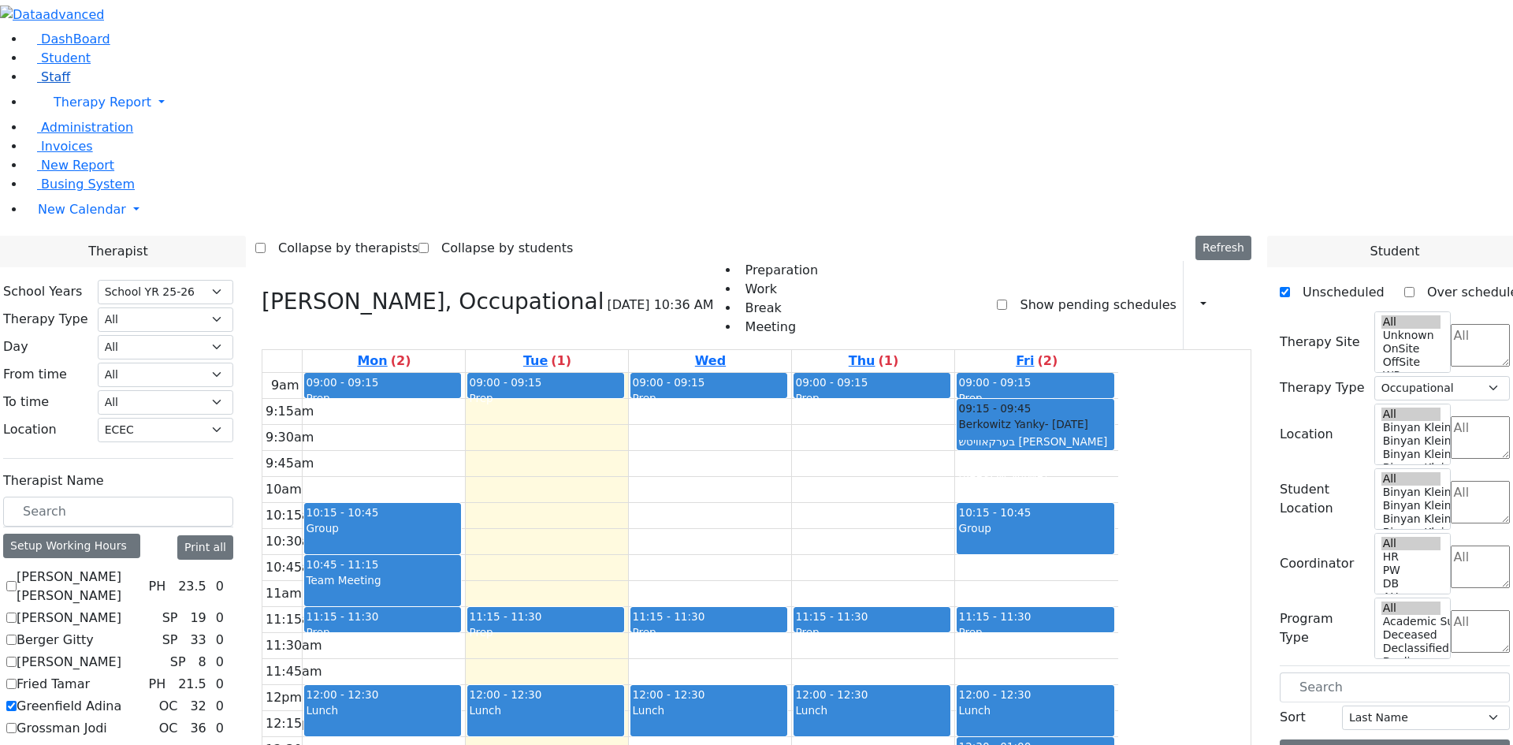
click at [58, 84] on span "Staff" at bounding box center [55, 76] width 29 height 15
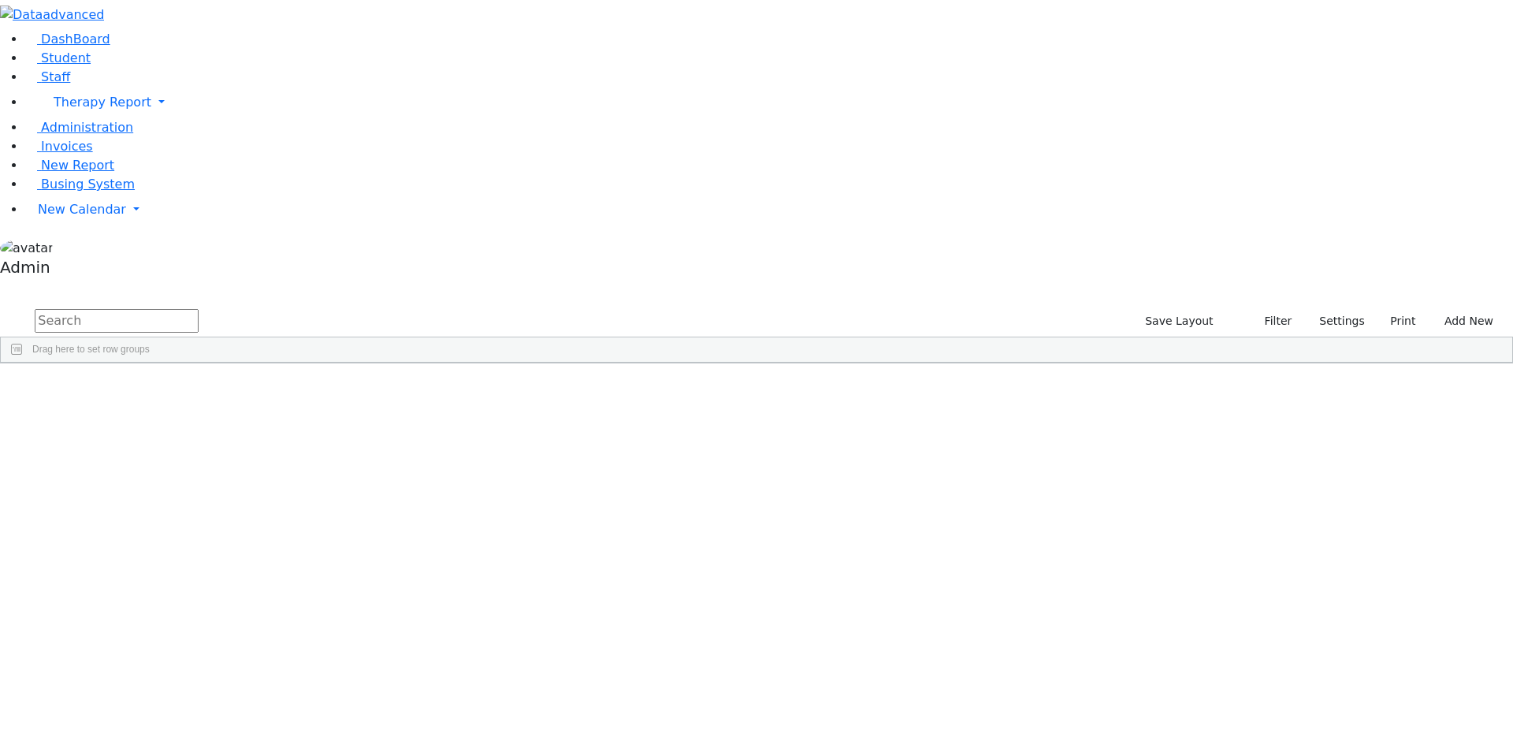
drag, startPoint x: 309, startPoint y: 53, endPoint x: 302, endPoint y: 48, distance: 8.5
click at [199, 309] on input "text" at bounding box center [117, 321] width 164 height 24
type input "gree"
click at [66, 110] on span "New Calendar" at bounding box center [103, 102] width 98 height 15
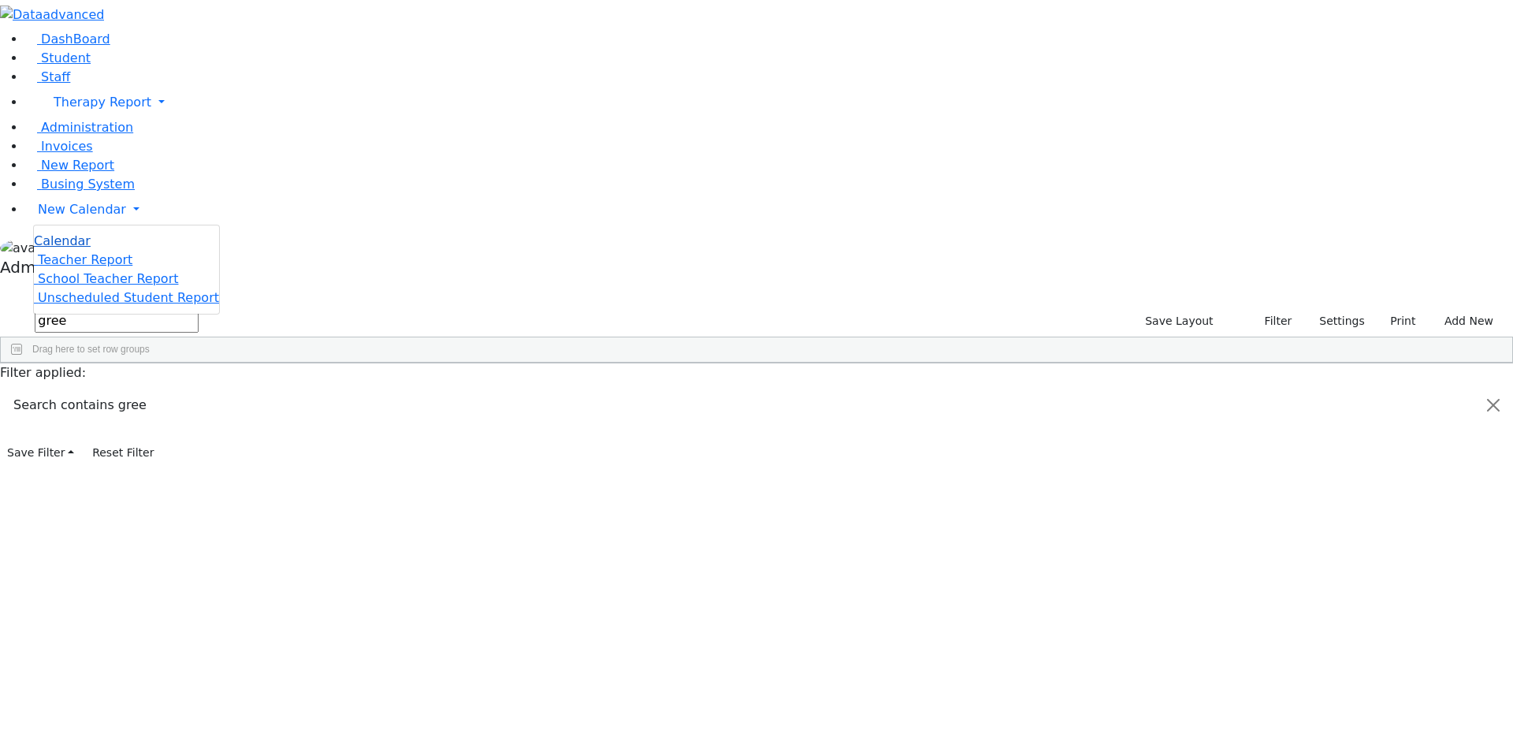
click at [68, 248] on span "Calendar" at bounding box center [62, 240] width 57 height 15
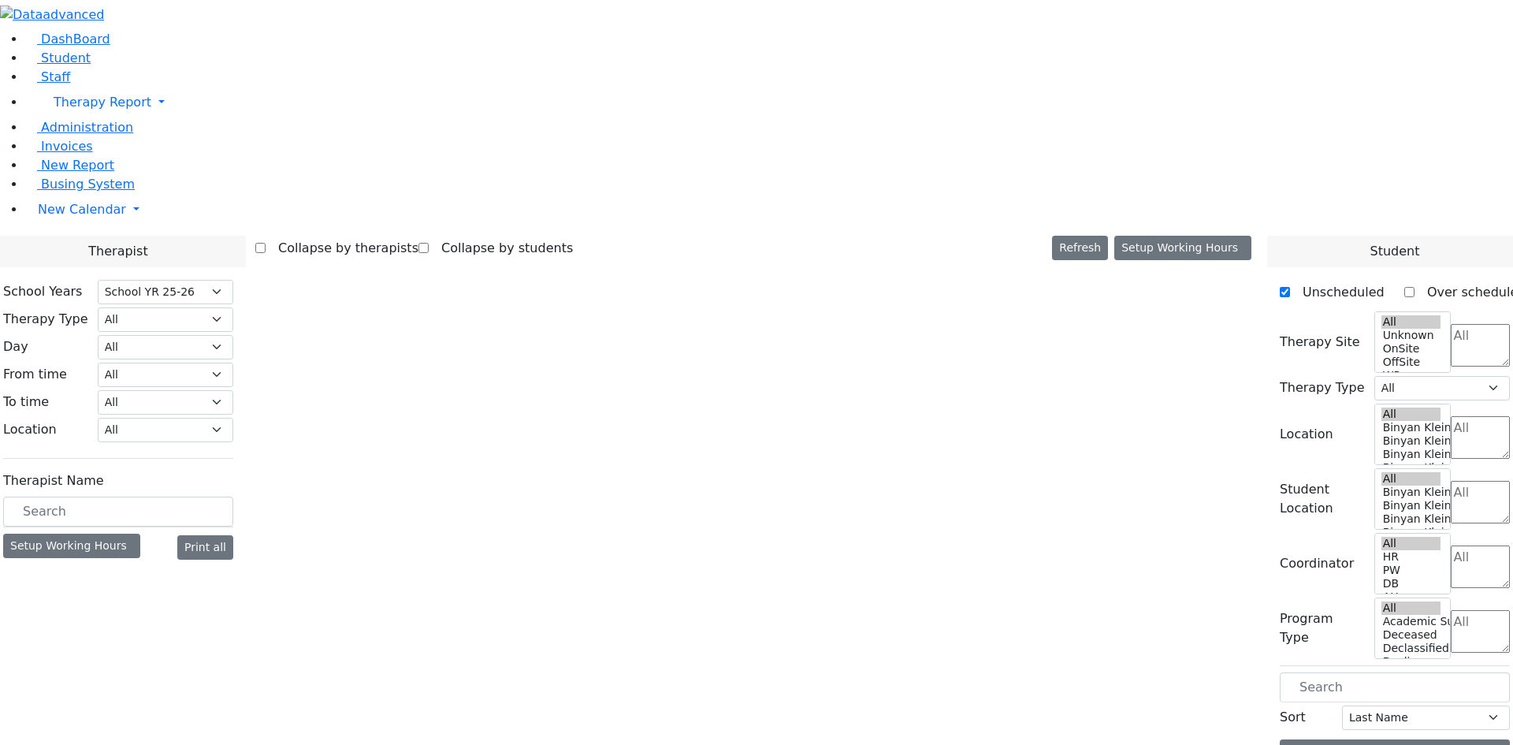
select select "212"
select select "1"
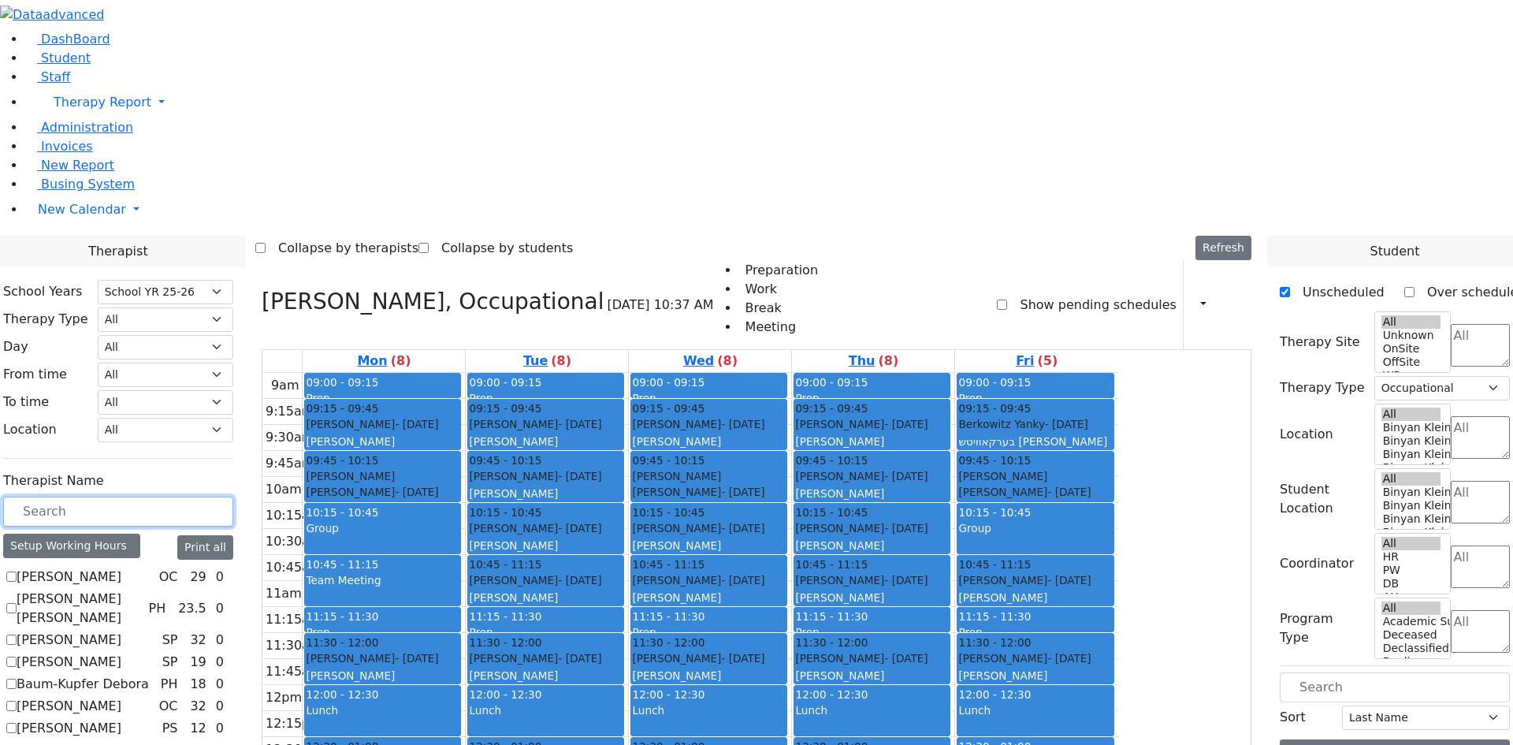
click at [233, 497] on input "text" at bounding box center [118, 512] width 230 height 30
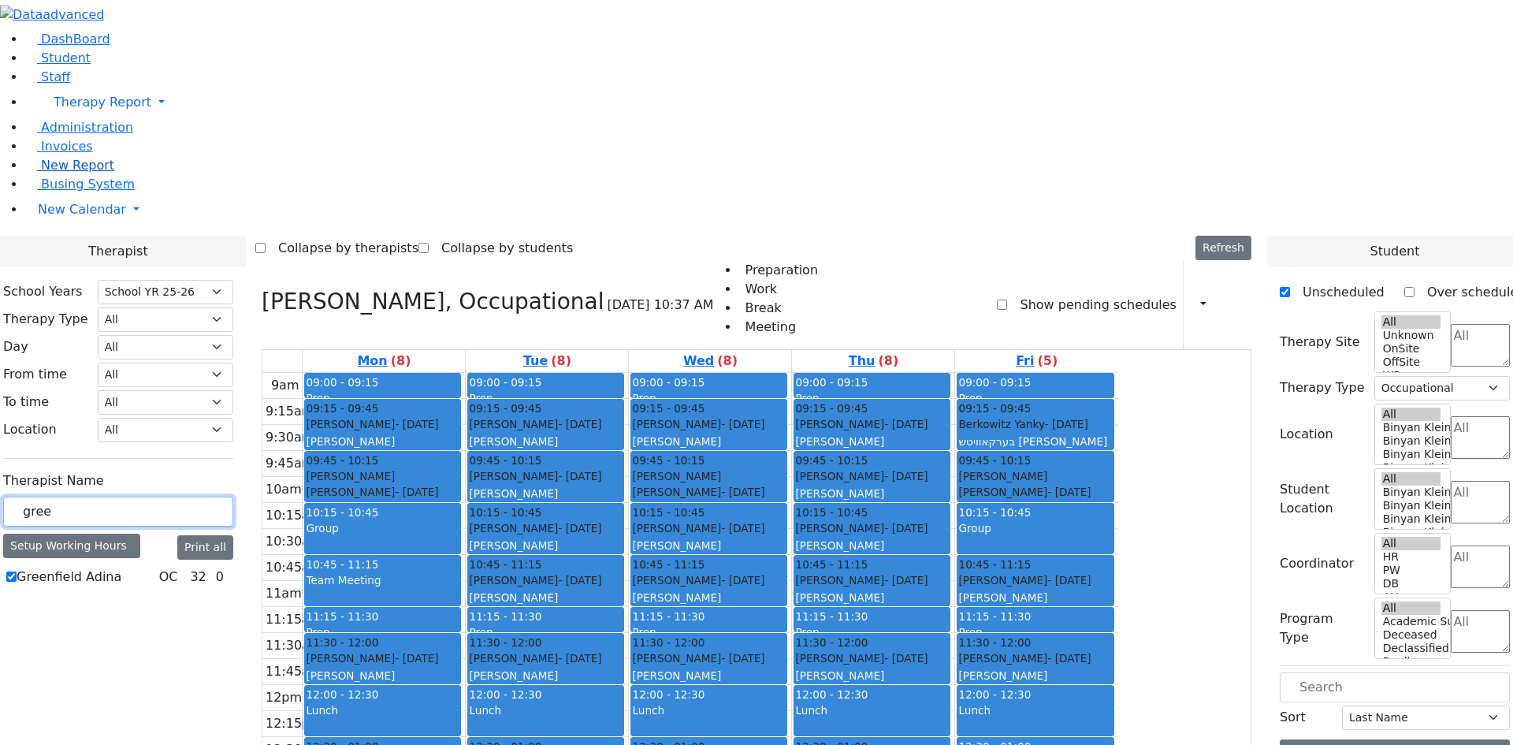
type input "gree"
click at [57, 173] on span "New Report" at bounding box center [77, 165] width 73 height 15
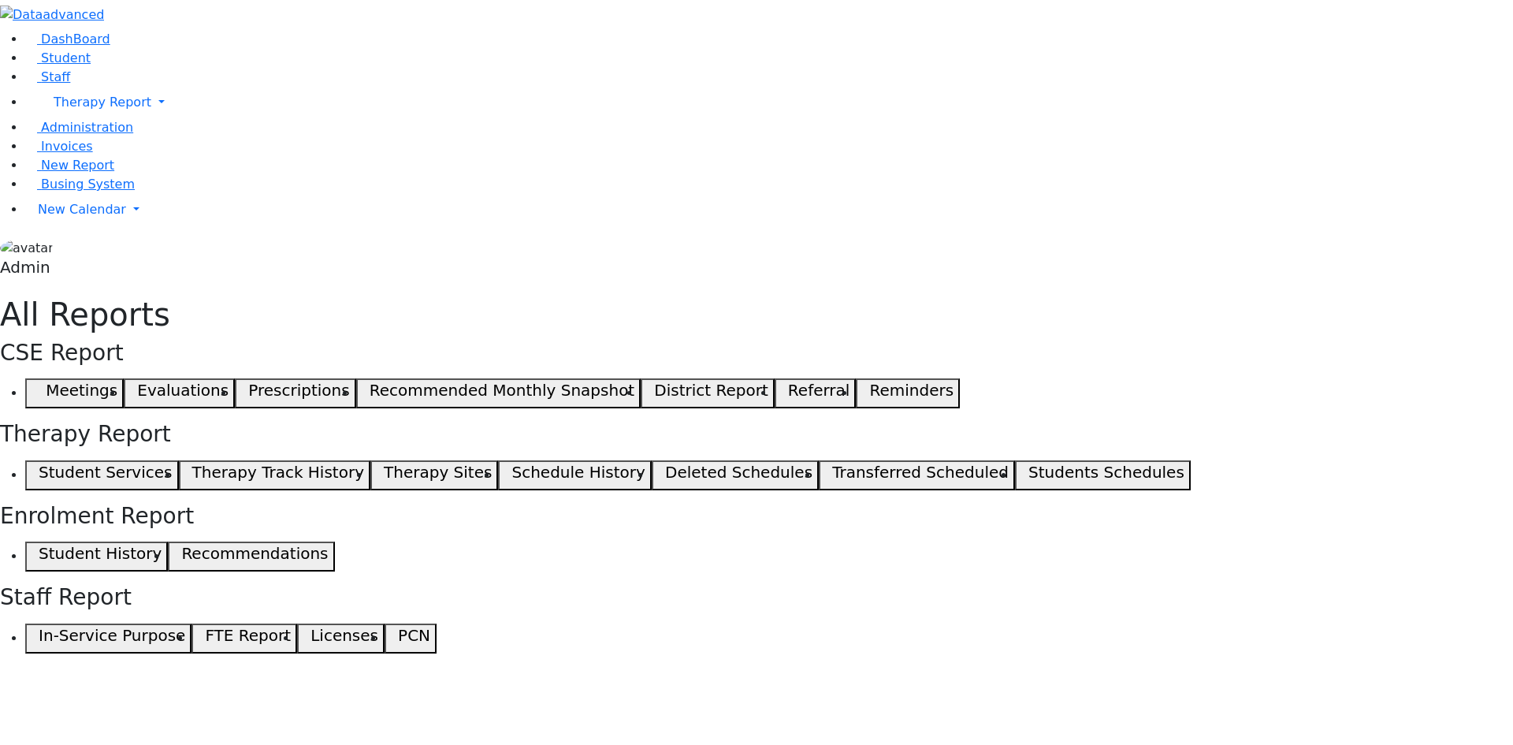
click at [179, 460] on button "Student Services" at bounding box center [102, 475] width 154 height 30
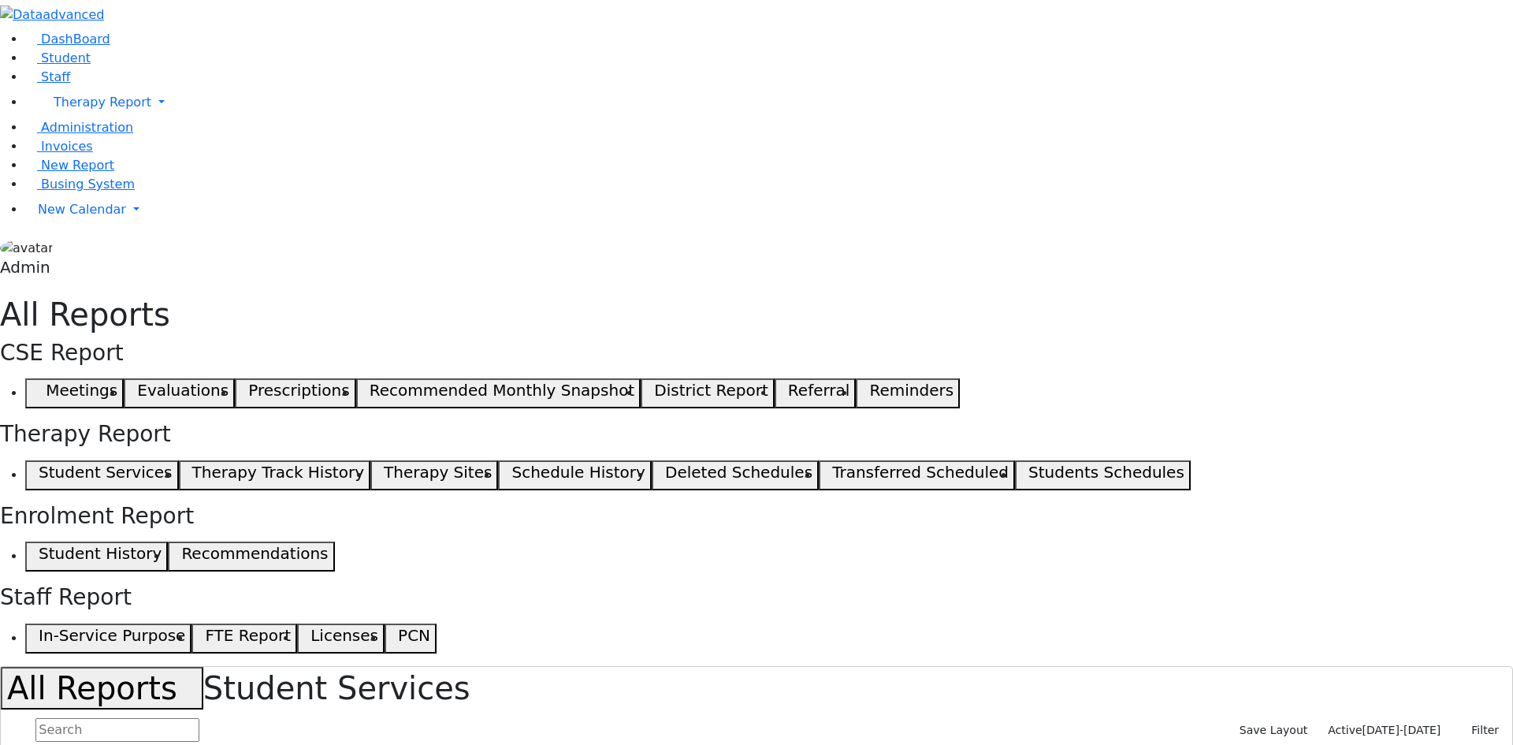
click at [1368, 724] on span "09/02/2025-06/25/2026" at bounding box center [1402, 730] width 79 height 13
click at [1362, 724] on span "Session Info" at bounding box center [1329, 730] width 66 height 13
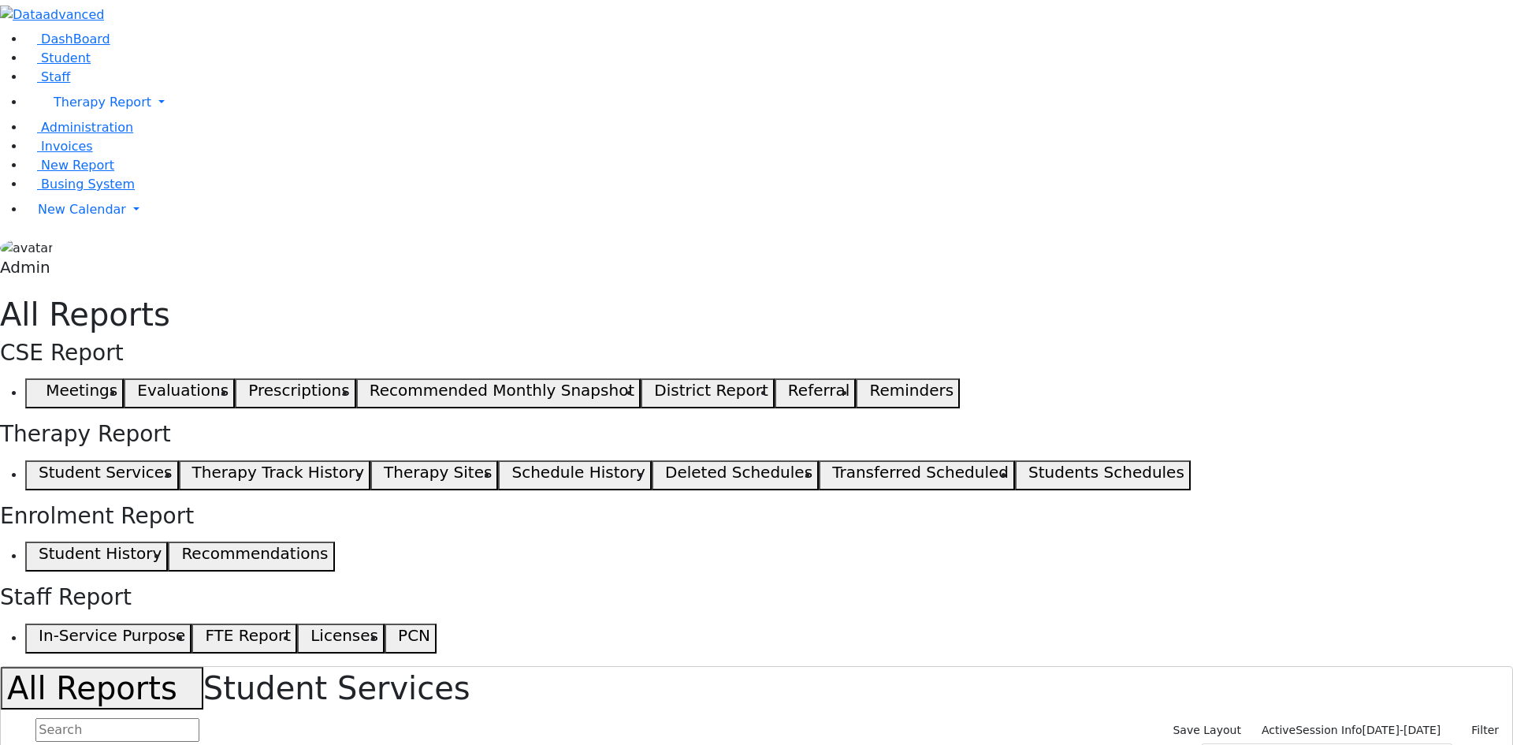
drag, startPoint x: 1077, startPoint y: 196, endPoint x: 1147, endPoint y: 202, distance: 69.6
drag, startPoint x: 1246, startPoint y: 201, endPoint x: 1290, endPoint y: 218, distance: 47.4
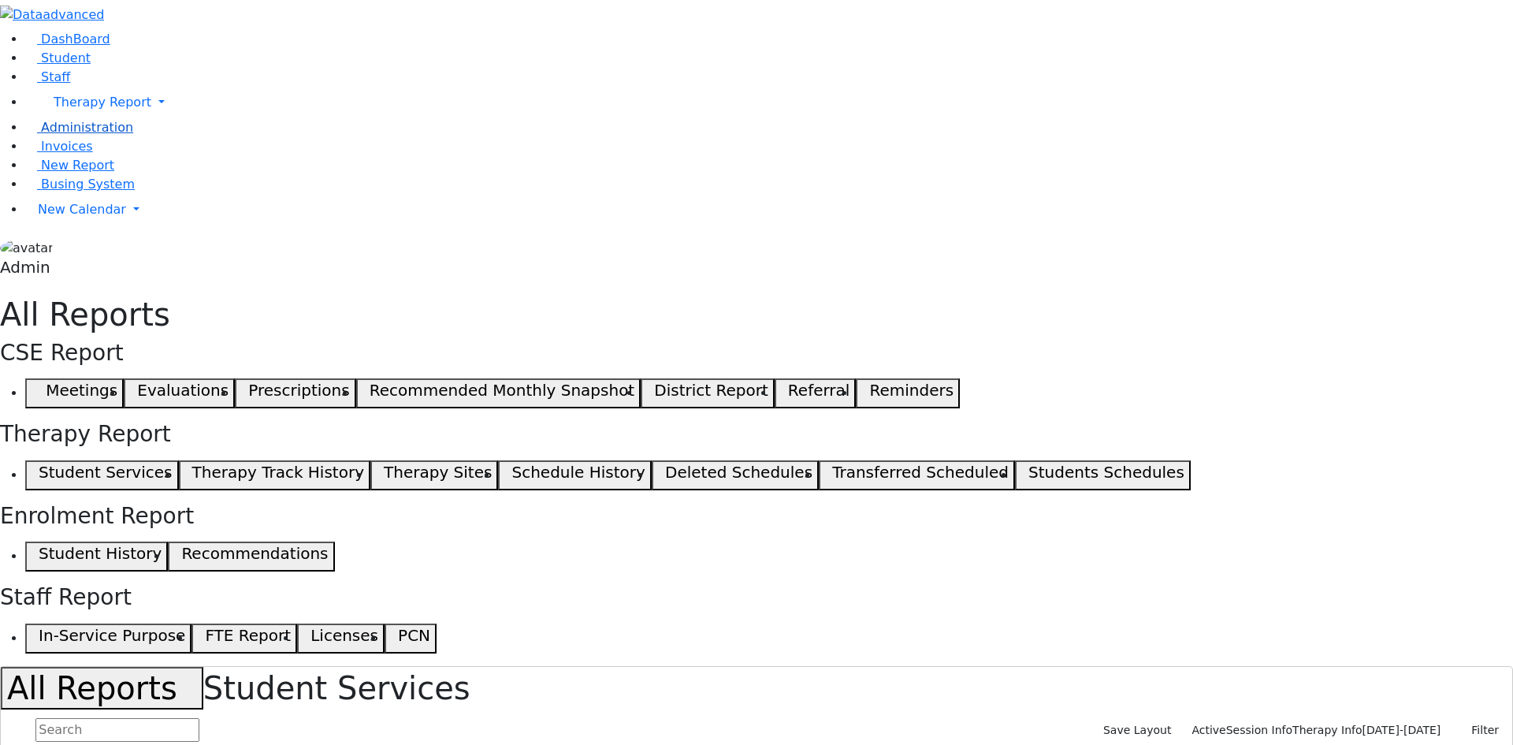
click at [89, 135] on link "Administration" at bounding box center [79, 127] width 108 height 15
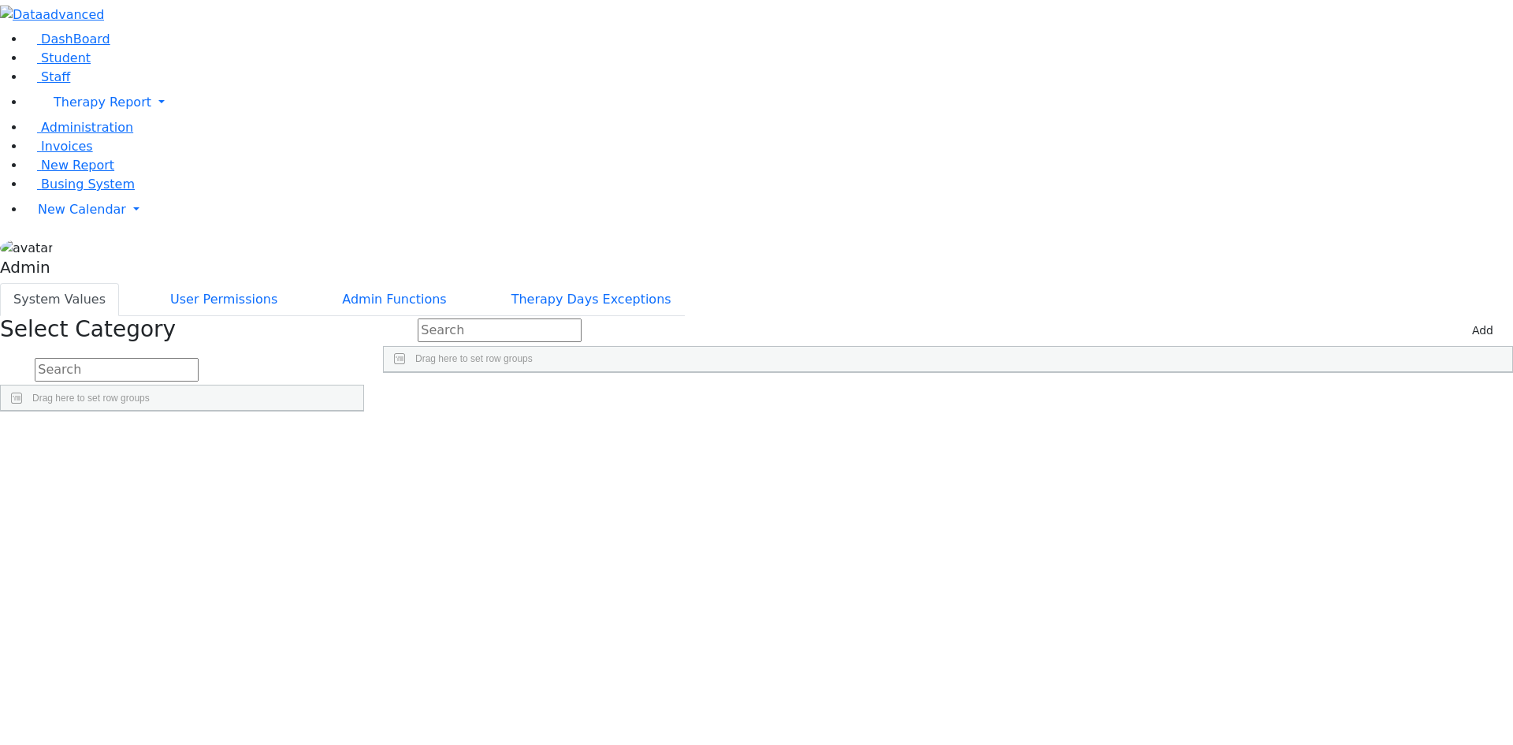
click at [199, 358] on input "text" at bounding box center [117, 370] width 164 height 24
type input "lab"
click at [352, 463] on link "Detail" at bounding box center [331, 475] width 43 height 24
drag, startPoint x: 664, startPoint y: 162, endPoint x: 1435, endPoint y: 157, distance: 771.7
click at [1364, 398] on div "14 11 106 Poppins 500 14" at bounding box center [874, 409] width 981 height 22
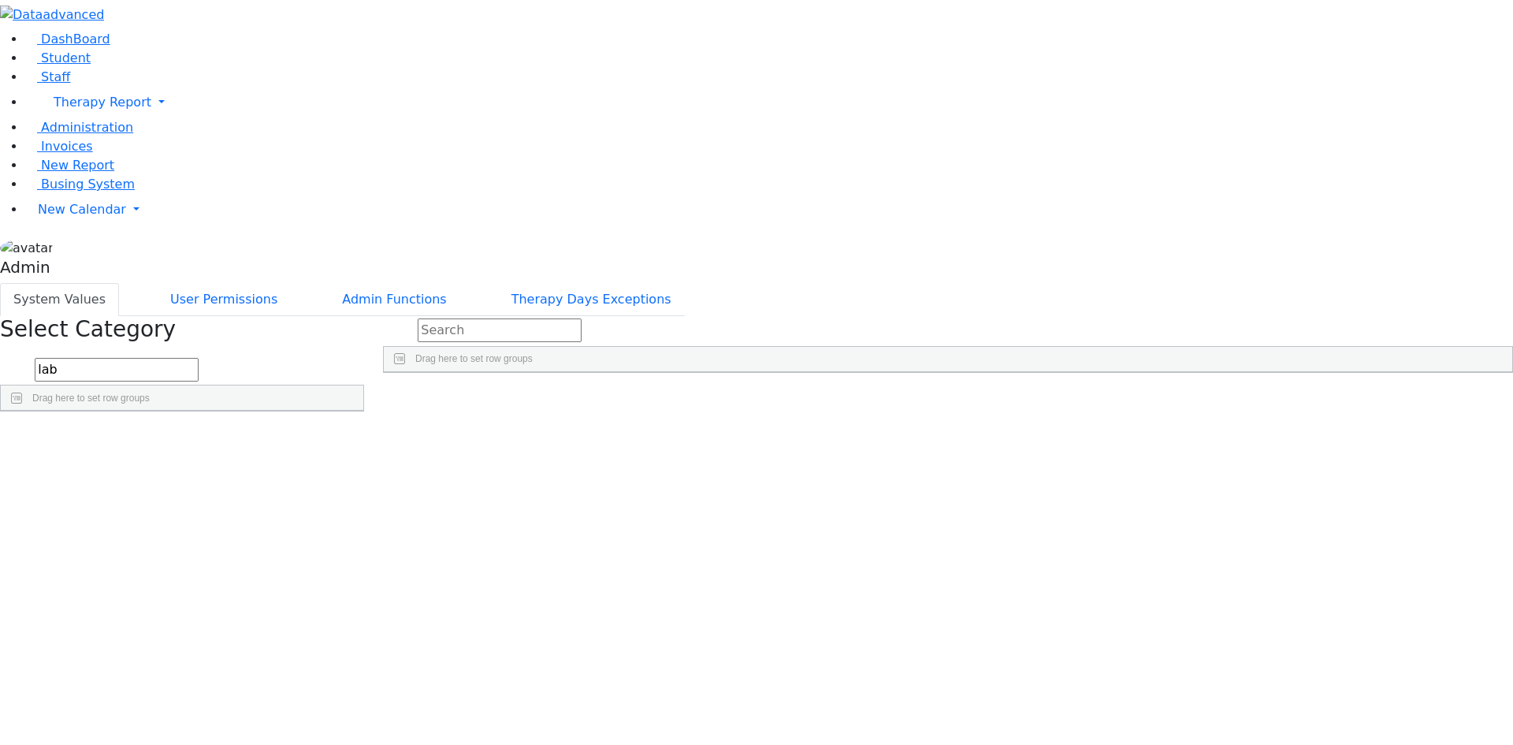
click at [1206, 398] on div "14 11 106 Poppins 500 14" at bounding box center [948, 409] width 1129 height 22
drag, startPoint x: 683, startPoint y: 310, endPoint x: 880, endPoint y: 295, distance: 197.6
click at [579, 318] on input "text" at bounding box center [500, 330] width 164 height 24
click at [1038, 398] on div "Poppins" at bounding box center [956, 409] width 163 height 22
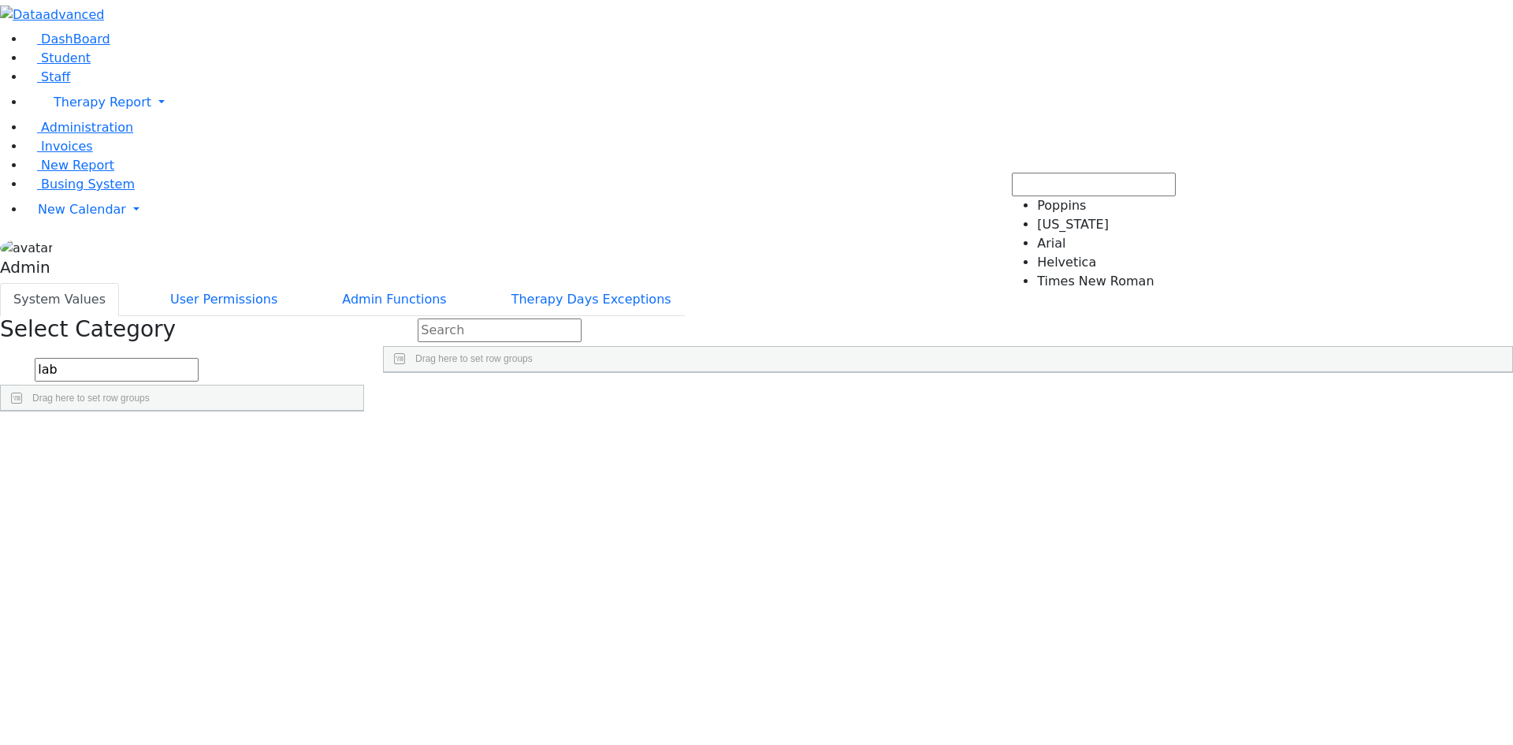
click at [1181, 398] on div "14 11 106 Poppins 500 14" at bounding box center [948, 409] width 1129 height 22
click at [105, 173] on link "New Report" at bounding box center [69, 165] width 89 height 15
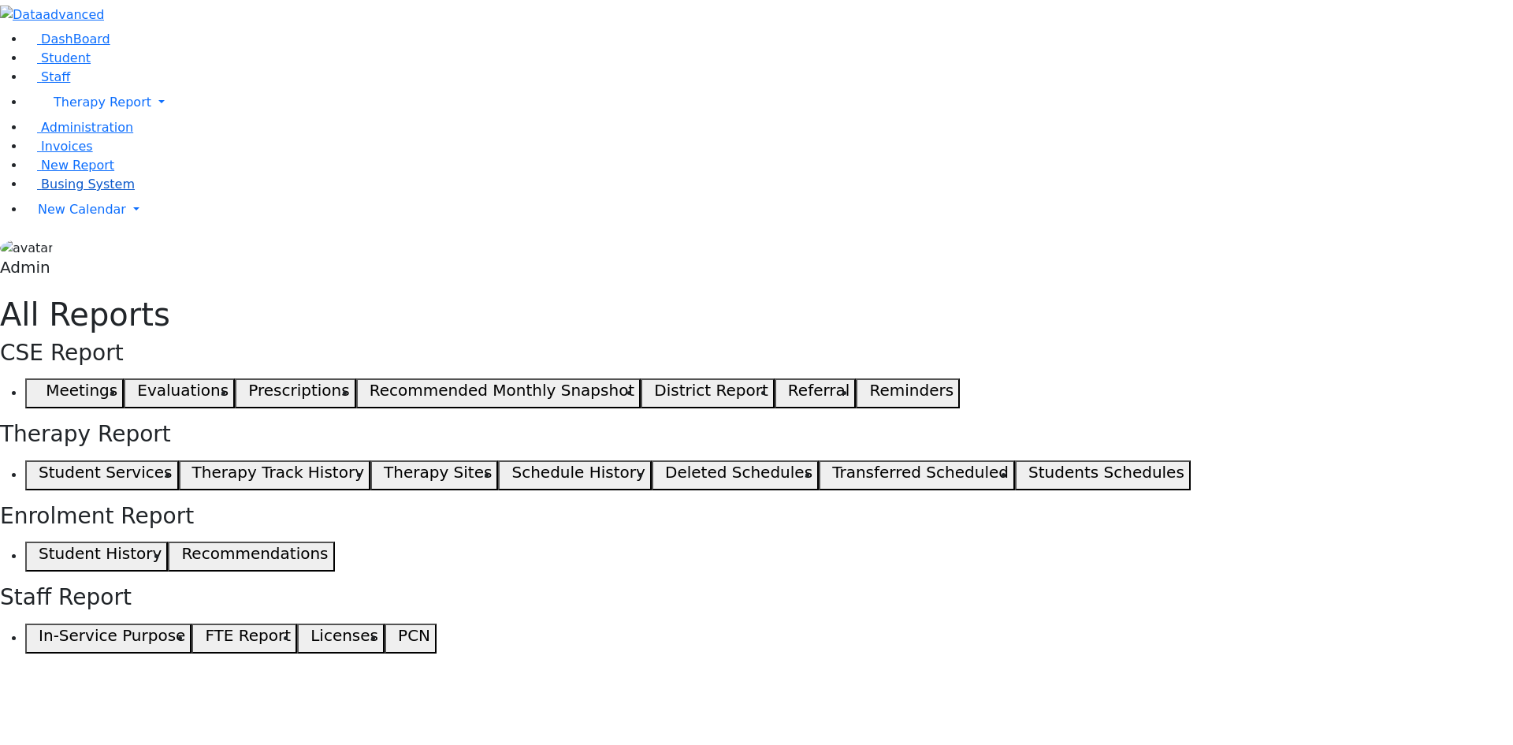
click at [112, 192] on link "Busing System" at bounding box center [80, 184] width 110 height 15
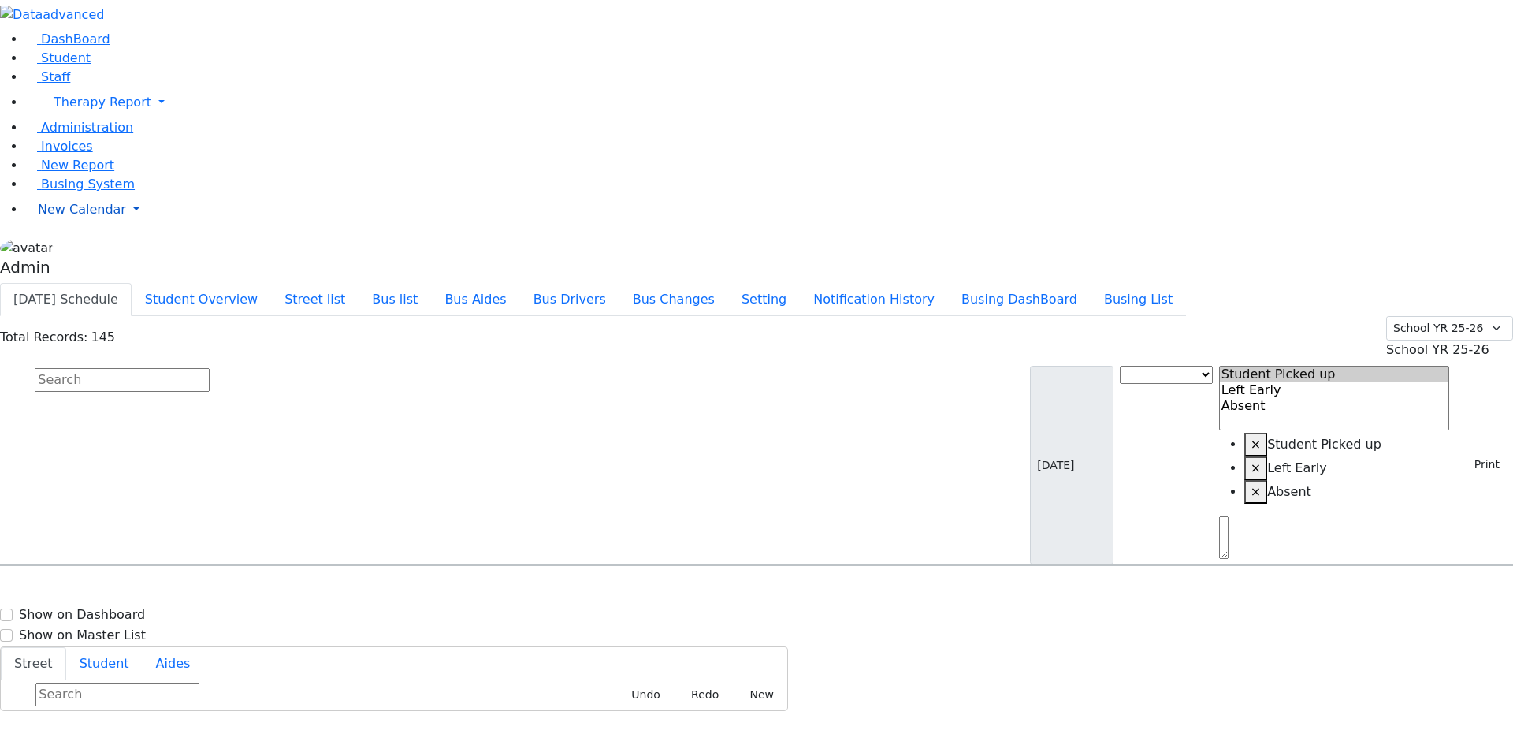
click at [71, 110] on span "New Calendar" at bounding box center [103, 102] width 98 height 15
click at [73, 248] on span "Calendar" at bounding box center [62, 240] width 57 height 15
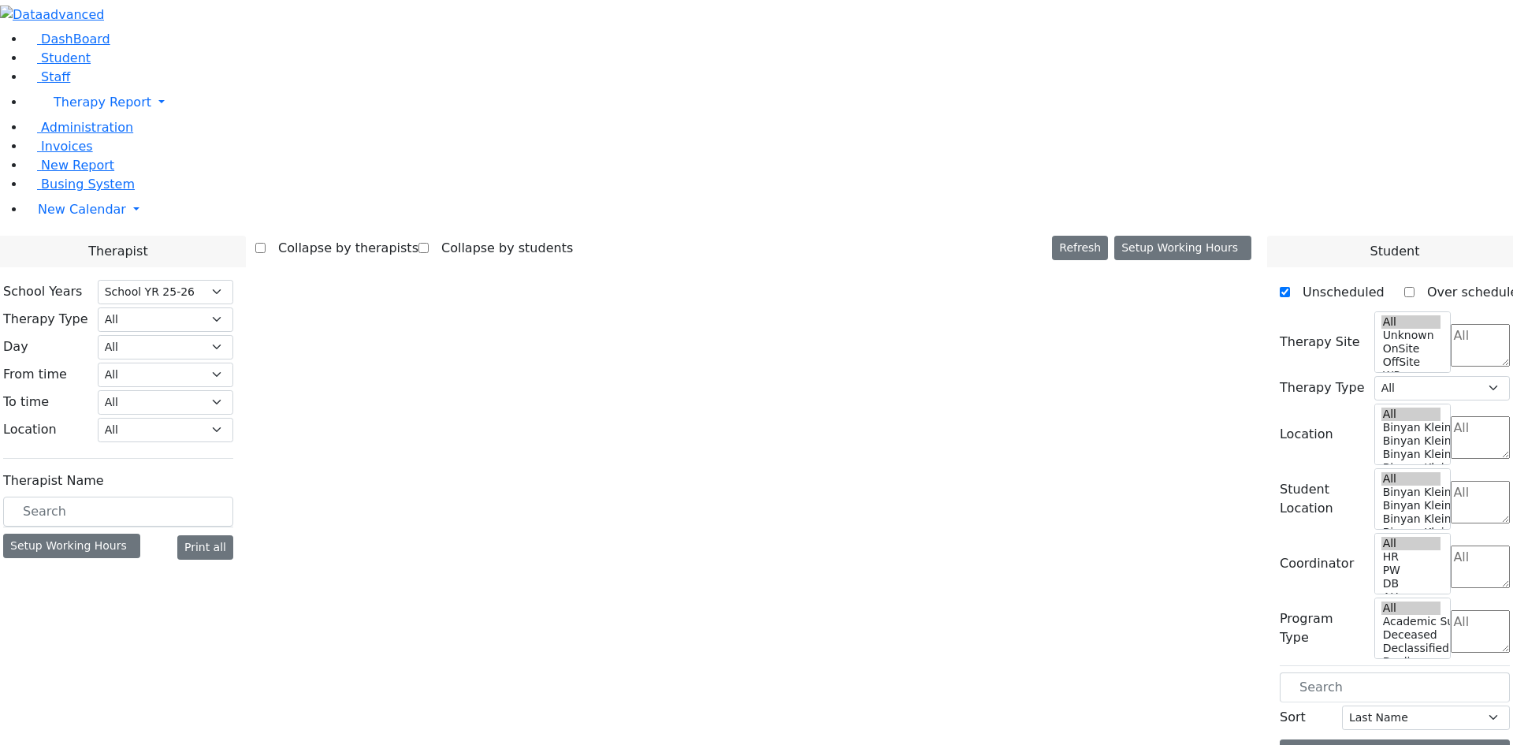
select select "212"
select select "1"
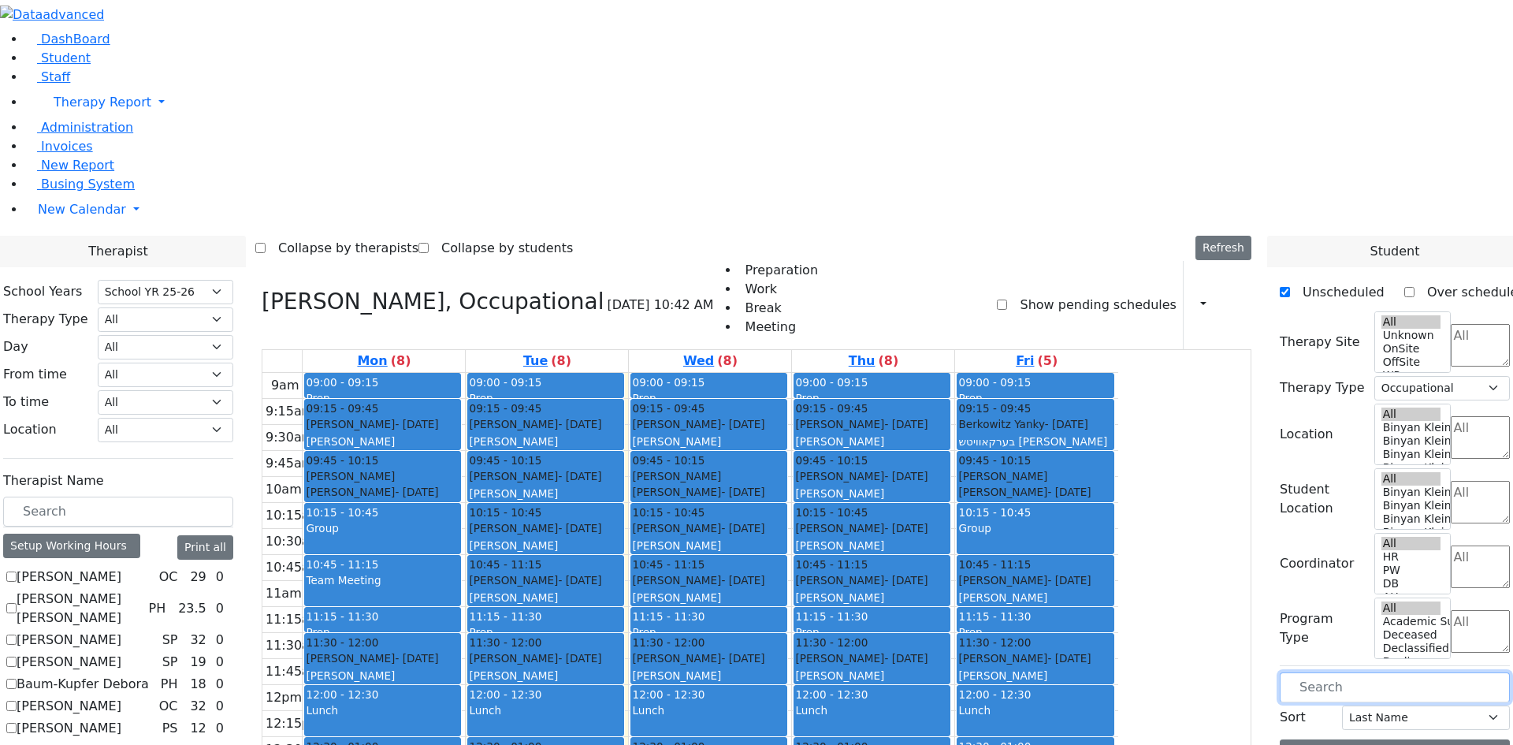
click at [1380, 672] on input "text" at bounding box center [1395, 687] width 230 height 30
type input "ei"
